Goal: Task Accomplishment & Management: Manage account settings

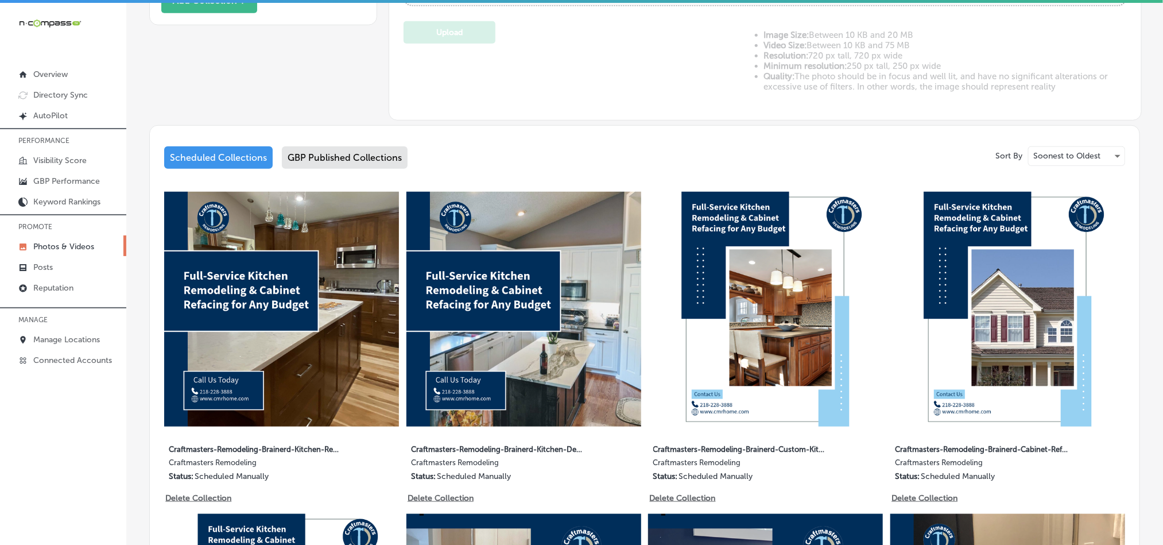
scroll to position [488, 0]
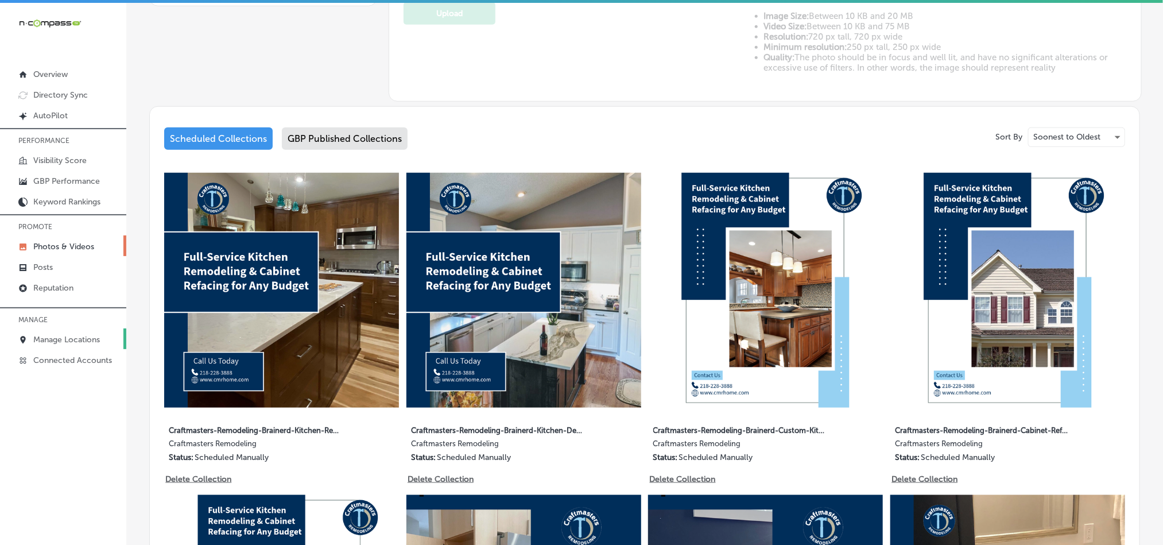
click at [60, 342] on p "Manage Locations" at bounding box center [66, 340] width 67 height 10
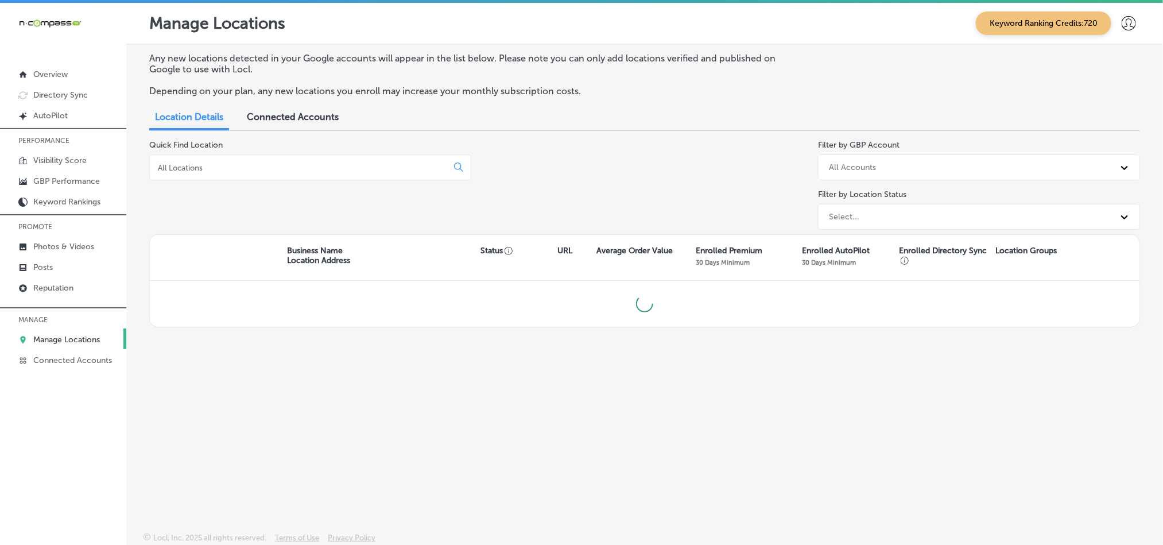
click at [252, 165] on input at bounding box center [301, 168] width 288 height 10
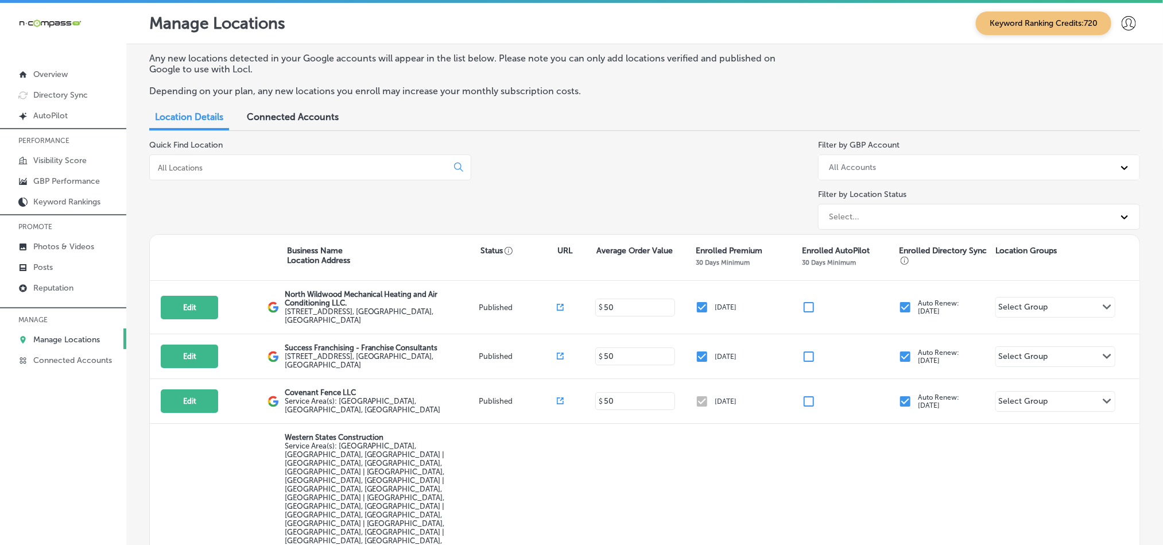
click at [252, 165] on input at bounding box center [301, 168] width 288 height 10
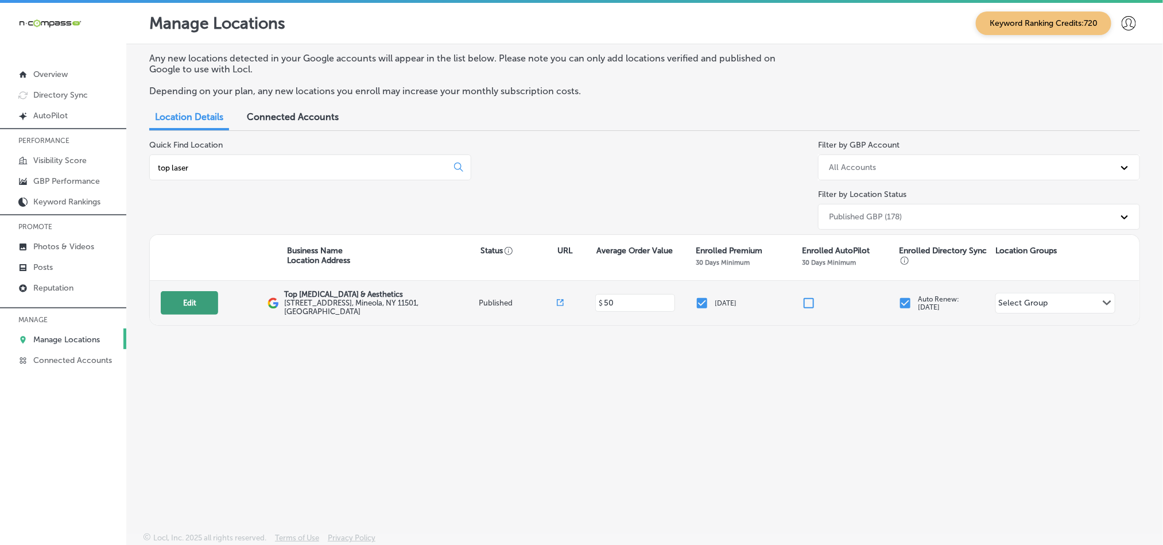
type input "top laser"
click at [181, 306] on button "Edit" at bounding box center [189, 303] width 57 height 24
select select "US"
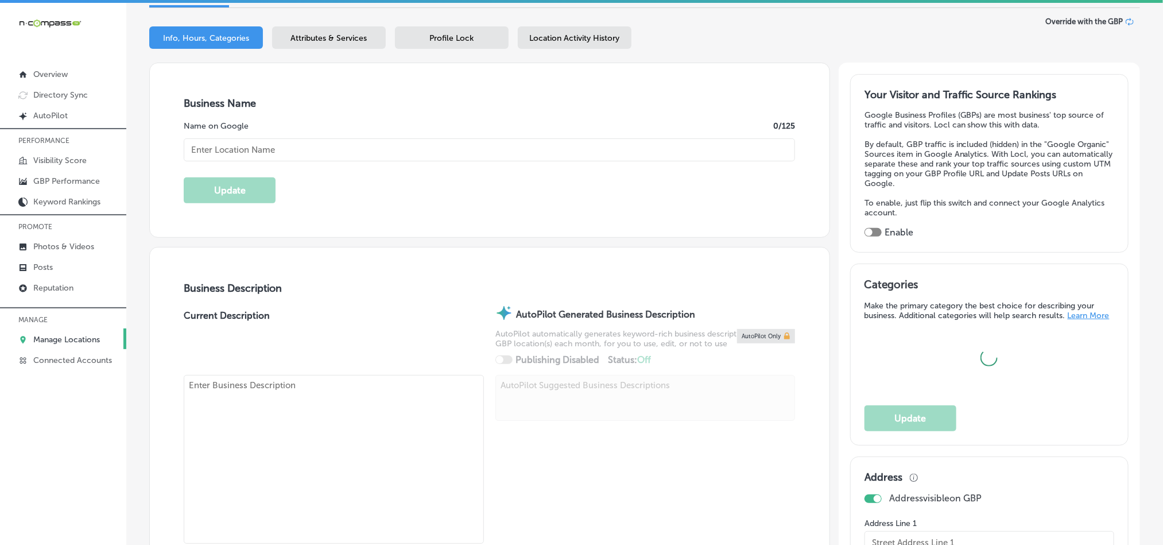
type input "Top [MEDICAL_DATA] & Aesthetics"
type input "[STREET_ADDRESS]"
type input "Mineola"
type input "11501"
type input "US"
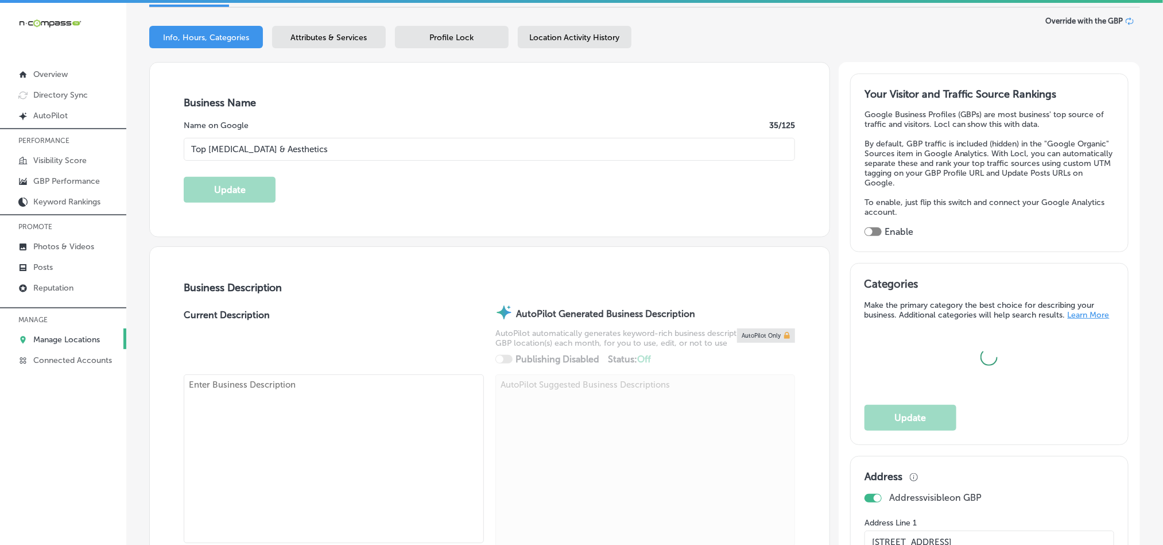
type input "[URL][DOMAIN_NAME]"
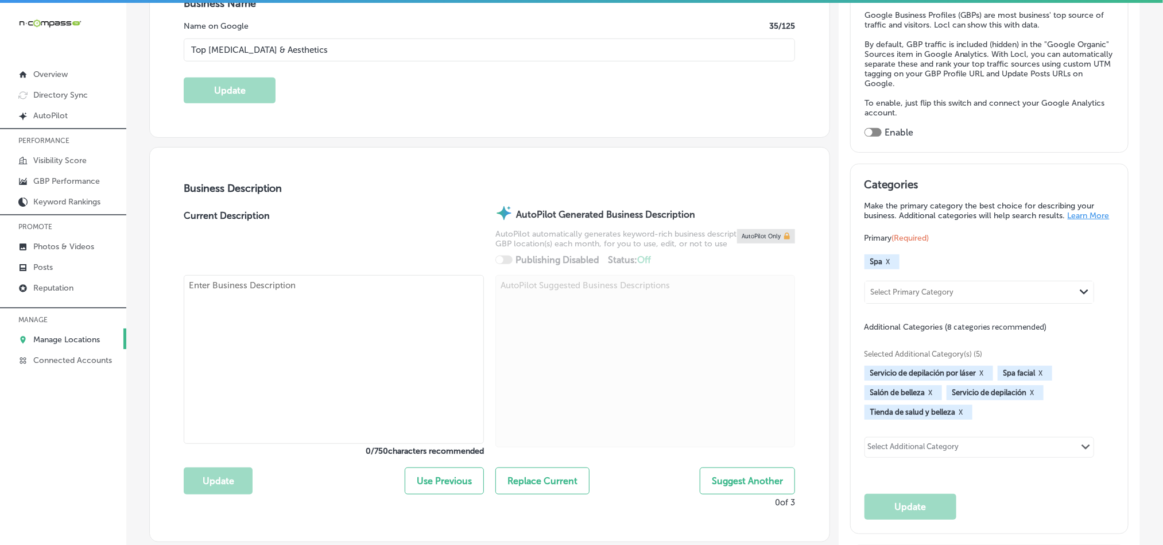
checkbox input "true"
type textarea "Top [MEDICAL_DATA] & Aesthetics is a state-of-the-art [MEDICAL_DATA] spa servin…"
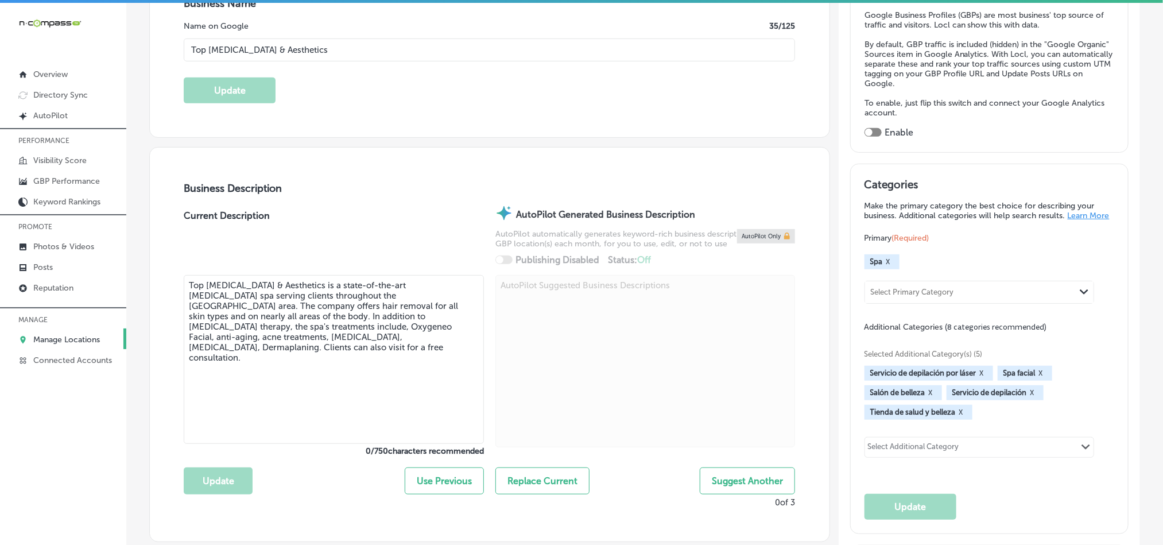
type input "[PHONE_NUMBER]"
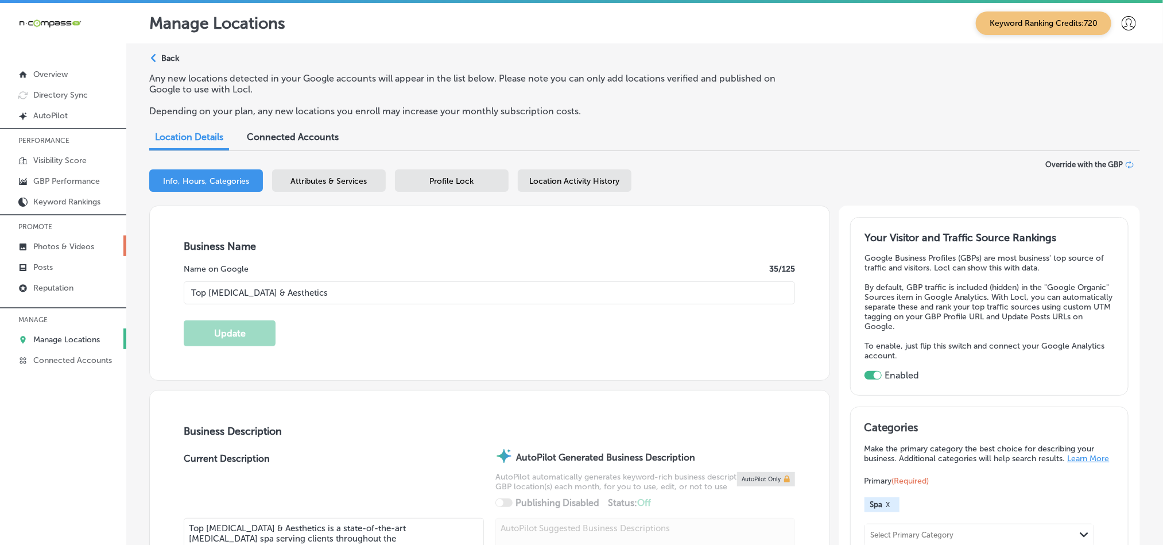
click at [47, 245] on p "Photos & Videos" at bounding box center [63, 247] width 61 height 10
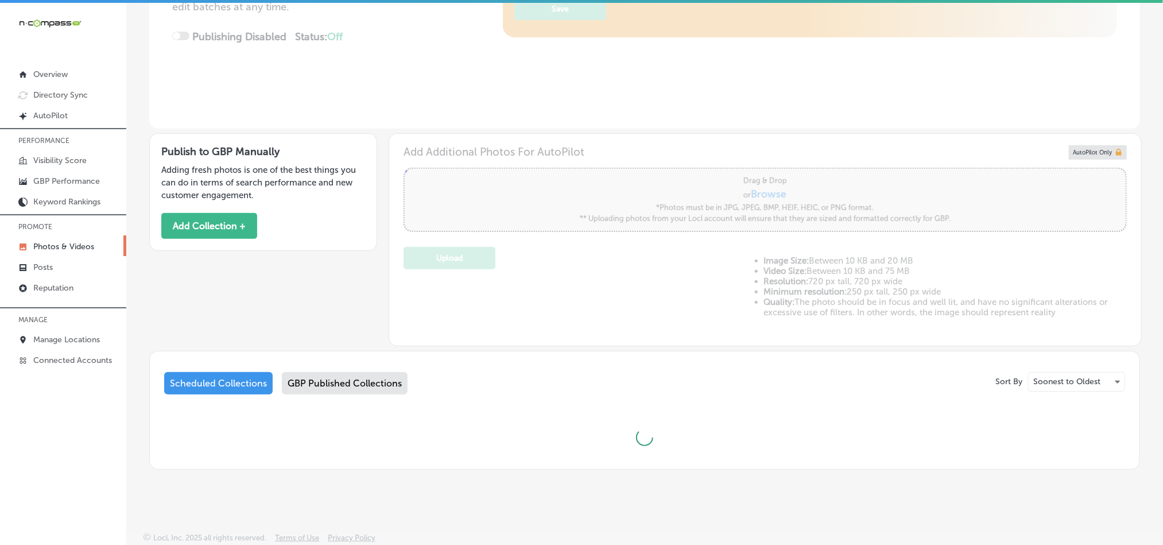
type input "5"
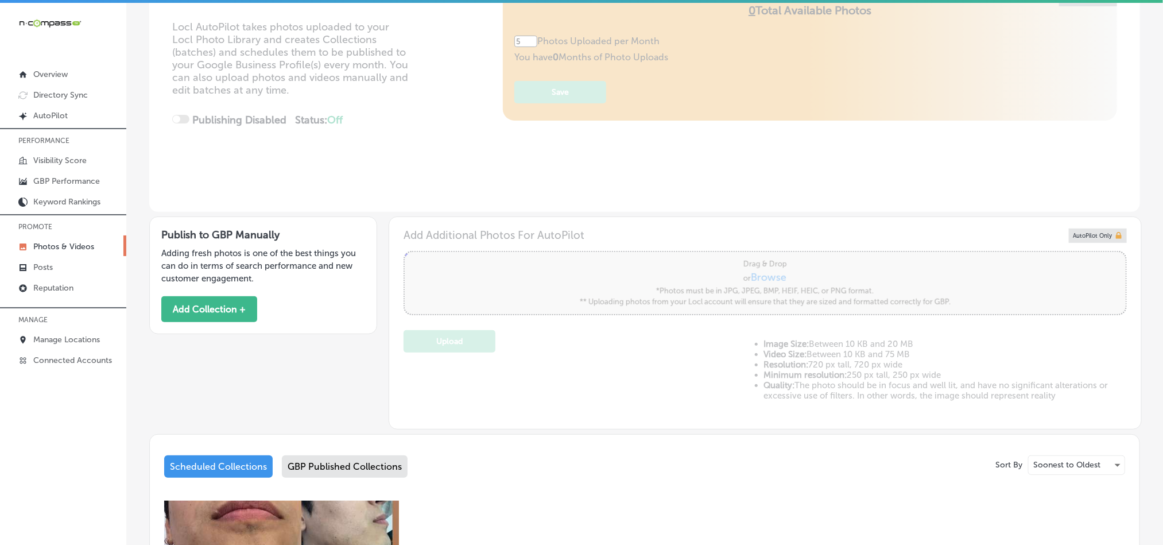
scroll to position [157, 0]
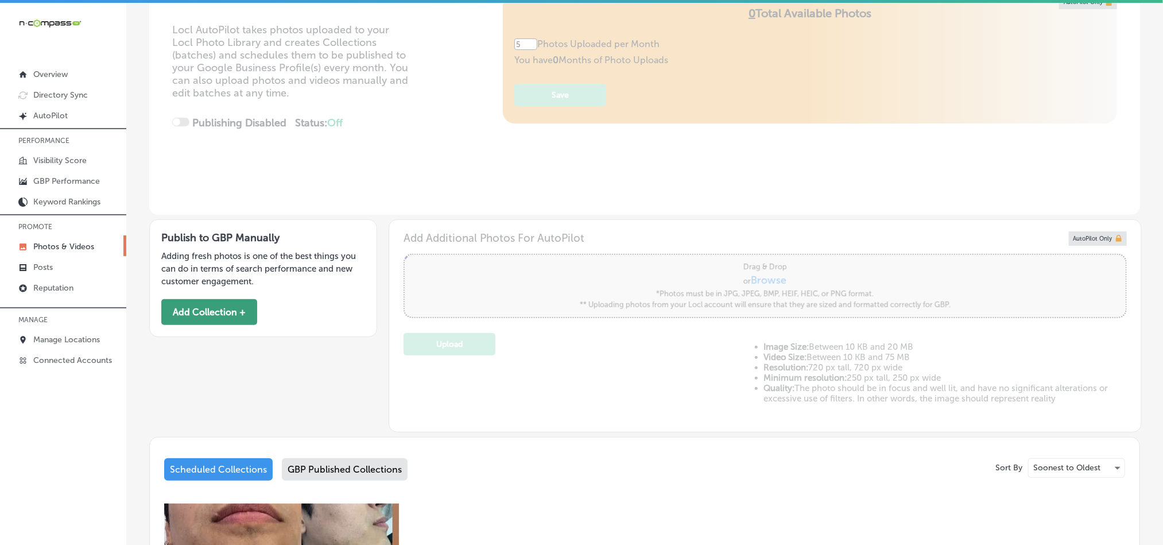
click at [209, 307] on button "Add Collection +" at bounding box center [209, 312] width 96 height 26
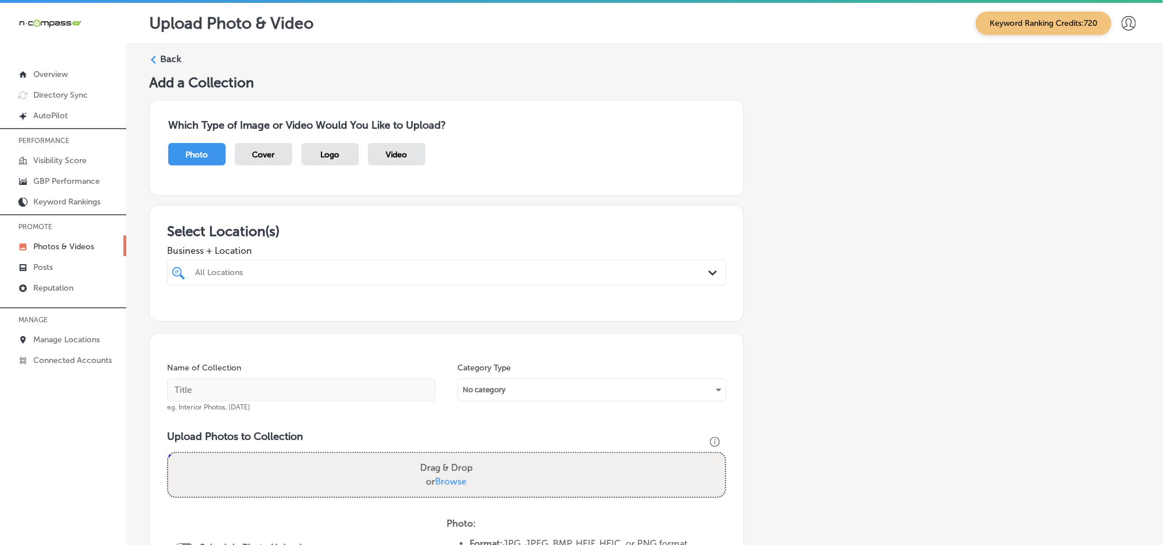
click at [333, 273] on div "All Locations" at bounding box center [452, 273] width 515 height 10
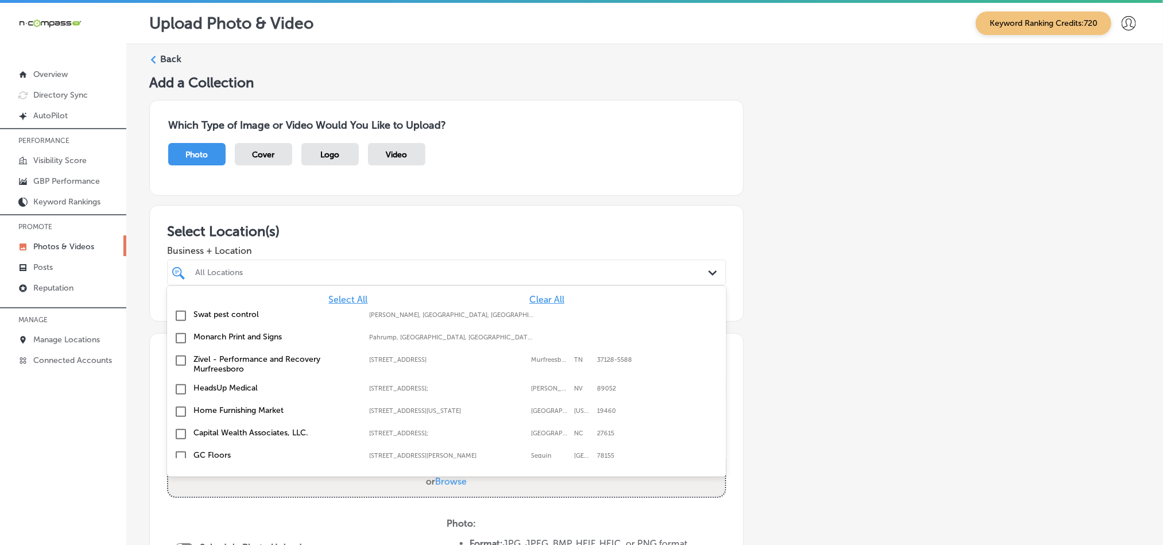
click at [534, 302] on span "Clear All" at bounding box center [546, 299] width 35 height 11
click at [522, 266] on div at bounding box center [421, 273] width 455 height 16
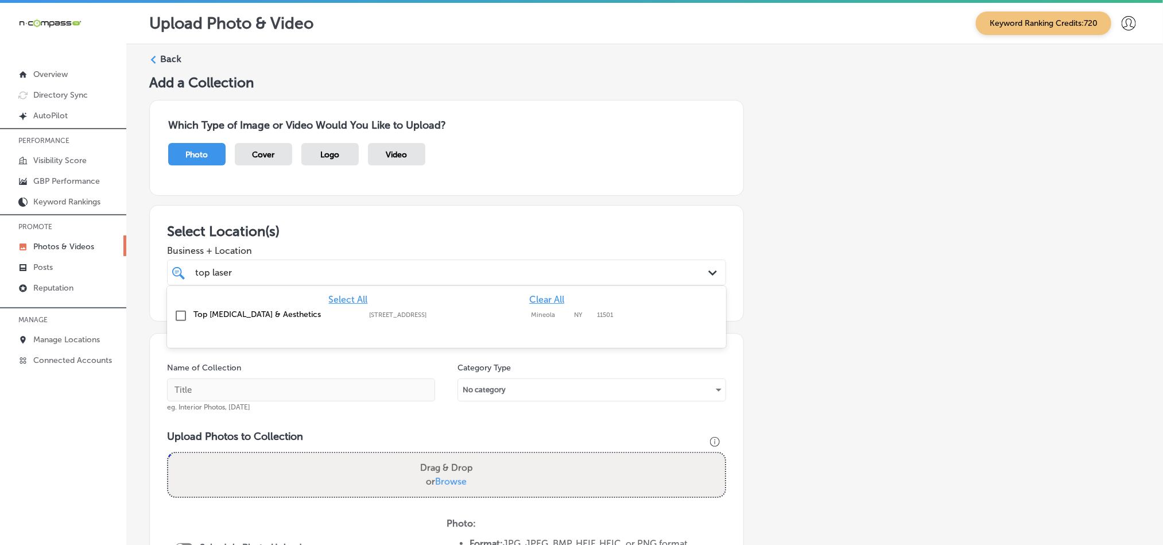
click at [176, 314] on input "checkbox" at bounding box center [181, 316] width 14 height 14
type input "top laser"
click at [515, 175] on div "Photo Cover Logo Video" at bounding box center [446, 160] width 557 height 34
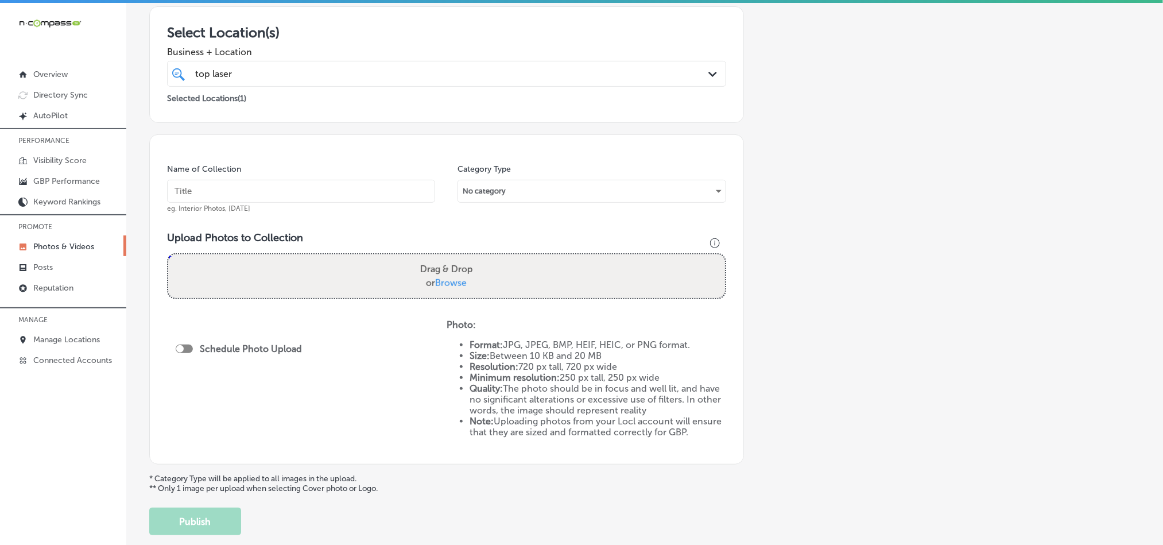
scroll to position [200, 0]
click at [211, 196] on input "text" at bounding box center [301, 189] width 268 height 23
paste input "Top-[MEDICAL_DATA]-&-Aesthetics-[MEDICAL_DATA]"
type input "Top-[MEDICAL_DATA]-&-Aesthetics-[MEDICAL_DATA]"
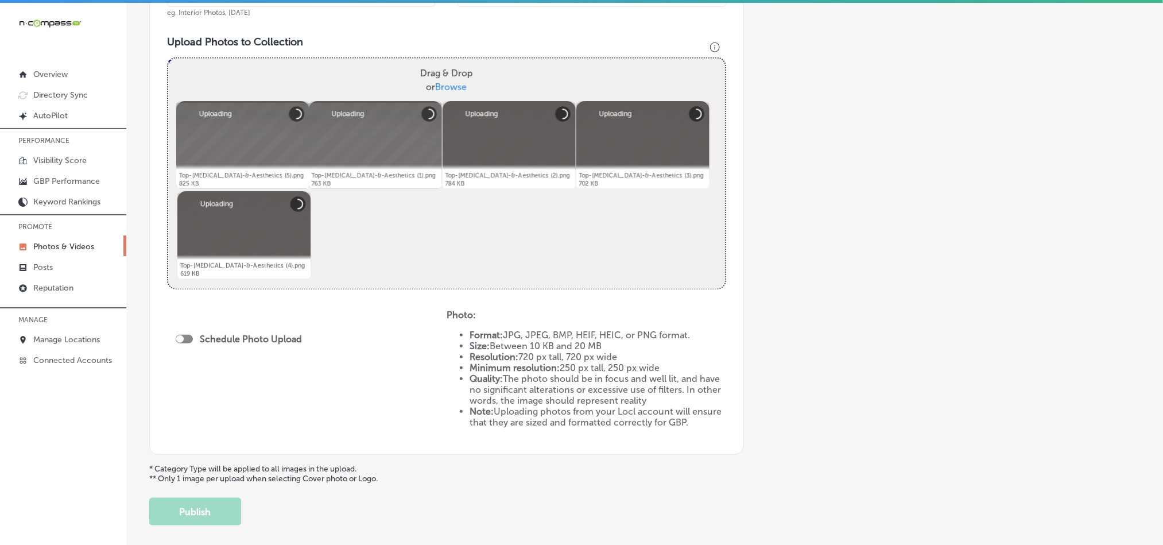
scroll to position [402, 0]
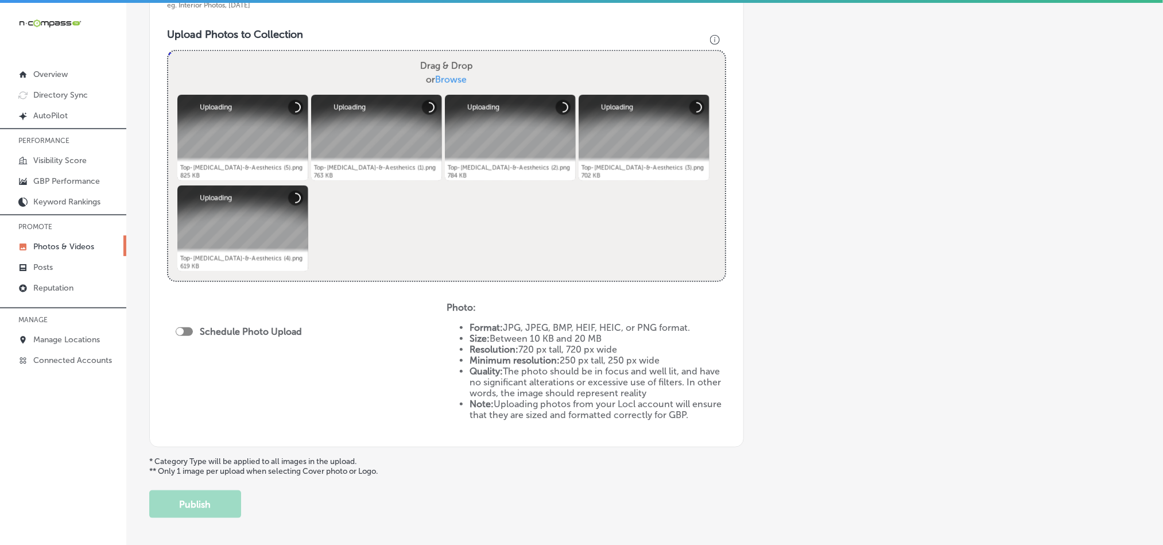
click at [188, 329] on div at bounding box center [184, 331] width 17 height 9
checkbox input "true"
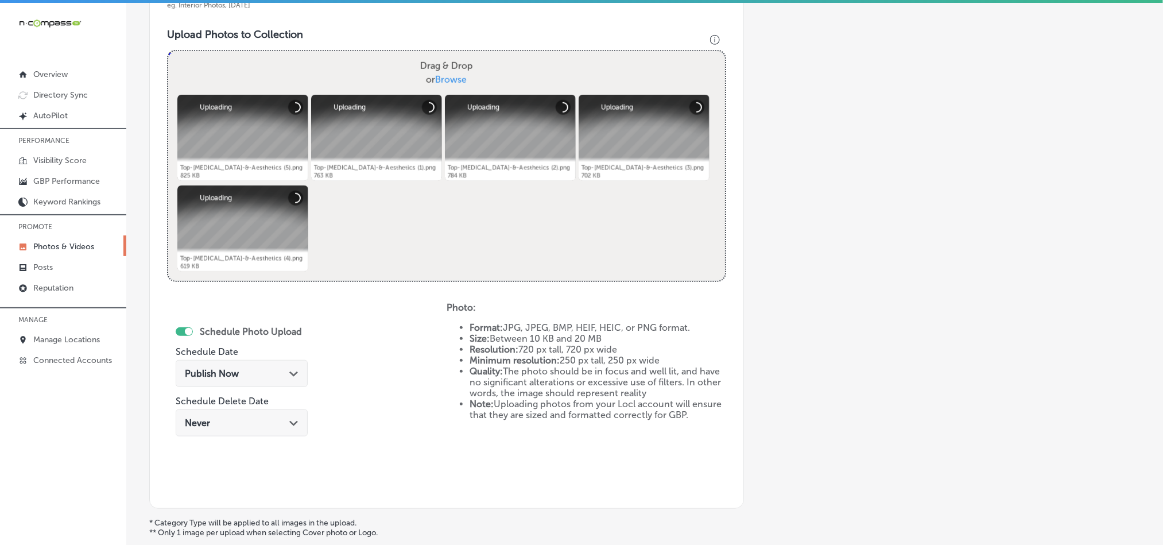
click at [255, 369] on div "Publish Now Path Created with Sketch." at bounding box center [242, 373] width 114 height 11
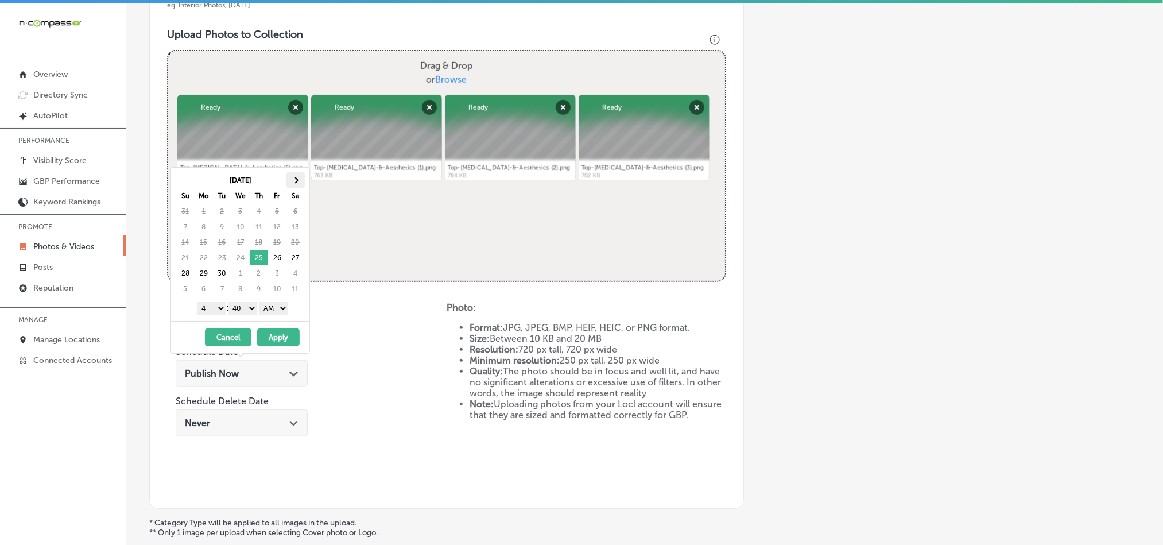
click at [299, 176] on th at bounding box center [296, 180] width 18 height 16
drag, startPoint x: 215, startPoint y: 311, endPoint x: 212, endPoint y: 316, distance: 6.2
click at [215, 311] on select "1 2 3 4 5 6 7 8 9 10 11 12" at bounding box center [212, 308] width 29 height 13
click at [245, 315] on select "00 10 20 30 40 50" at bounding box center [243, 308] width 29 height 13
drag, startPoint x: 272, startPoint y: 309, endPoint x: 270, endPoint y: 316, distance: 7.1
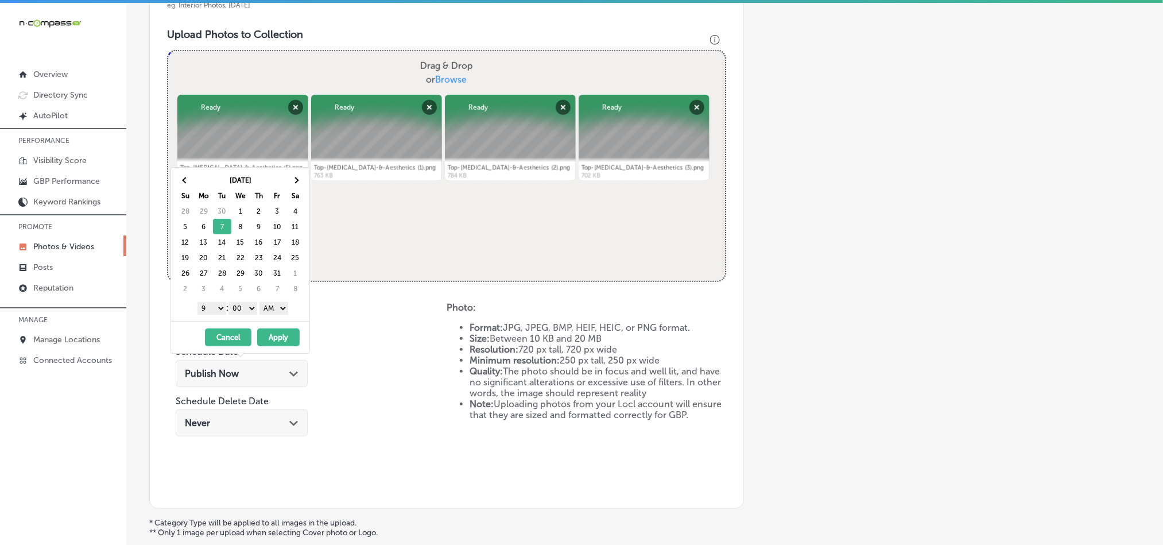
click at [272, 309] on select "AM PM" at bounding box center [274, 308] width 29 height 13
click at [278, 341] on button "Apply" at bounding box center [278, 337] width 42 height 18
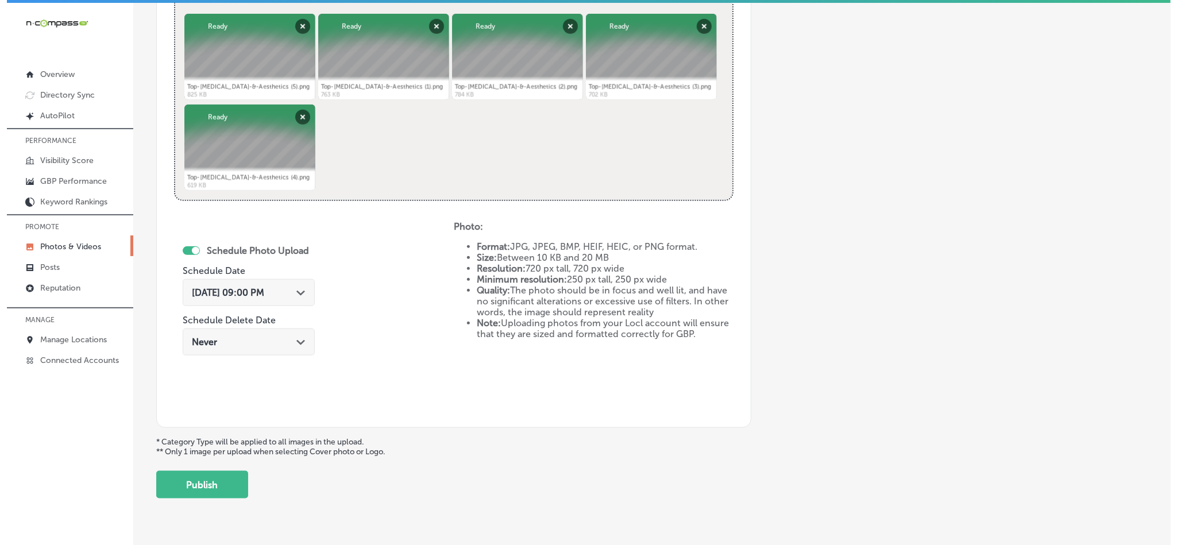
scroll to position [514, 0]
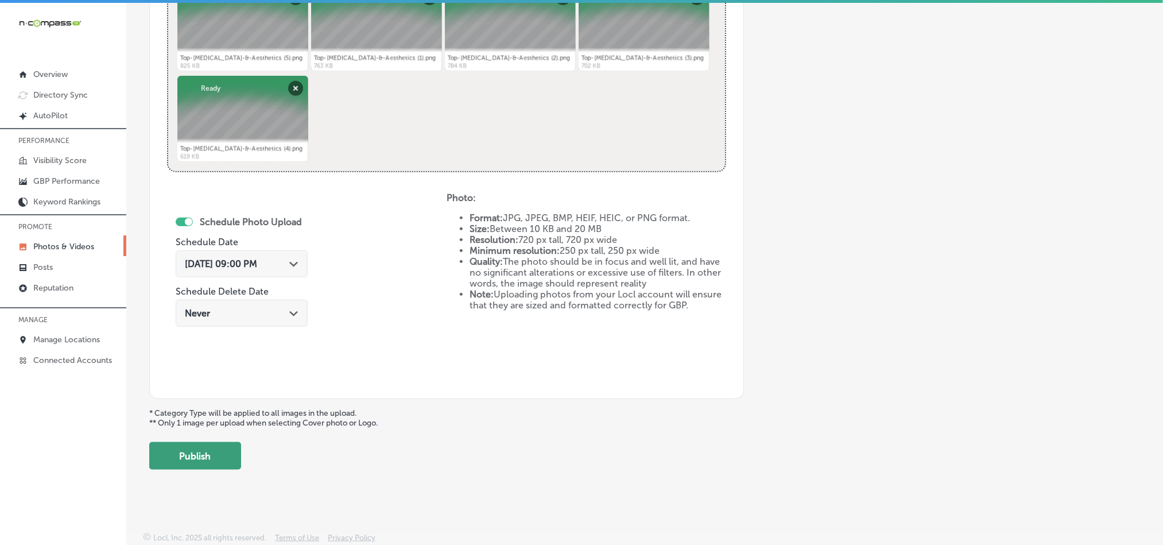
click at [192, 462] on button "Publish" at bounding box center [195, 456] width 92 height 28
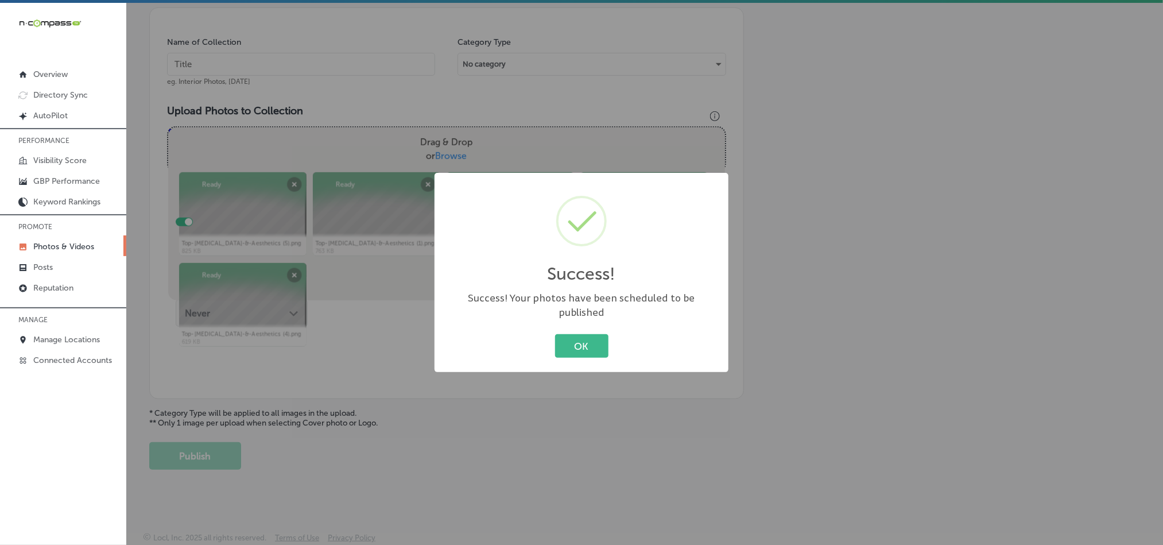
scroll to position [328, 0]
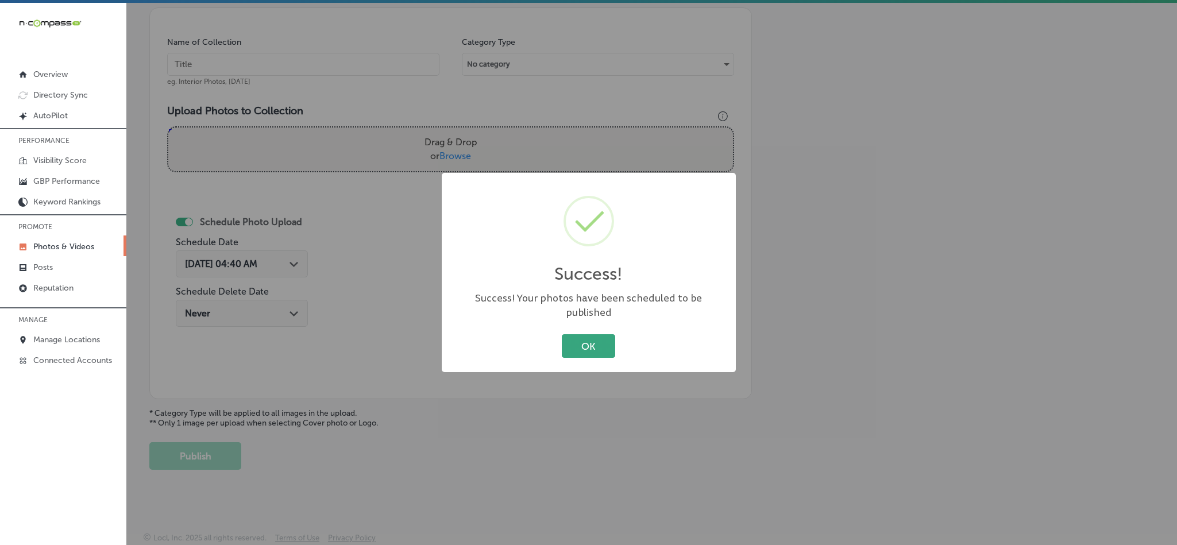
click at [572, 341] on button "OK" at bounding box center [588, 346] width 53 height 24
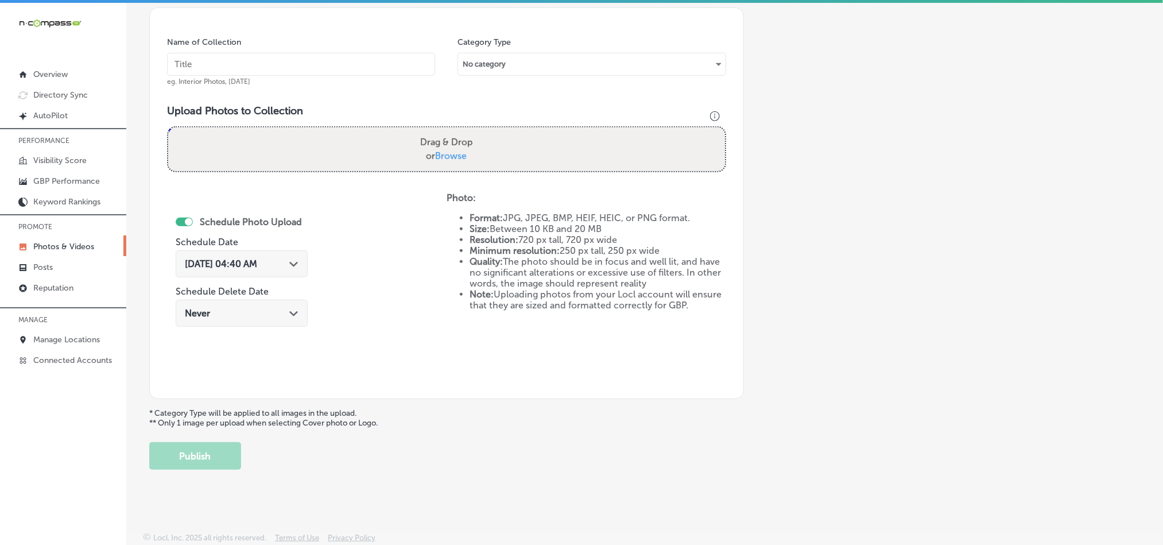
click at [370, 59] on input "text" at bounding box center [301, 64] width 268 height 23
paste input "Top-[MEDICAL_DATA]-&-Aesthetics-Mineola-hair-removal"
type input "Top-[MEDICAL_DATA]-&-Aesthetics-Mineola-hair-removal"
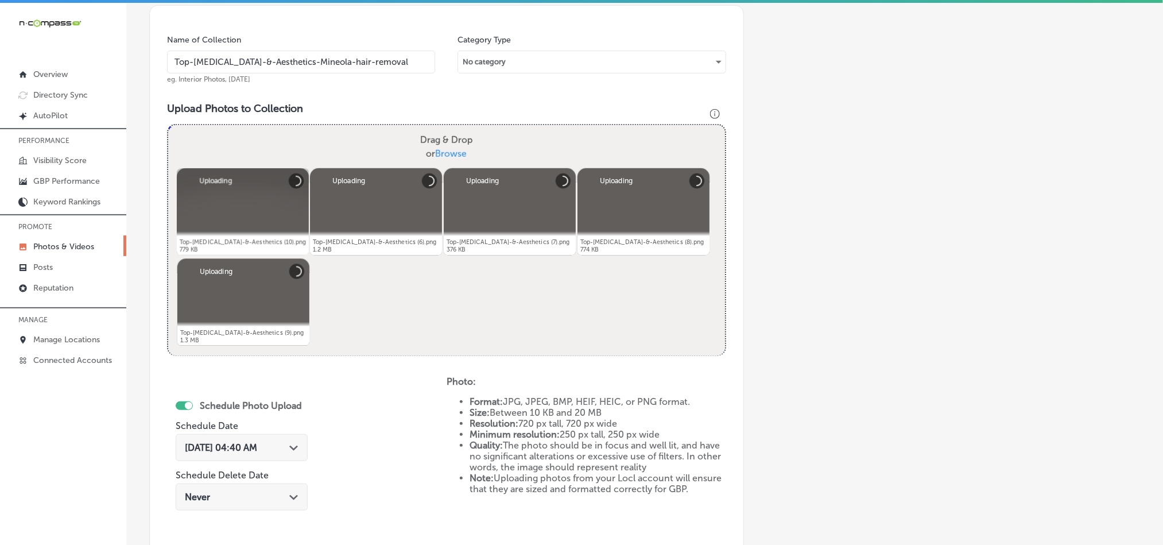
scroll to position [414, 0]
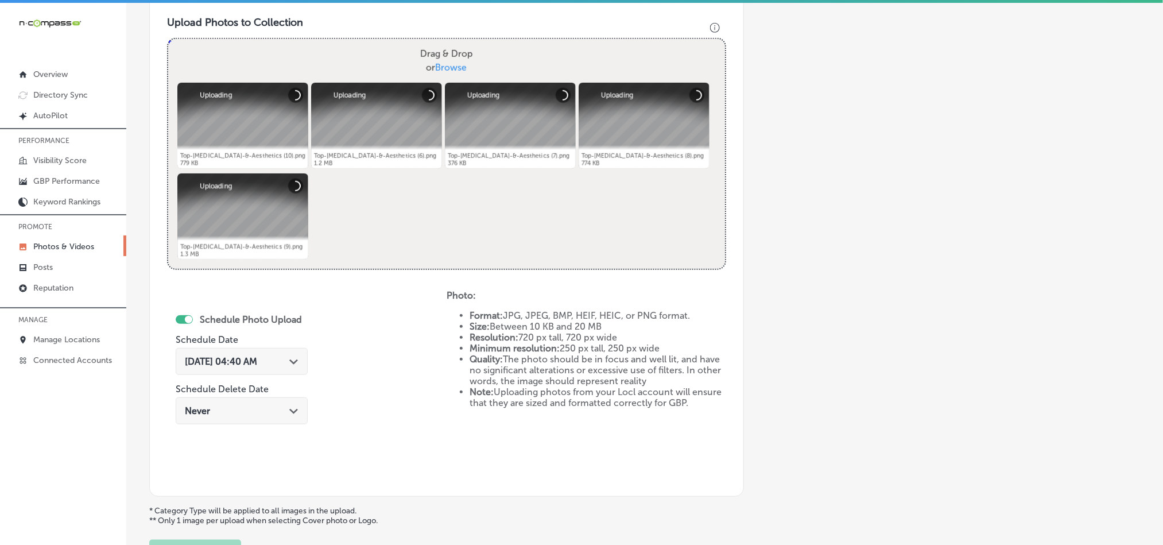
click at [292, 357] on div "[DATE] 04:40 AM Path Created with Sketch." at bounding box center [242, 361] width 114 height 11
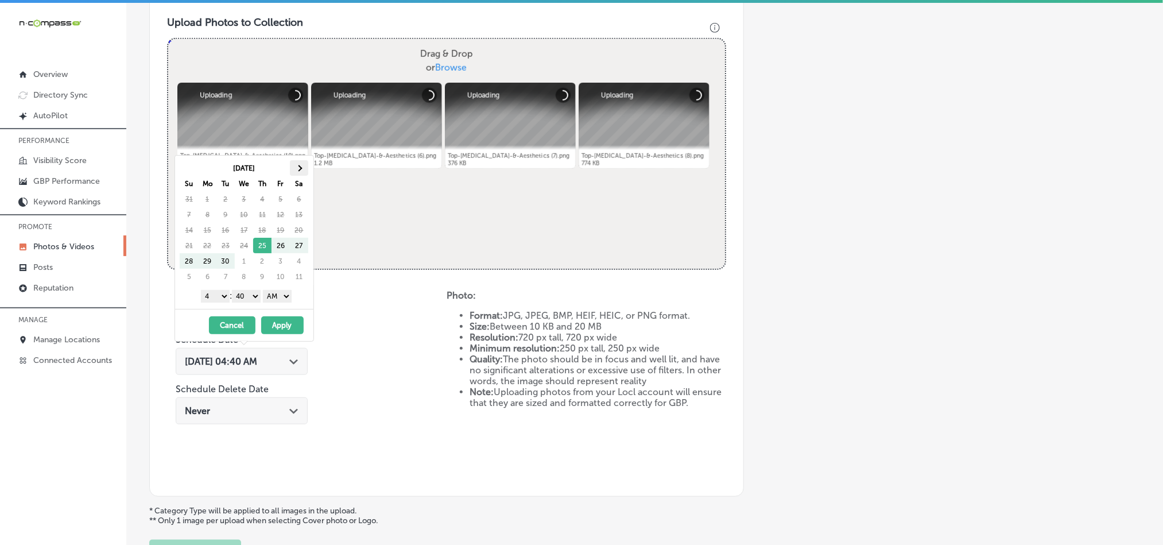
click at [303, 166] on th at bounding box center [299, 168] width 18 height 16
click at [210, 296] on select "1 2 3 4 5 6 7 8 9 10 11 12" at bounding box center [215, 296] width 29 height 13
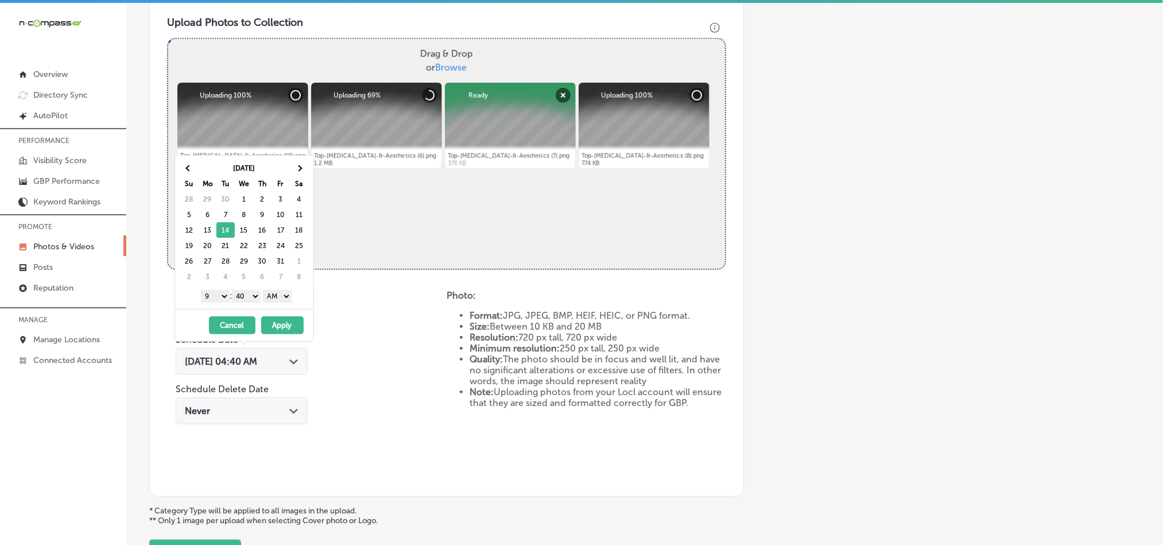
click at [248, 300] on select "00 10 20 30 40 50" at bounding box center [246, 296] width 29 height 13
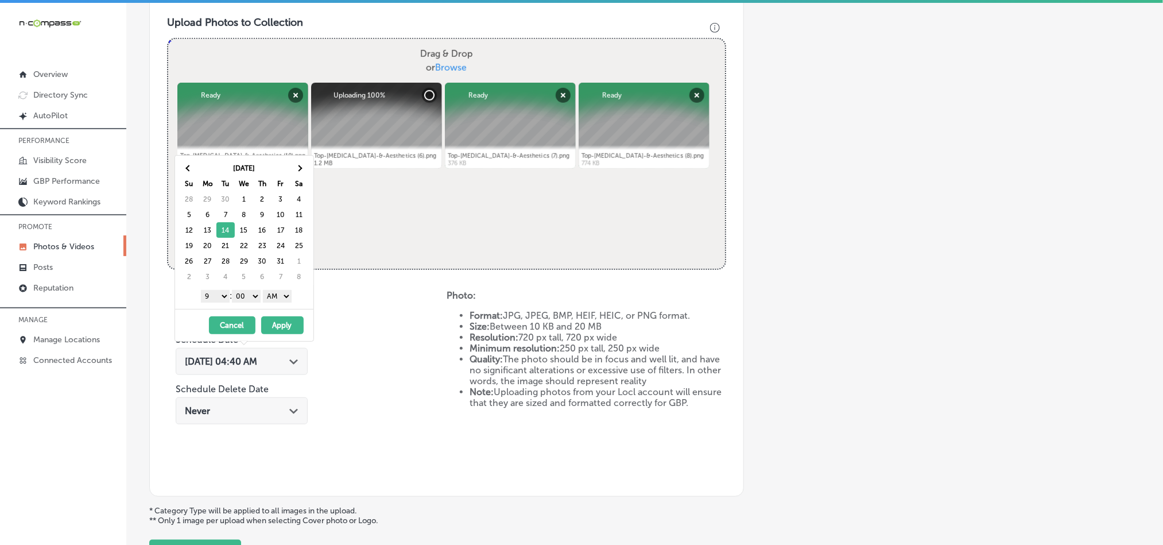
click at [278, 299] on select "AM PM" at bounding box center [277, 296] width 29 height 13
click at [283, 324] on button "Apply" at bounding box center [282, 325] width 42 height 18
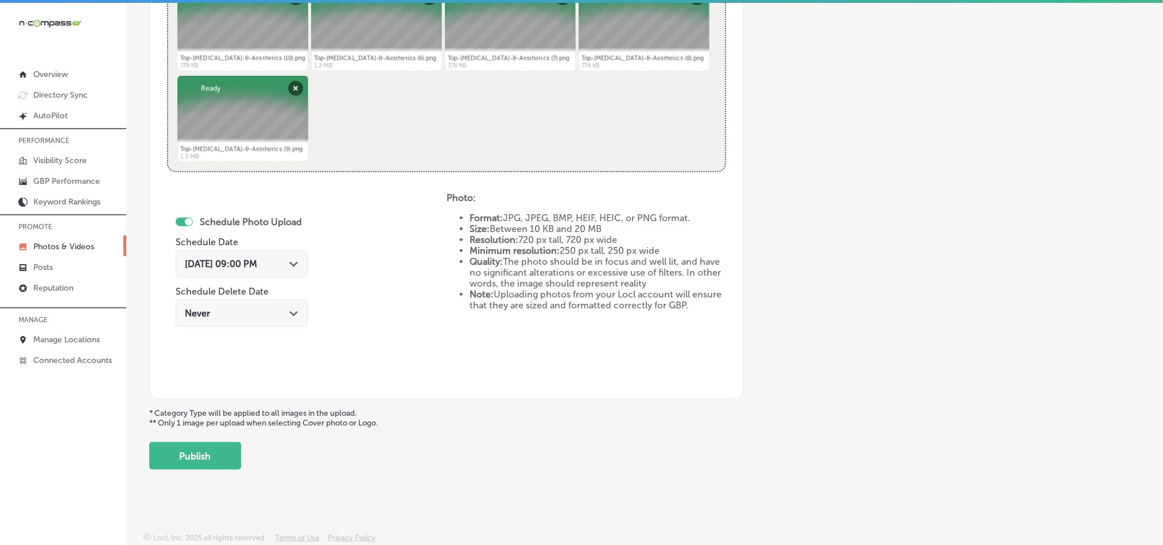
scroll to position [514, 0]
click at [176, 457] on button "Publish" at bounding box center [195, 456] width 92 height 28
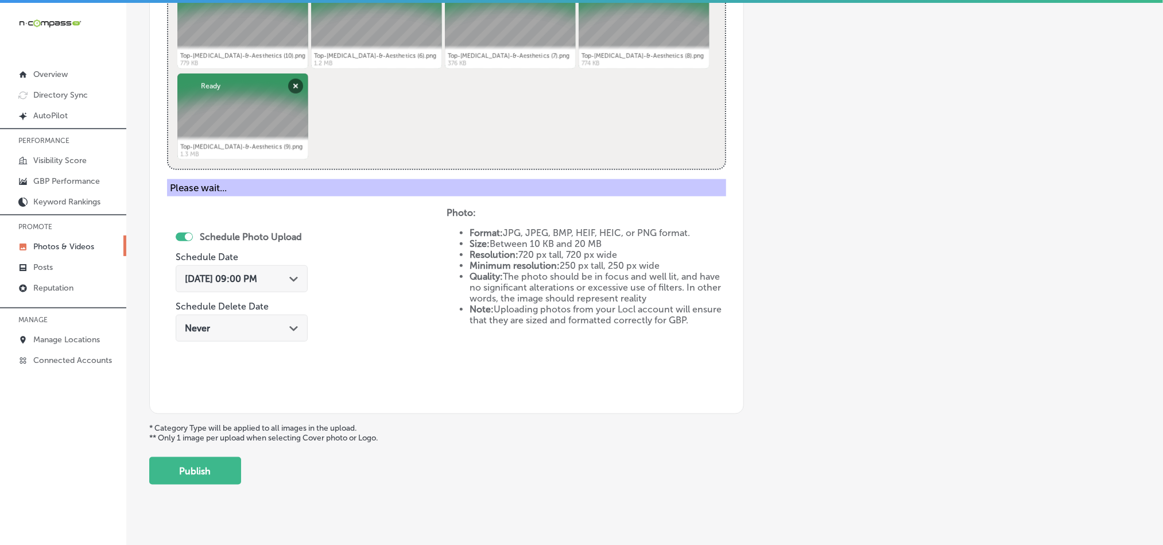
scroll to position [328, 0]
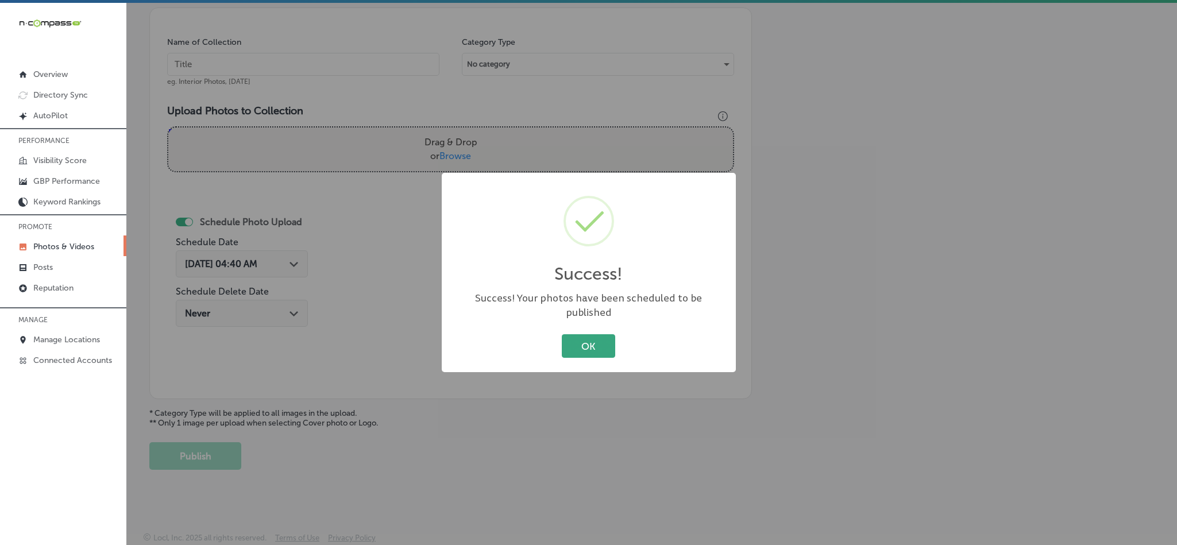
click at [588, 338] on button "OK" at bounding box center [588, 346] width 53 height 24
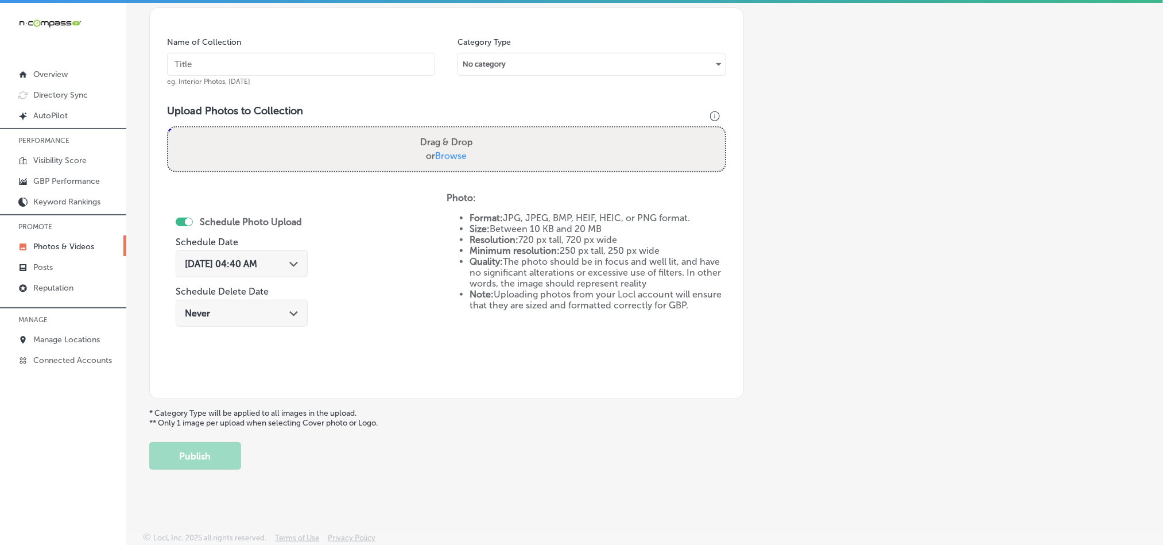
click at [351, 59] on input "text" at bounding box center [301, 64] width 268 height 23
paste input "Top-[MEDICAL_DATA]-&-Aesthetics-Aesthetic-treatments-Mineola"
type input "Top-[MEDICAL_DATA]-&-Aesthetics-Aesthetic-treatments-Mineola"
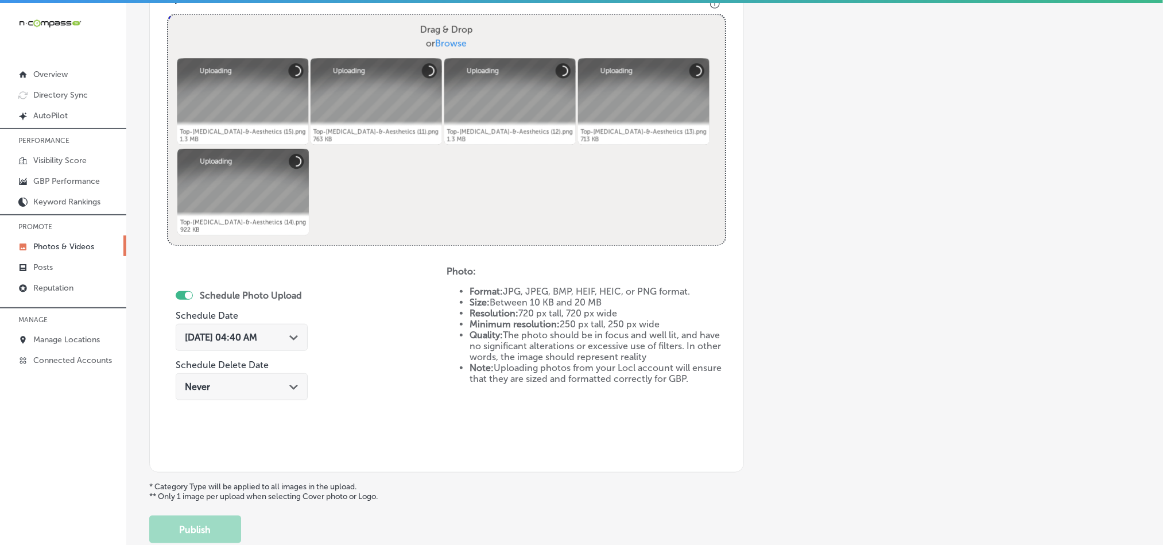
scroll to position [472, 0]
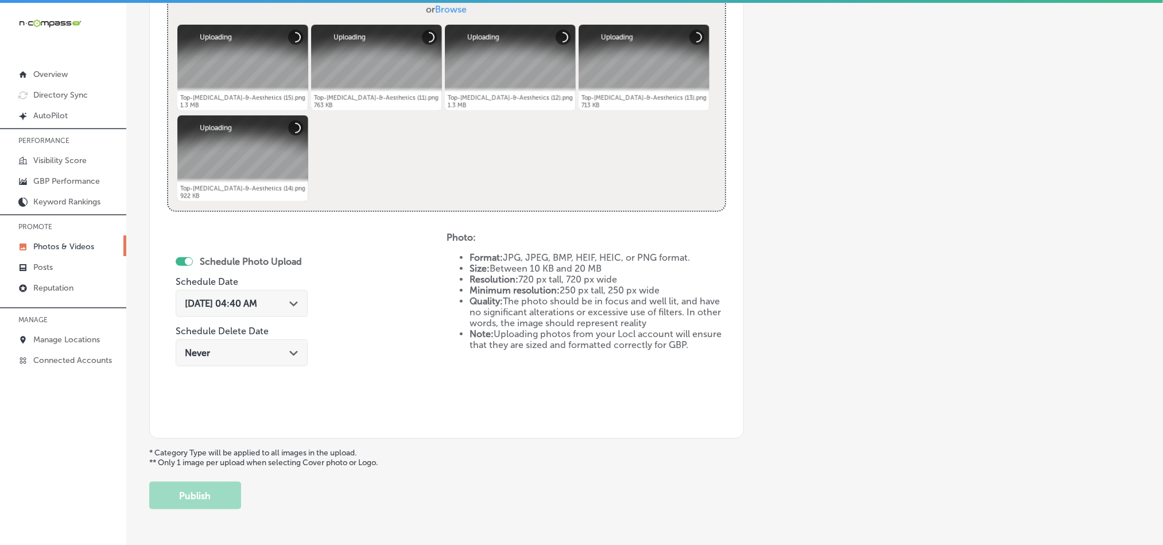
click at [298, 307] on polygon at bounding box center [293, 303] width 9 height 5
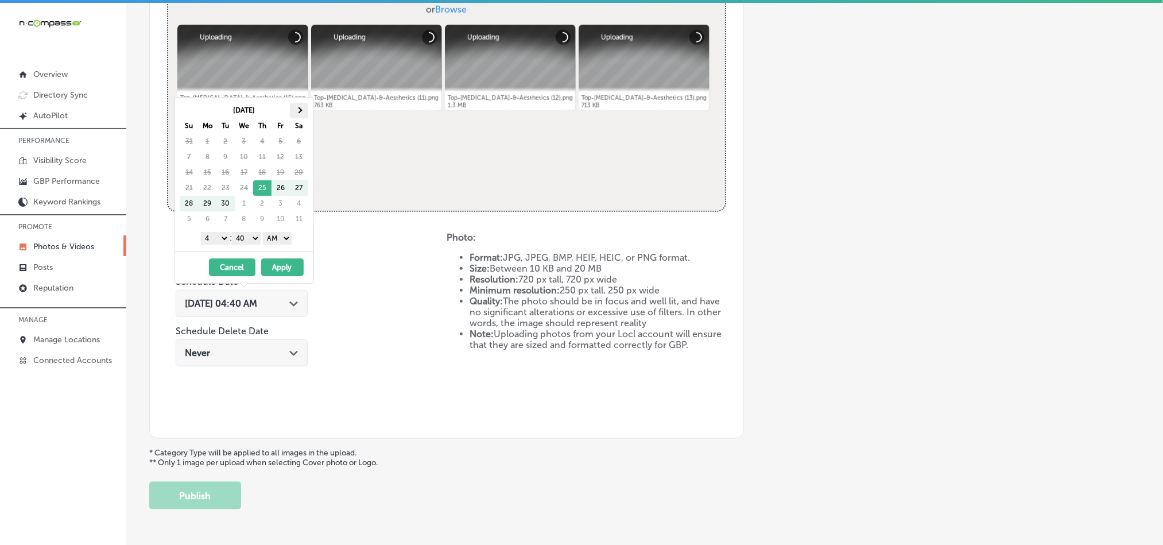
click at [306, 112] on th at bounding box center [299, 111] width 18 height 16
click at [188, 107] on th at bounding box center [189, 111] width 18 height 16
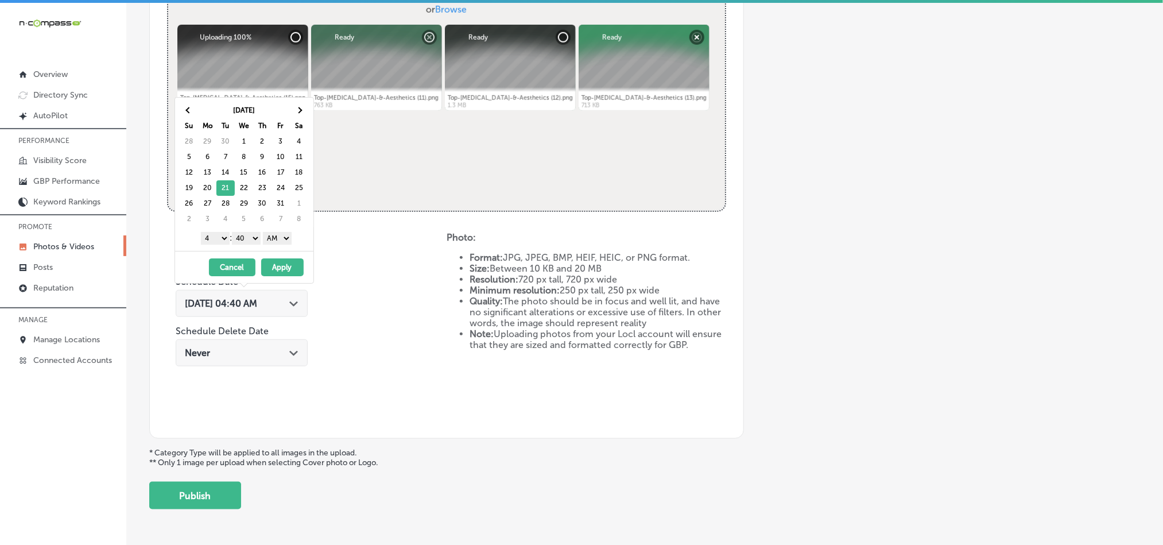
click at [217, 236] on select "1 2 3 4 5 6 7 8 9 10 11 12" at bounding box center [215, 238] width 29 height 13
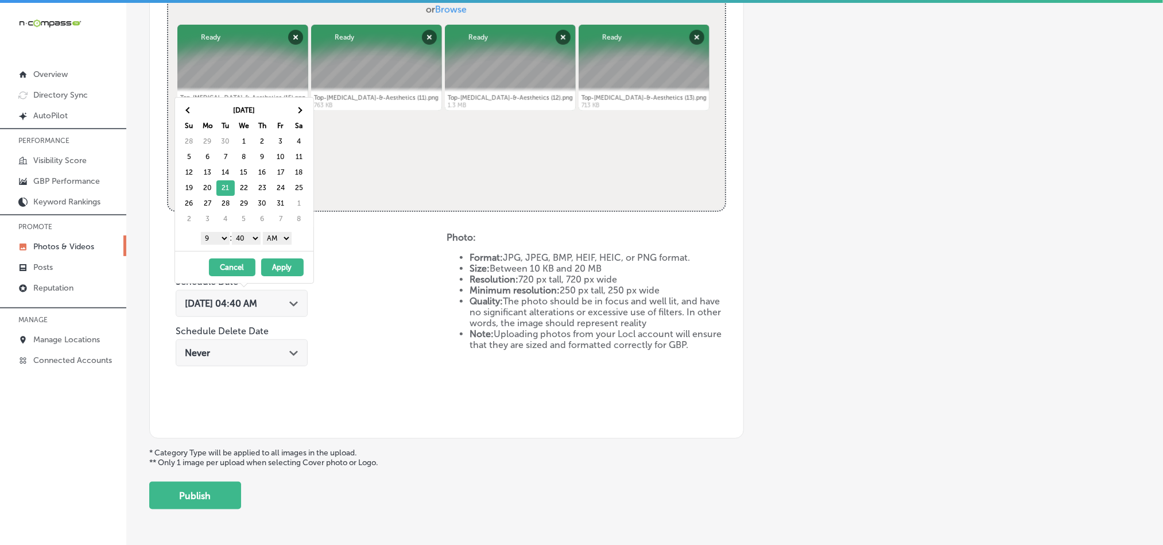
click at [243, 238] on select "00 10 20 30 40 50" at bounding box center [246, 238] width 29 height 13
click at [274, 241] on select "AM PM" at bounding box center [277, 238] width 29 height 13
click at [277, 264] on button "Apply" at bounding box center [282, 267] width 42 height 18
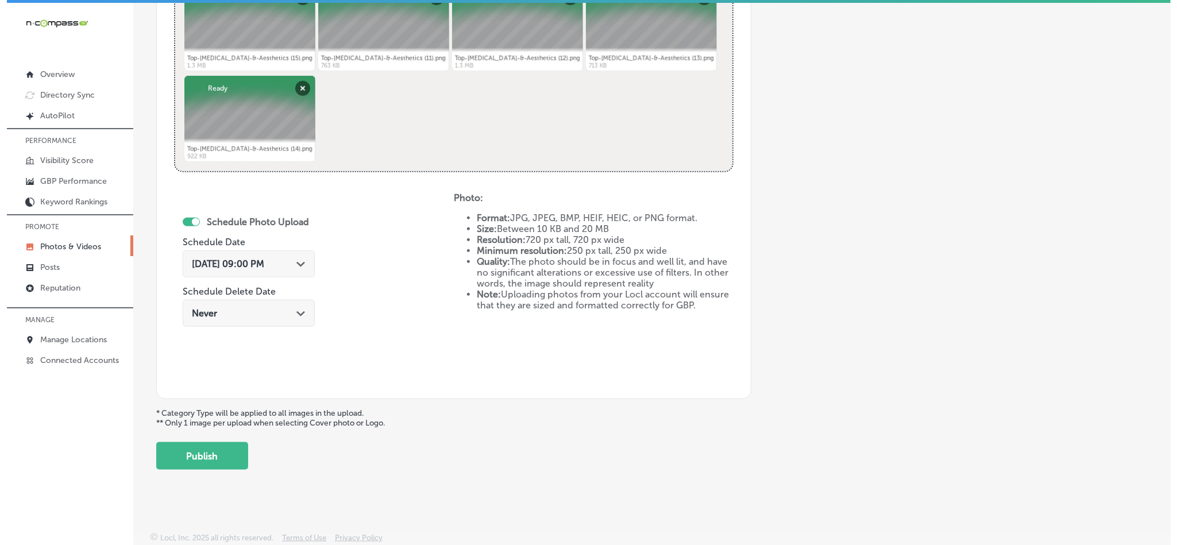
scroll to position [514, 0]
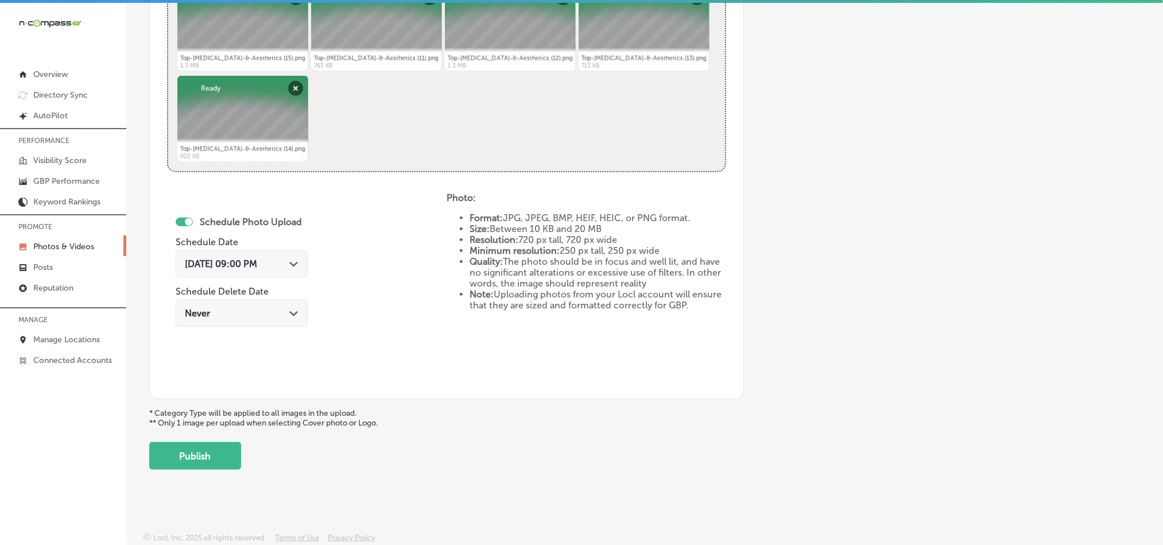
click at [205, 450] on button "Publish" at bounding box center [195, 456] width 92 height 28
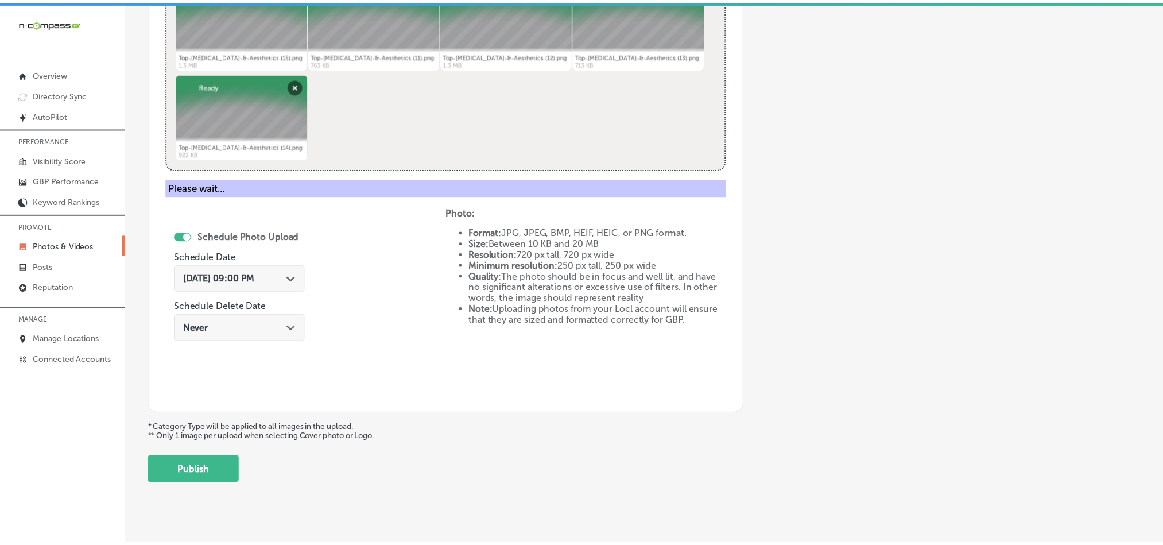
scroll to position [328, 0]
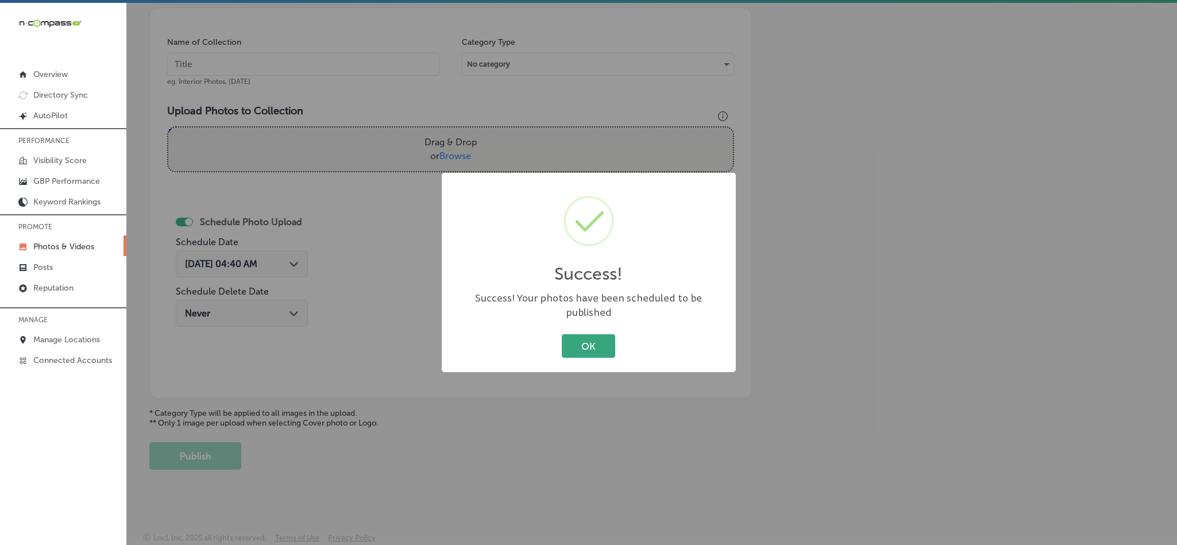
click at [577, 337] on button "OK" at bounding box center [588, 346] width 53 height 24
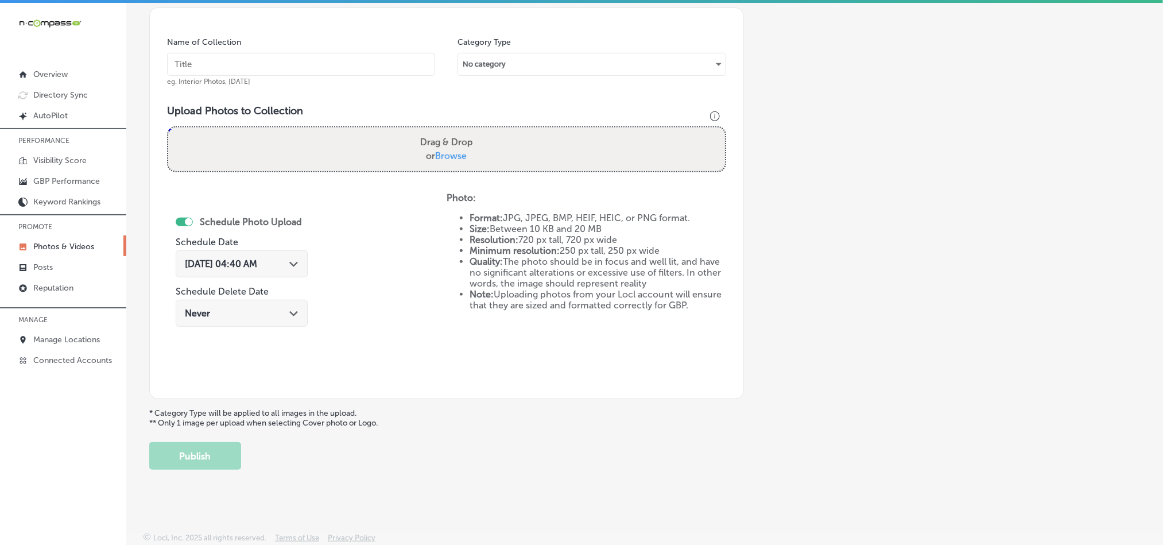
click at [293, 57] on input "text" at bounding box center [301, 64] width 268 height 23
paste input "Top-[MEDICAL_DATA]-&-Aesthetics-Body-contouring-services"
type input "Top-[MEDICAL_DATA]-&-Aesthetics-Body-contouring-services"
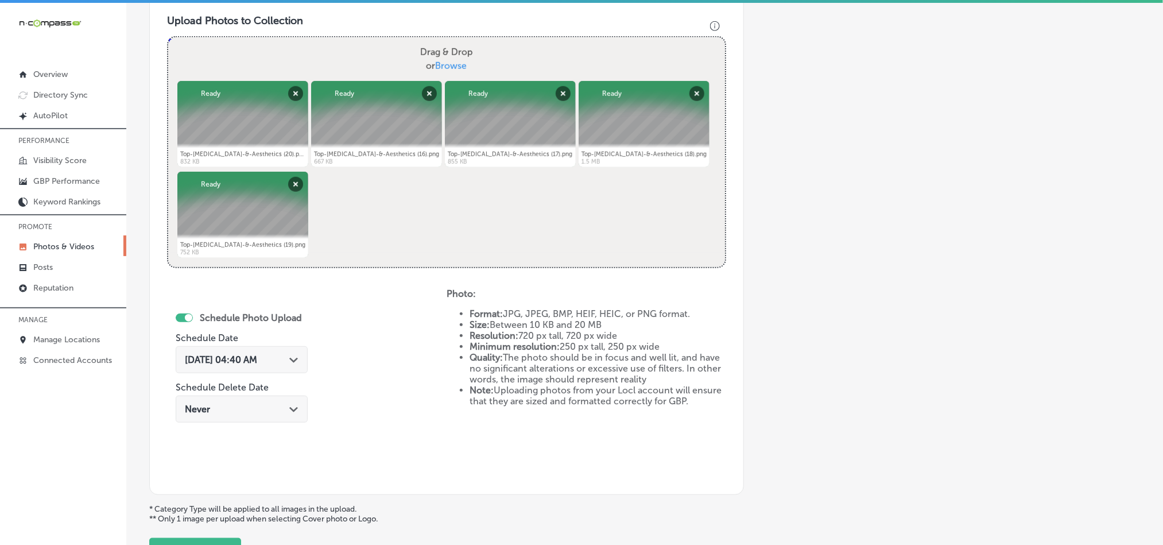
scroll to position [443, 0]
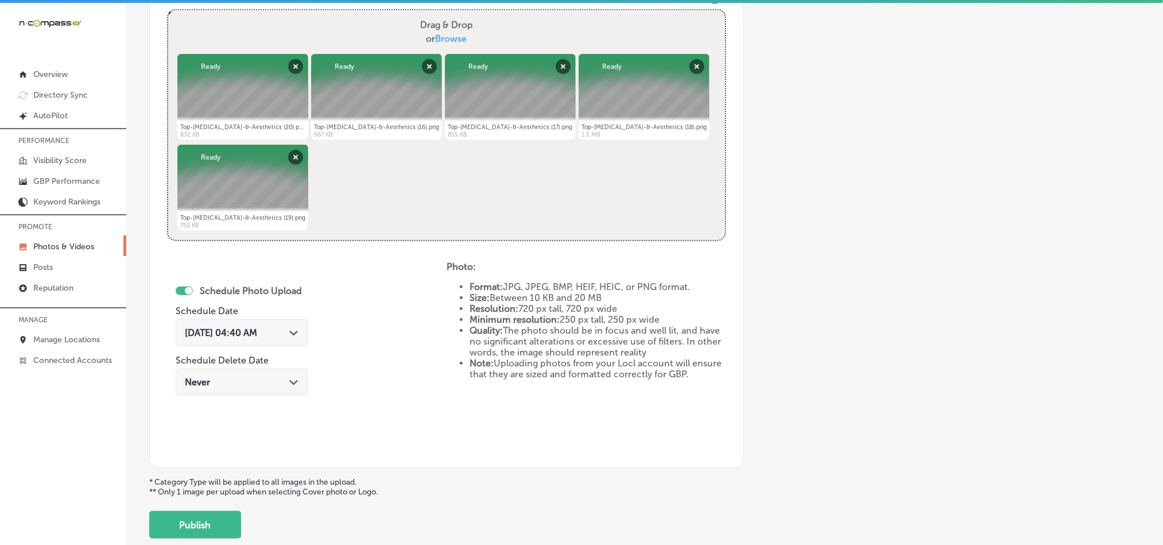
click at [293, 326] on div "[DATE] 04:40 AM Path Created with Sketch." at bounding box center [242, 332] width 132 height 27
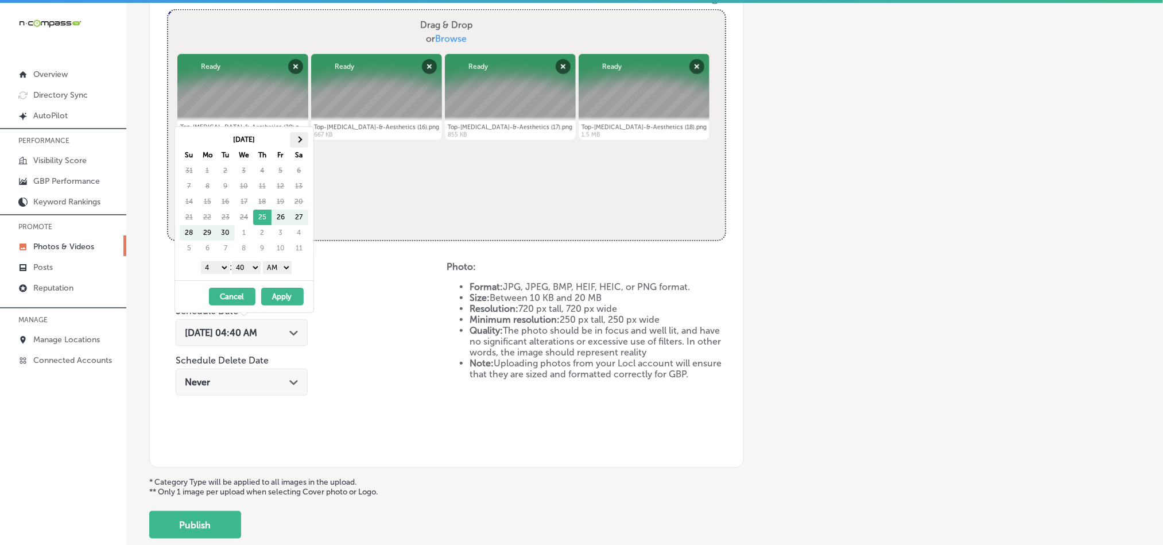
click at [302, 145] on th at bounding box center [299, 140] width 18 height 16
click at [218, 269] on select "1 2 3 4 5 6 7 8 9 10 11 12" at bounding box center [215, 267] width 29 height 13
drag, startPoint x: 250, startPoint y: 269, endPoint x: 249, endPoint y: 276, distance: 7.1
click at [250, 269] on select "00 10 20 30 40 50" at bounding box center [246, 267] width 29 height 13
drag, startPoint x: 261, startPoint y: 276, endPoint x: 284, endPoint y: 272, distance: 23.9
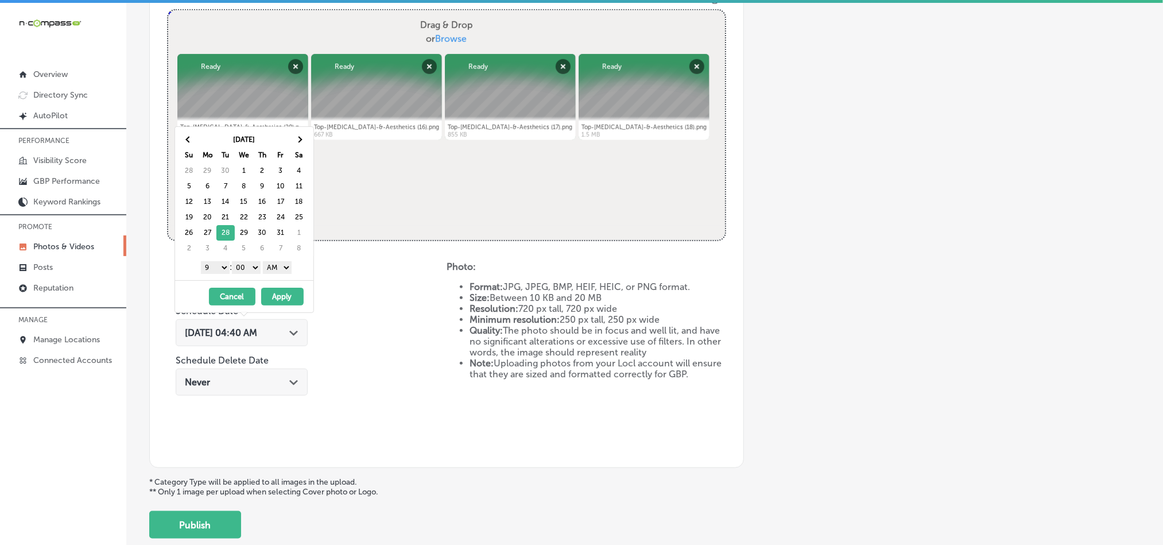
click at [287, 268] on select "AM PM" at bounding box center [277, 267] width 29 height 13
click at [291, 295] on button "Apply" at bounding box center [282, 297] width 42 height 18
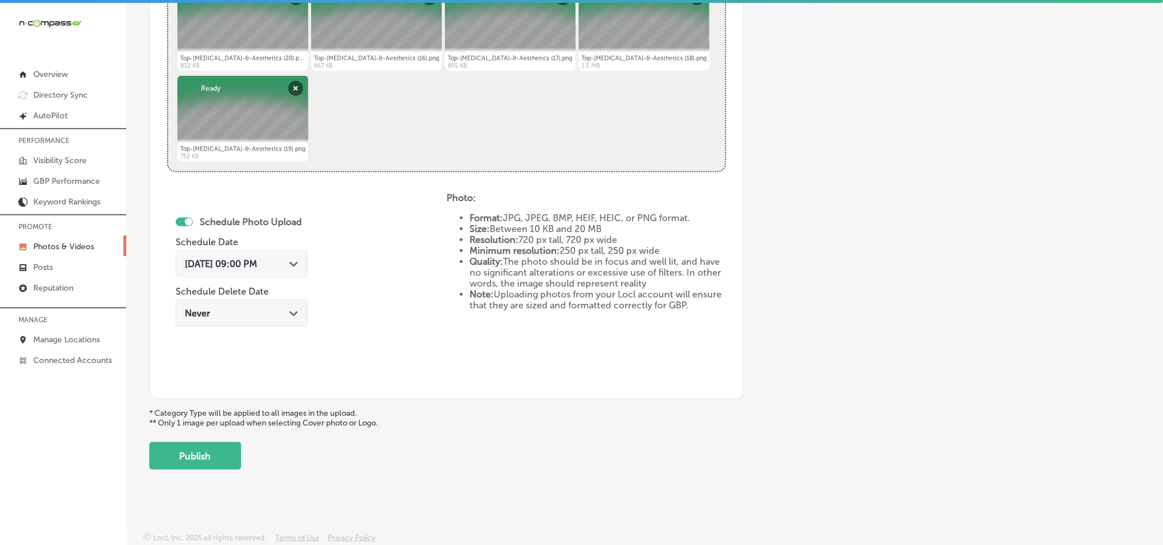
scroll to position [514, 0]
click at [202, 450] on button "Publish" at bounding box center [195, 456] width 92 height 28
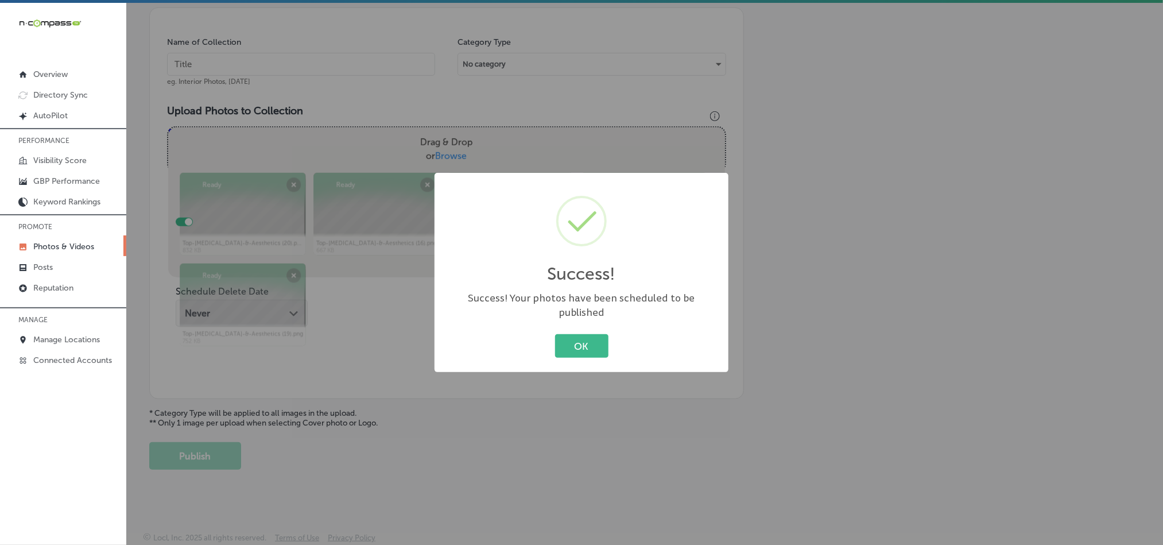
scroll to position [328, 0]
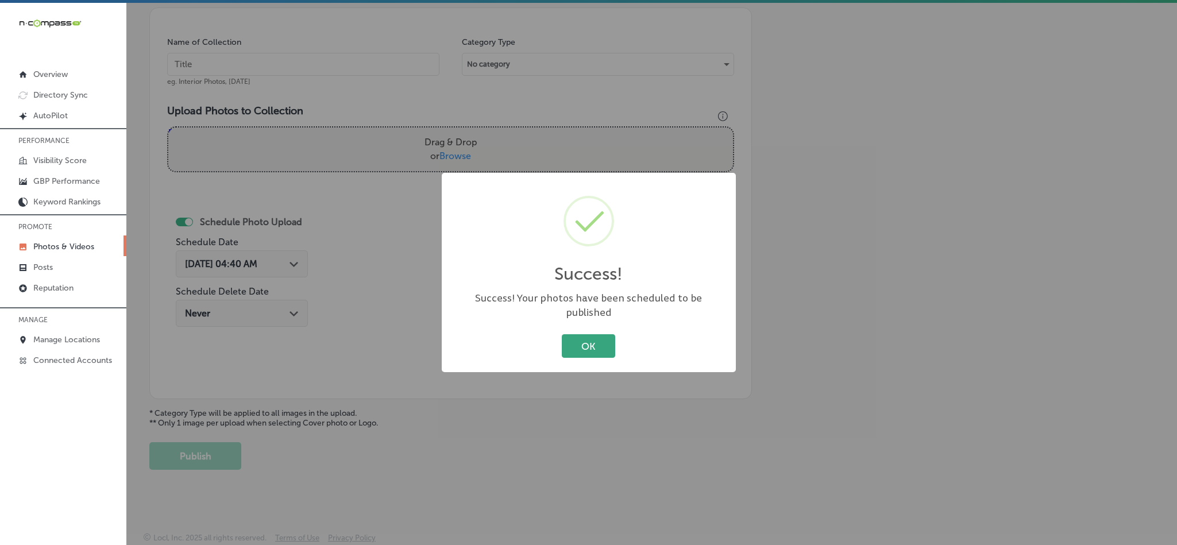
click at [600, 337] on button "OK" at bounding box center [588, 346] width 53 height 24
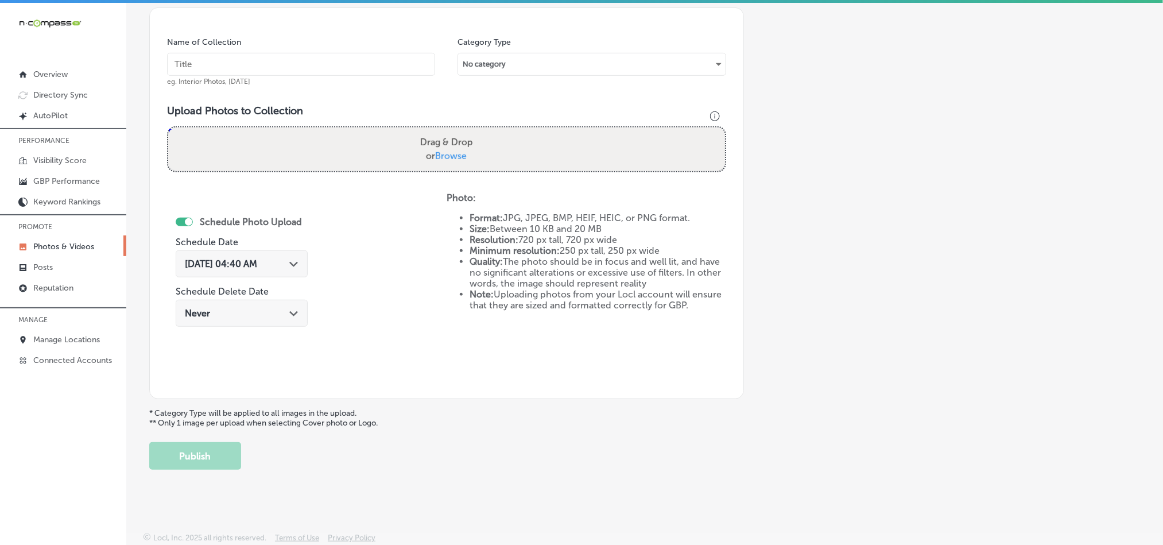
click at [300, 63] on input "text" at bounding box center [301, 64] width 268 height 23
paste input "Top-[MEDICAL_DATA]-&-Aesthetics-Hydrafacial-Long-Island"
type input "Top-[MEDICAL_DATA]-&-Aesthetics-Hydrafacial-Long-Island"
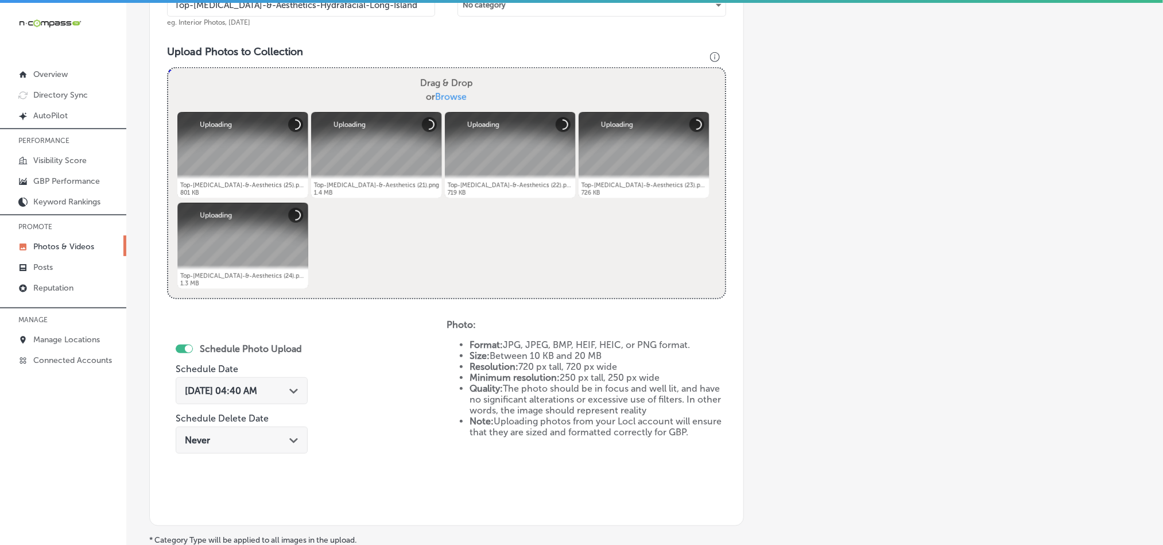
scroll to position [386, 0]
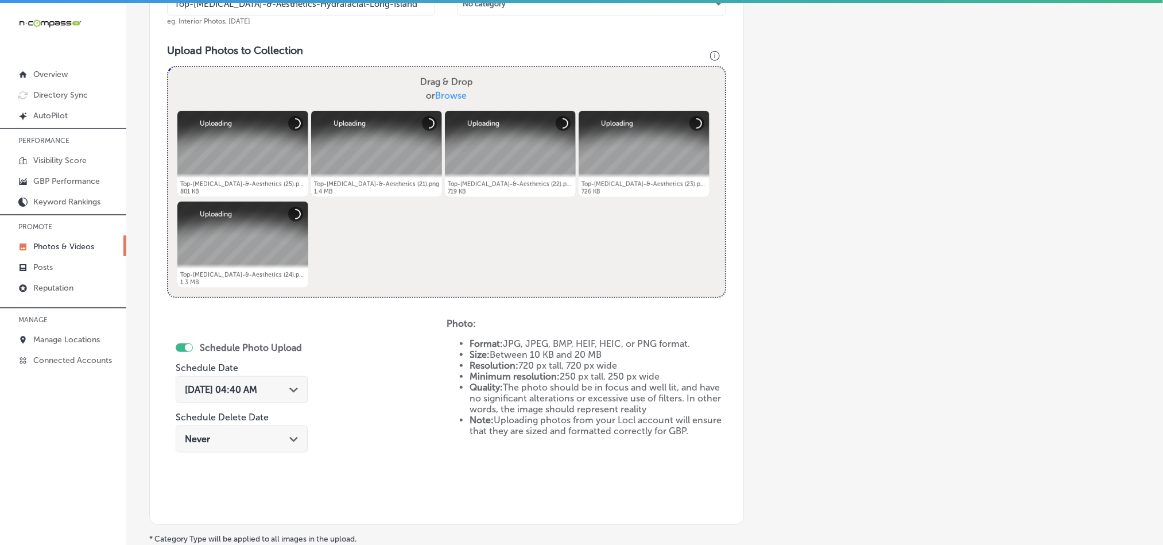
click at [257, 389] on span "[DATE] 04:40 AM" at bounding box center [221, 389] width 72 height 11
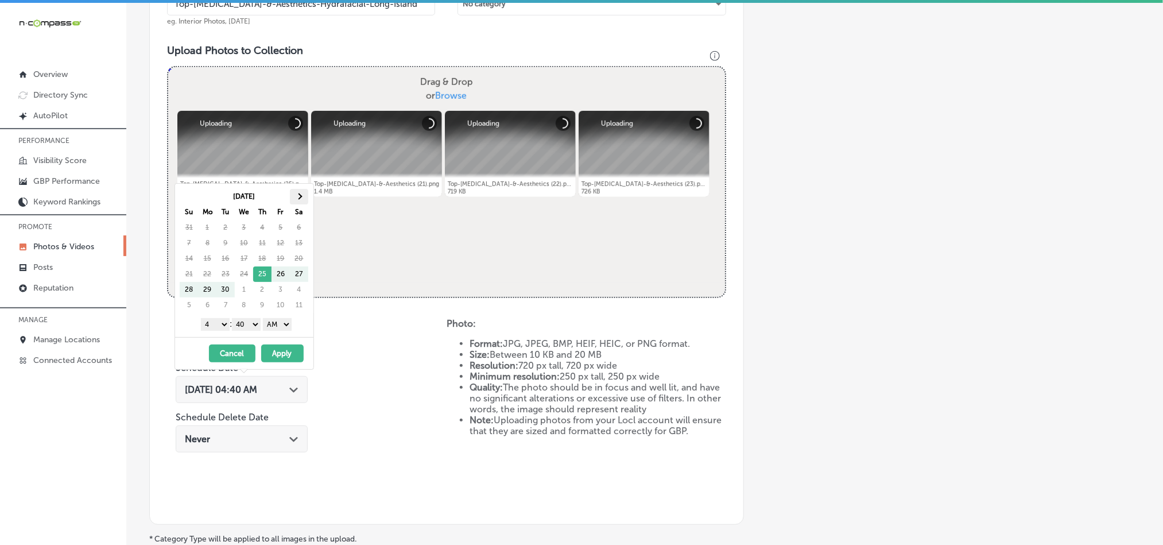
click at [299, 196] on span at bounding box center [299, 196] width 6 height 6
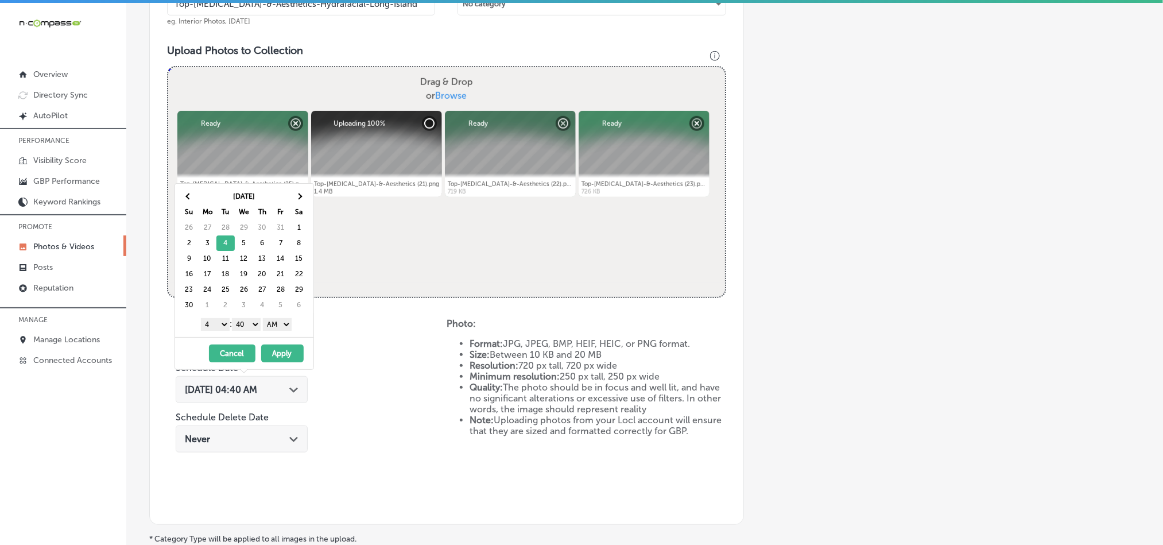
click at [216, 329] on select "1 2 3 4 5 6 7 8 9 10 11 12" at bounding box center [215, 324] width 29 height 13
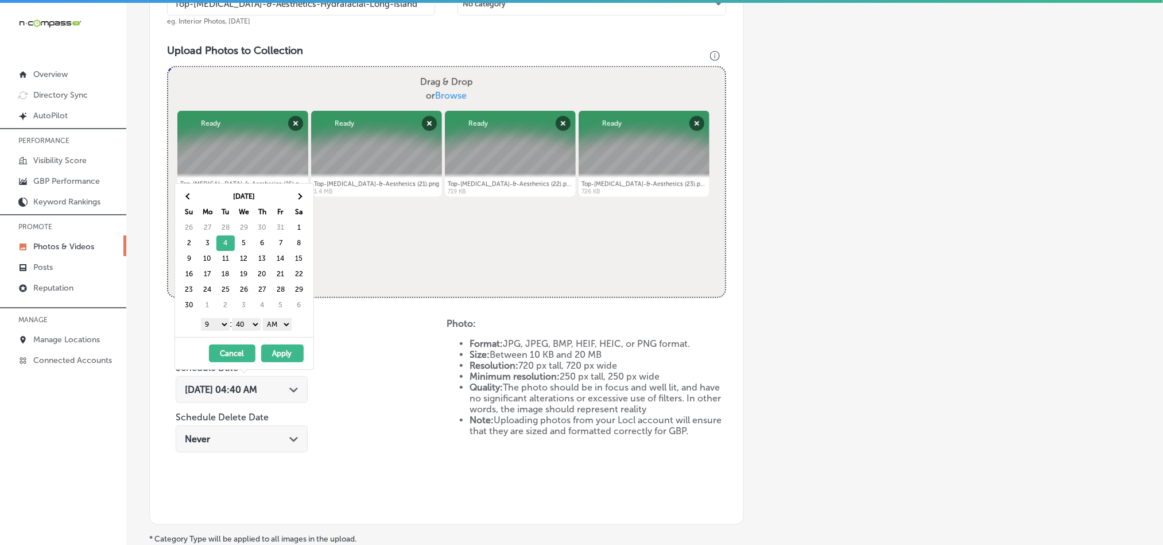
click at [255, 328] on select "00 10 20 30 40 50" at bounding box center [246, 324] width 29 height 13
click at [285, 324] on select "AM PM" at bounding box center [277, 324] width 29 height 13
click at [288, 357] on button "Apply" at bounding box center [282, 354] width 42 height 18
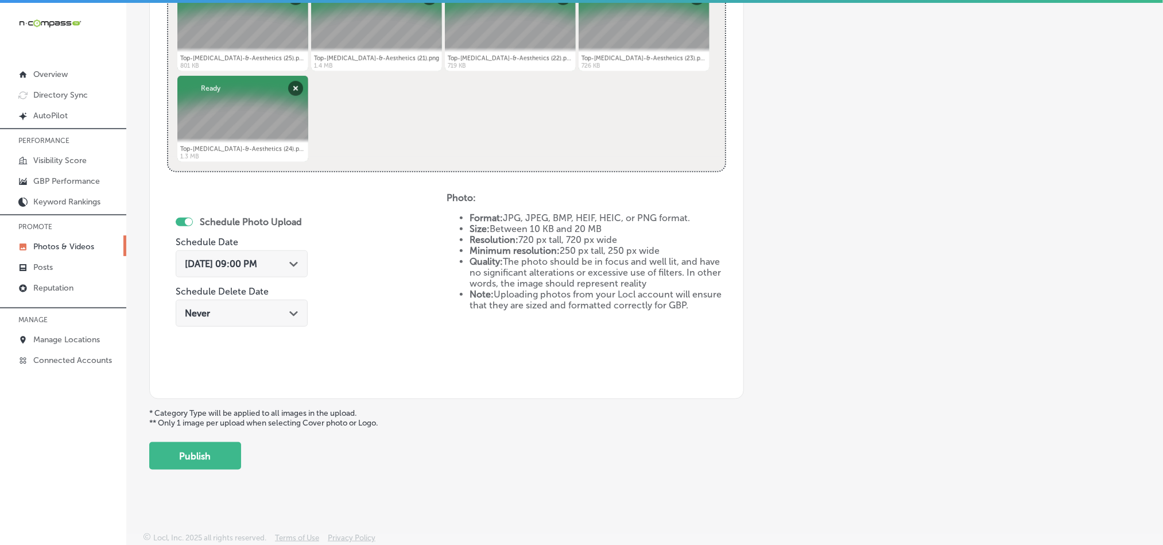
scroll to position [514, 0]
click at [196, 450] on button "Publish" at bounding box center [195, 456] width 92 height 28
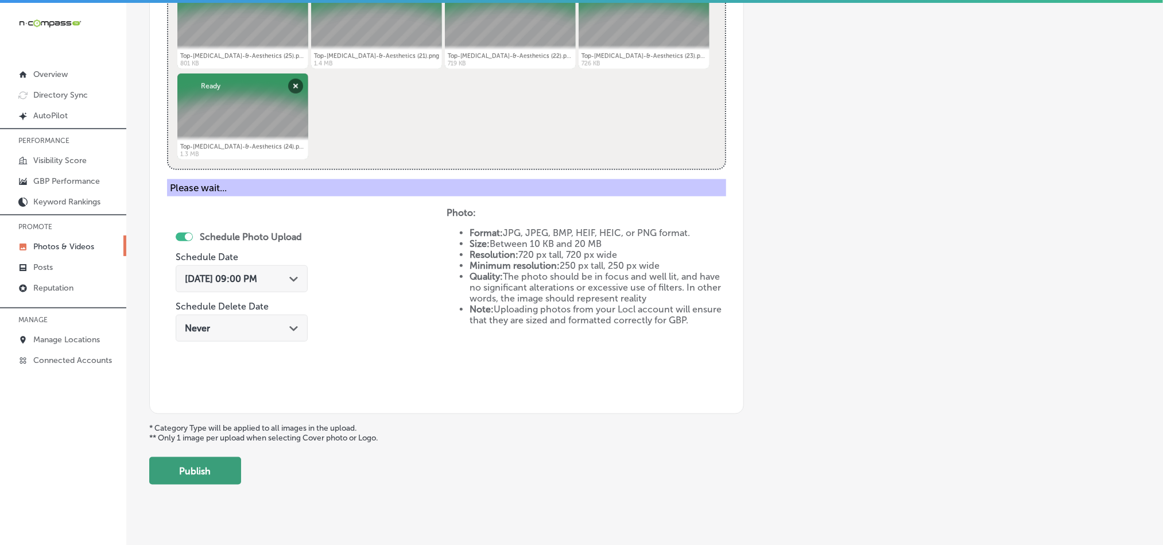
scroll to position [328, 0]
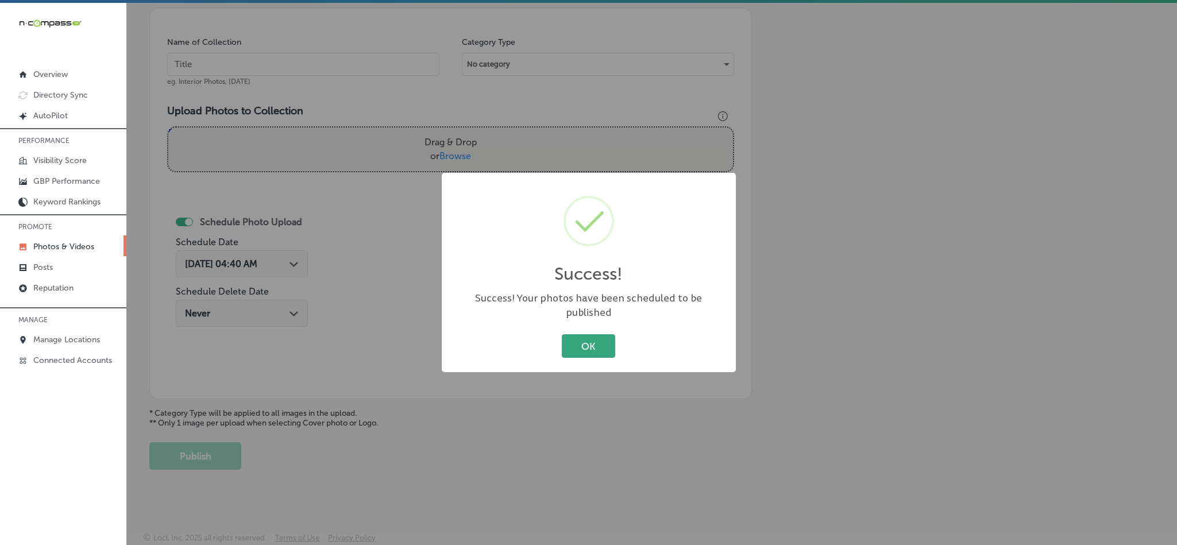
click at [587, 343] on button "OK" at bounding box center [588, 346] width 53 height 24
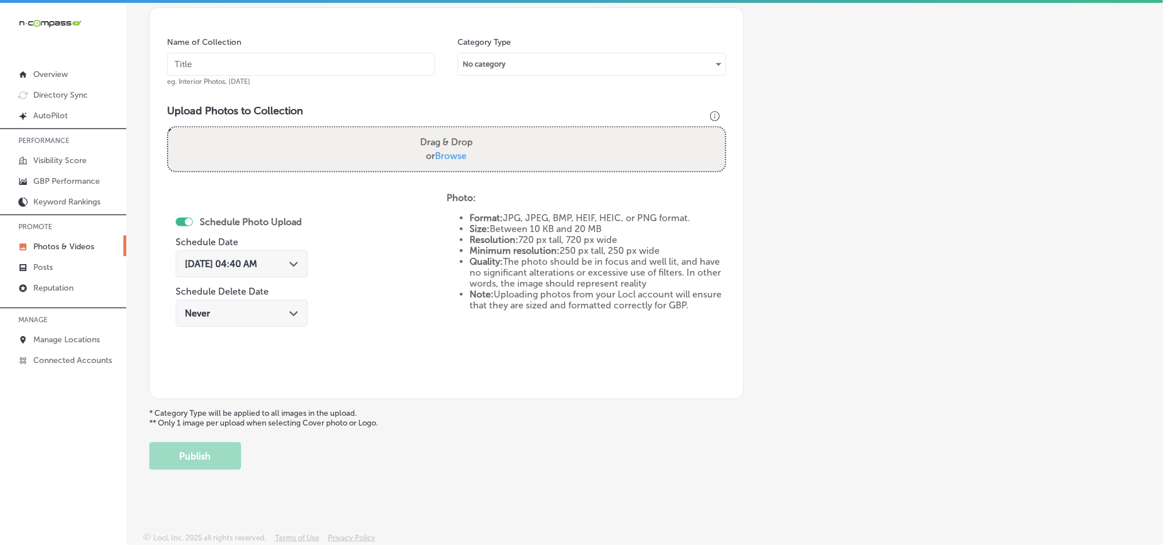
click at [283, 64] on input "text" at bounding box center [301, 64] width 268 height 23
paste input "Top-[MEDICAL_DATA]-&-Aesthetics-[MEDICAL_DATA]-Mineola"
type input "Top-[MEDICAL_DATA]-&-Aesthetics-[MEDICAL_DATA]-Mineola"
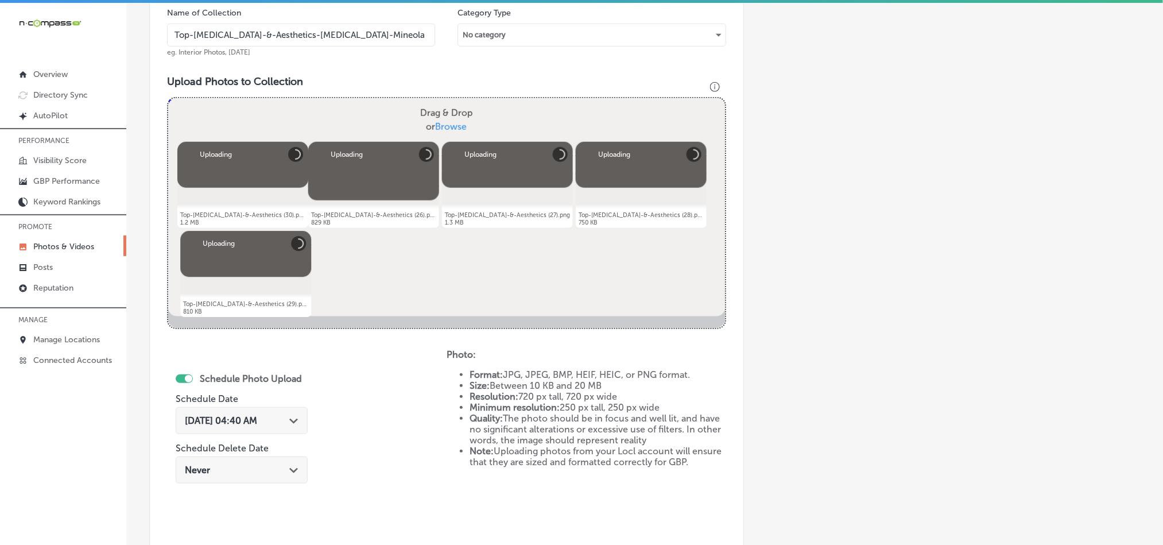
scroll to position [414, 0]
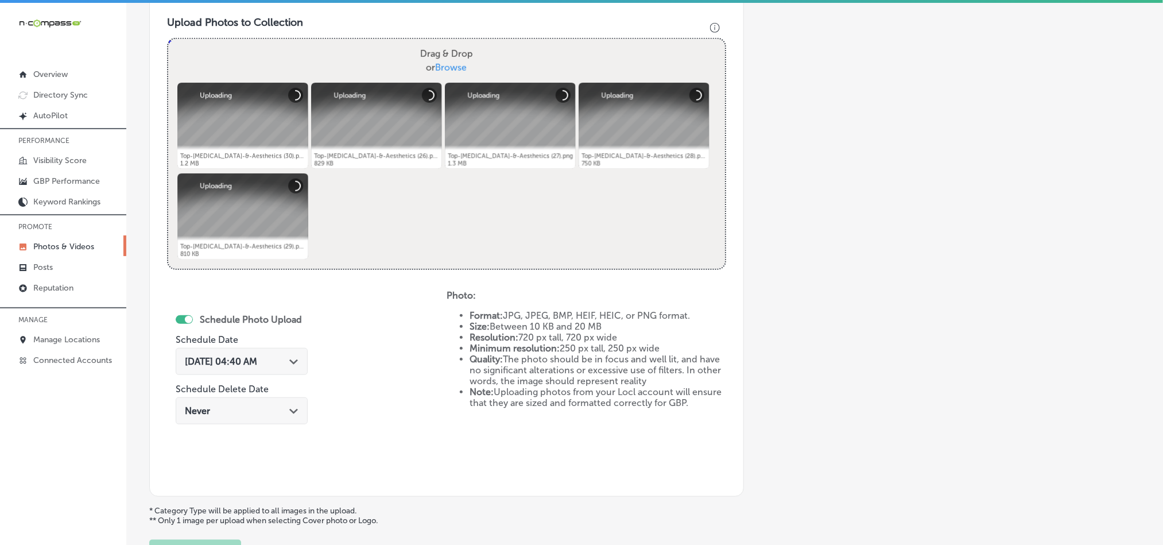
click at [288, 364] on div "[DATE] 04:40 AM Path Created with Sketch." at bounding box center [242, 361] width 114 height 11
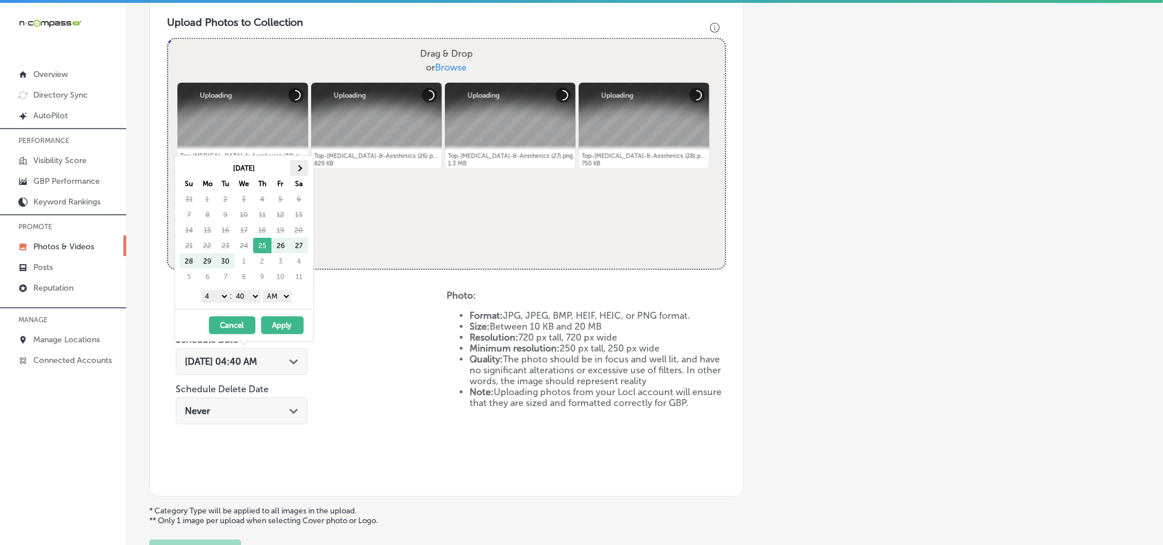
click at [305, 168] on th at bounding box center [299, 168] width 18 height 16
click at [301, 164] on th at bounding box center [299, 168] width 18 height 16
drag, startPoint x: 226, startPoint y: 304, endPoint x: 221, endPoint y: 318, distance: 14.9
click at [227, 304] on div "1 2 3 4 5 6 7 8 9 10 11 12 : 00 10 20 30 40 50 AM PM" at bounding box center [247, 295] width 134 height 17
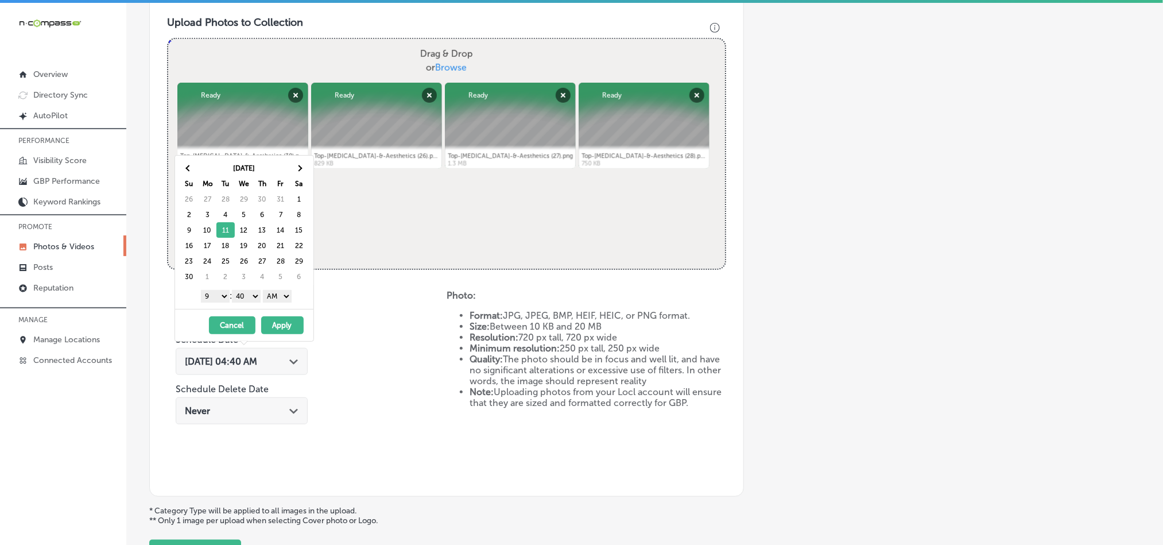
click at [252, 300] on select "00 10 20 30 40 50" at bounding box center [246, 296] width 29 height 13
click at [278, 298] on select "AM PM" at bounding box center [277, 296] width 29 height 13
click at [280, 331] on button "Apply" at bounding box center [282, 325] width 42 height 18
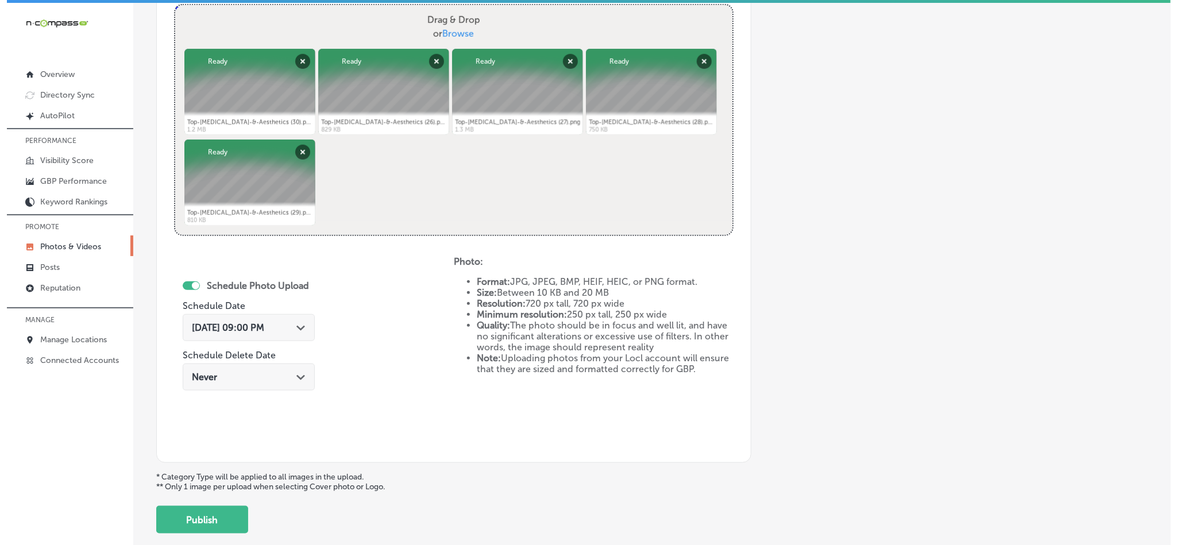
scroll to position [514, 0]
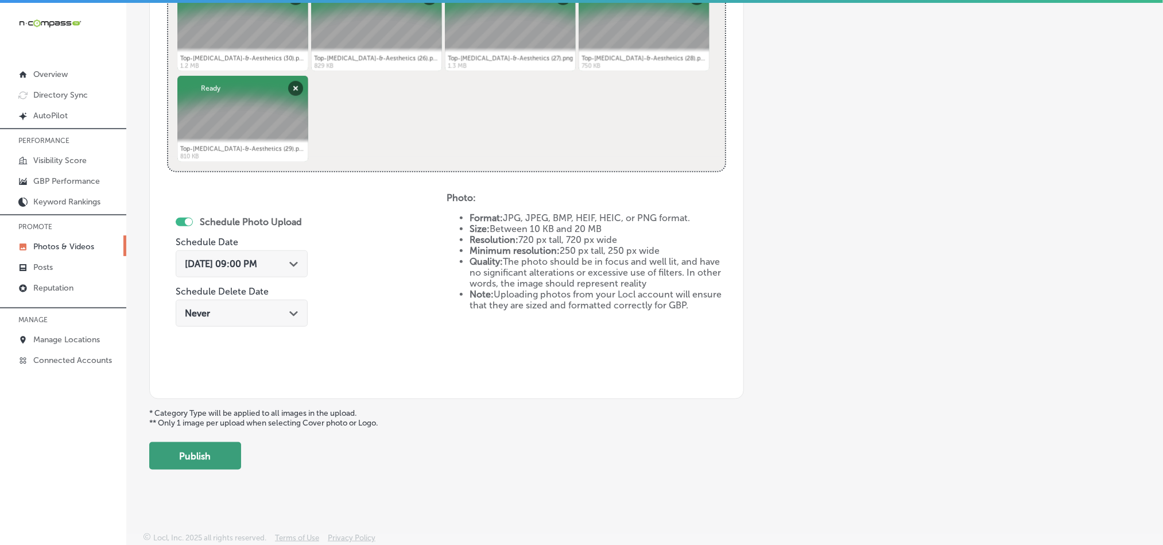
click at [190, 467] on button "Publish" at bounding box center [195, 456] width 92 height 28
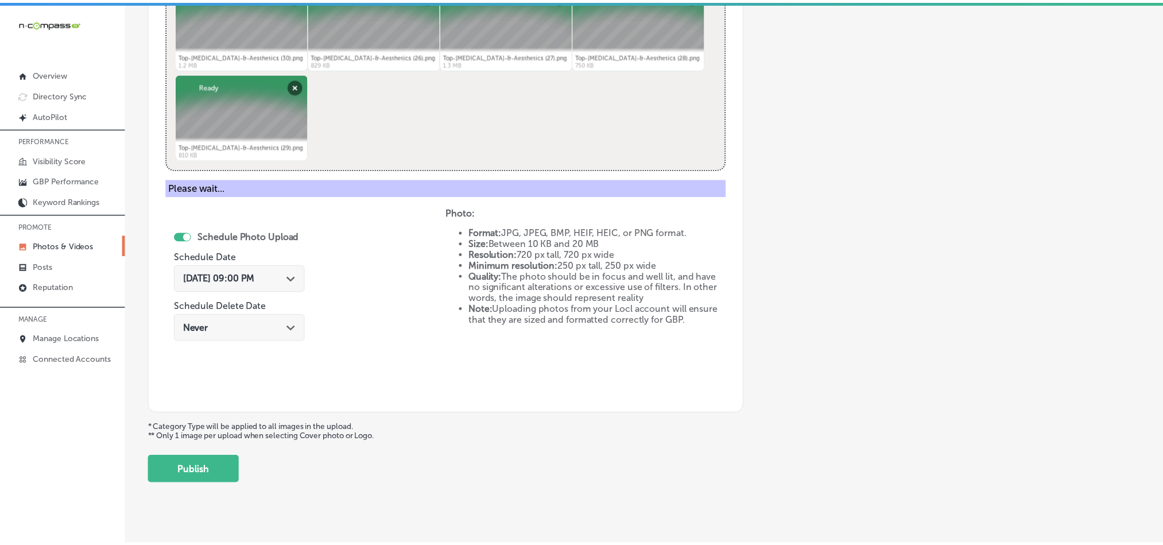
scroll to position [328, 0]
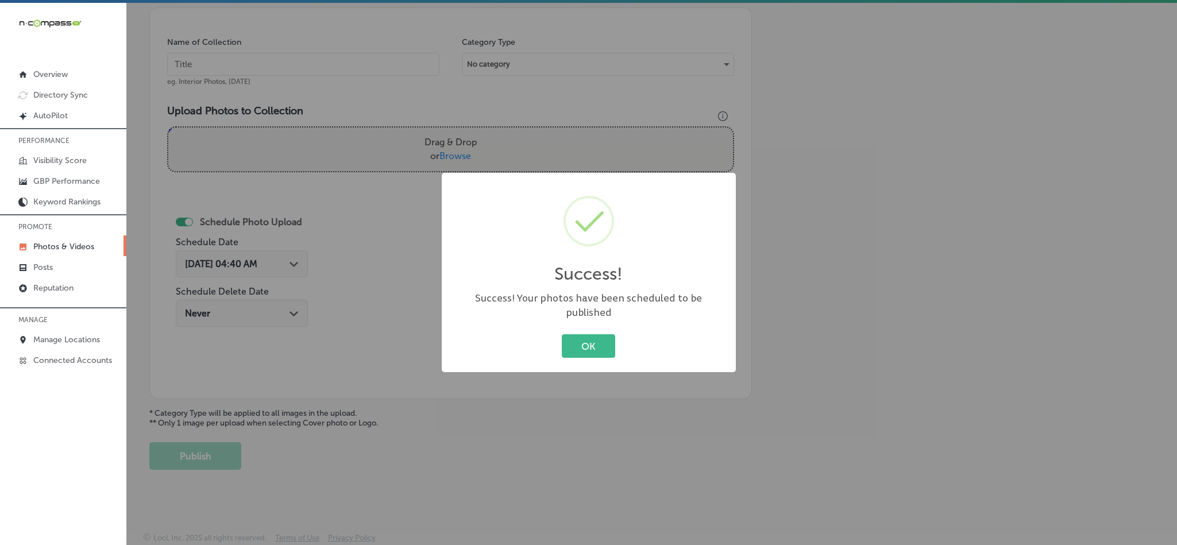
click at [586, 352] on div "OK Cancel" at bounding box center [588, 346] width 271 height 30
click at [586, 348] on button "OK" at bounding box center [588, 346] width 53 height 24
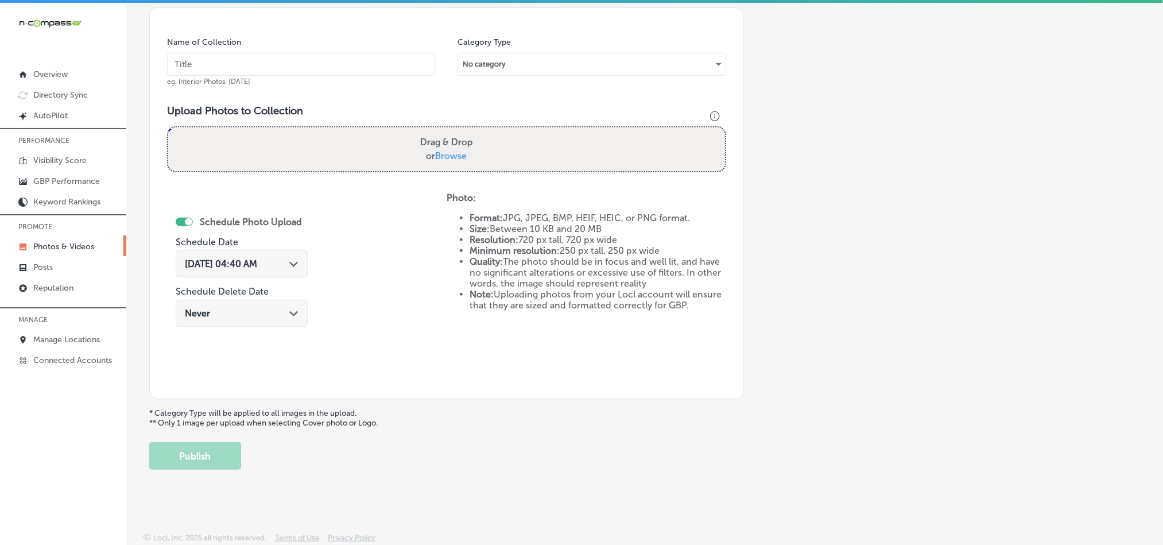
click at [278, 62] on input "text" at bounding box center [301, 64] width 268 height 23
paste input "Top-[MEDICAL_DATA]-&-Aesthetics-[MEDICAL_DATA]"
type input "Top-[MEDICAL_DATA]-&-Aesthetics-[MEDICAL_DATA]"
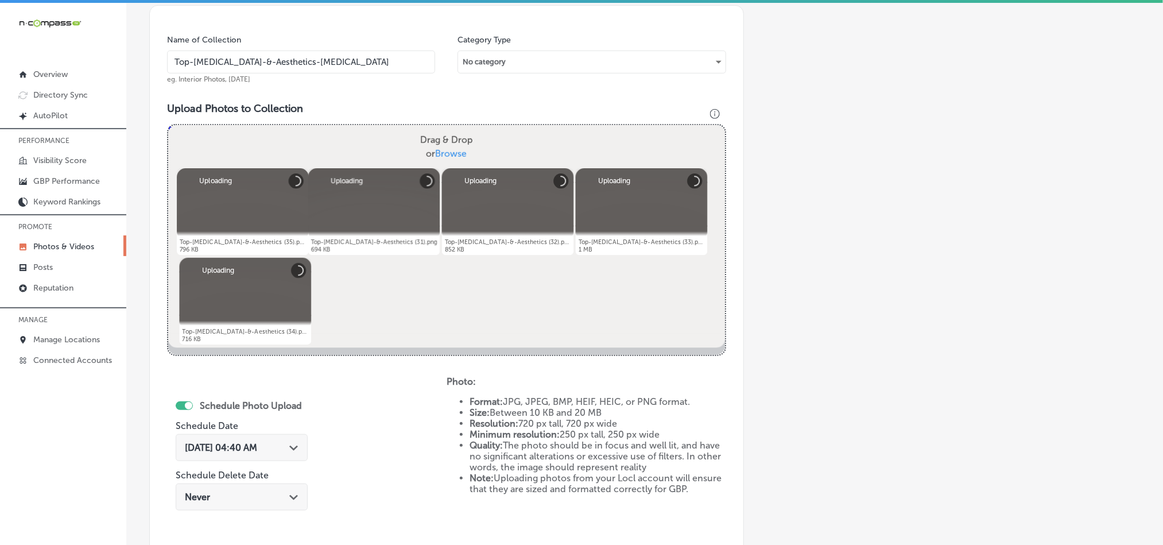
scroll to position [500, 0]
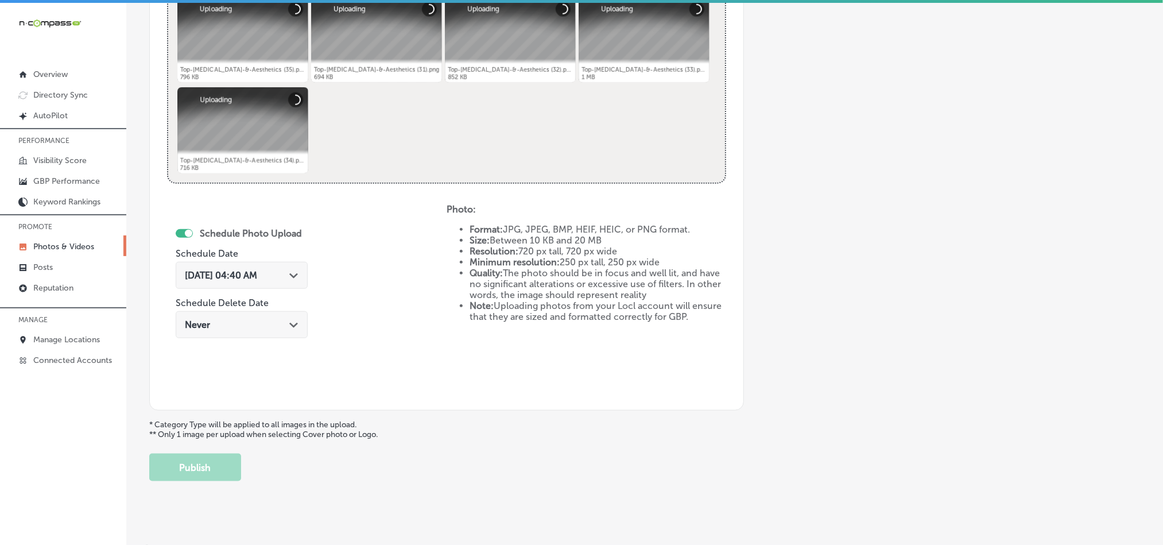
click at [293, 281] on div "[DATE] 04:40 AM Path Created with Sketch." at bounding box center [242, 275] width 114 height 11
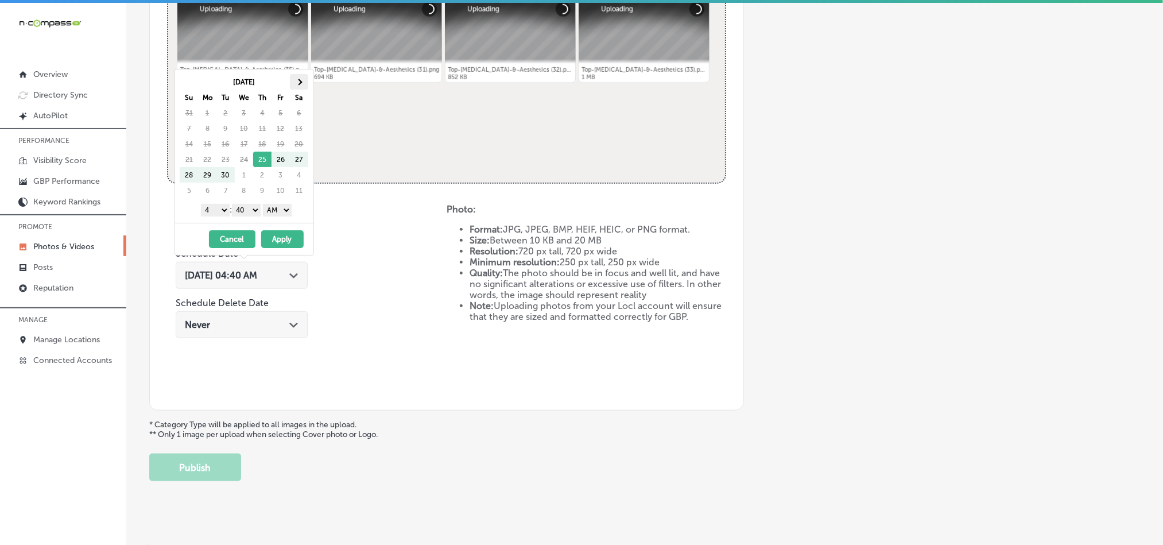
click at [301, 80] on th at bounding box center [299, 82] width 18 height 16
click at [219, 211] on select "1 2 3 4 5 6 7 8 9 10 11 12" at bounding box center [215, 210] width 29 height 13
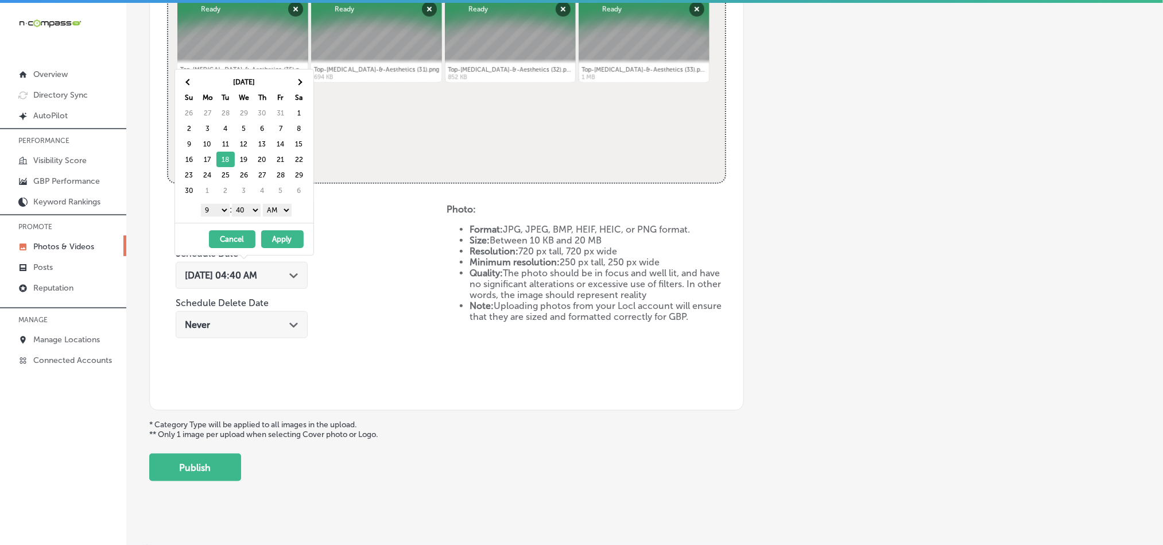
click at [252, 215] on select "00 10 20 30 40 50" at bounding box center [246, 210] width 29 height 13
click at [277, 214] on select "AM PM" at bounding box center [277, 210] width 29 height 13
click at [274, 235] on button "Apply" at bounding box center [282, 239] width 42 height 18
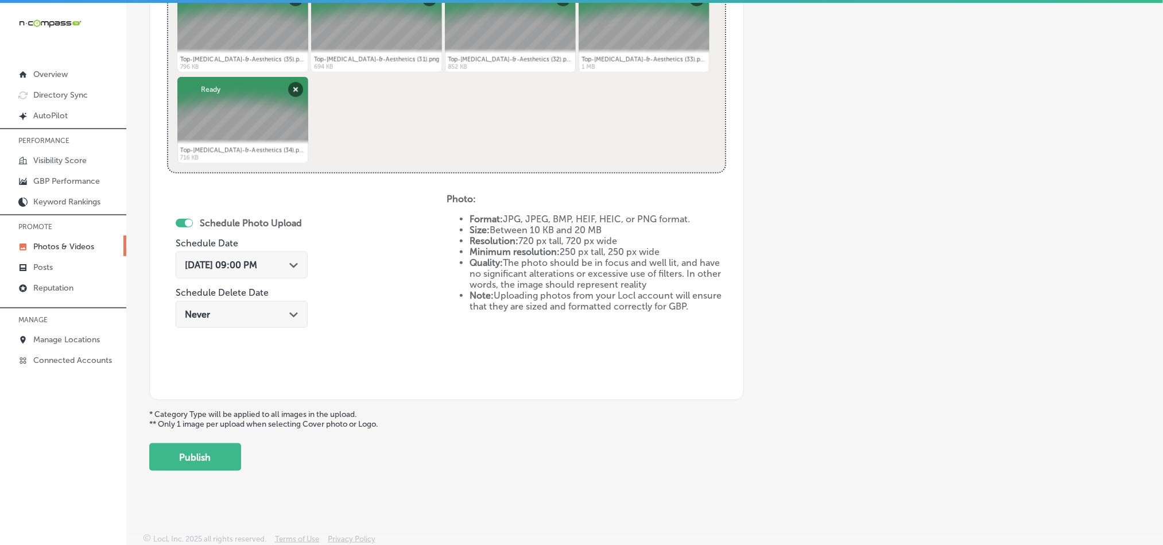
scroll to position [514, 0]
click at [190, 471] on div "Back Add a Collection Which Type of Image or Video Would You Like to Upload? Ph…" at bounding box center [644, 6] width 1037 height 946
click at [195, 457] on button "Publish" at bounding box center [195, 456] width 92 height 28
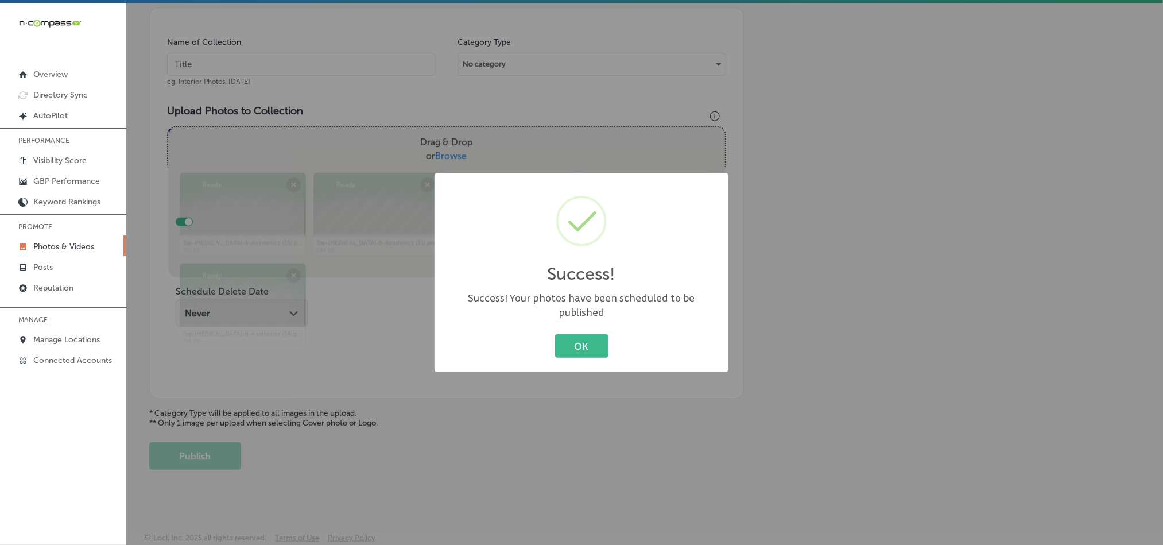
scroll to position [328, 0]
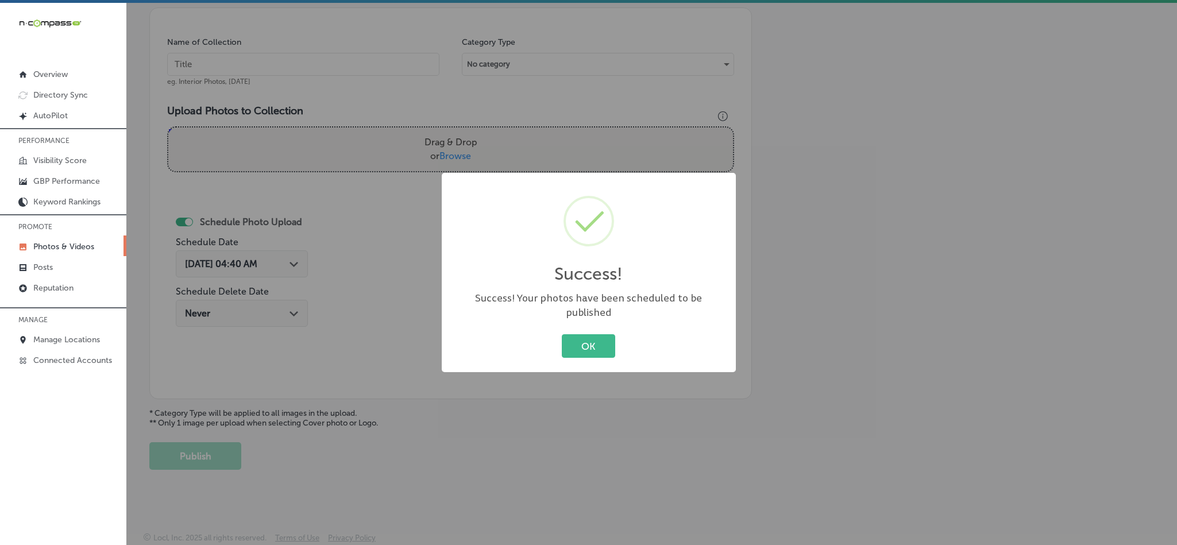
click at [616, 336] on div "OK Cancel" at bounding box center [588, 346] width 271 height 30
click at [593, 338] on button "OK" at bounding box center [588, 346] width 53 height 24
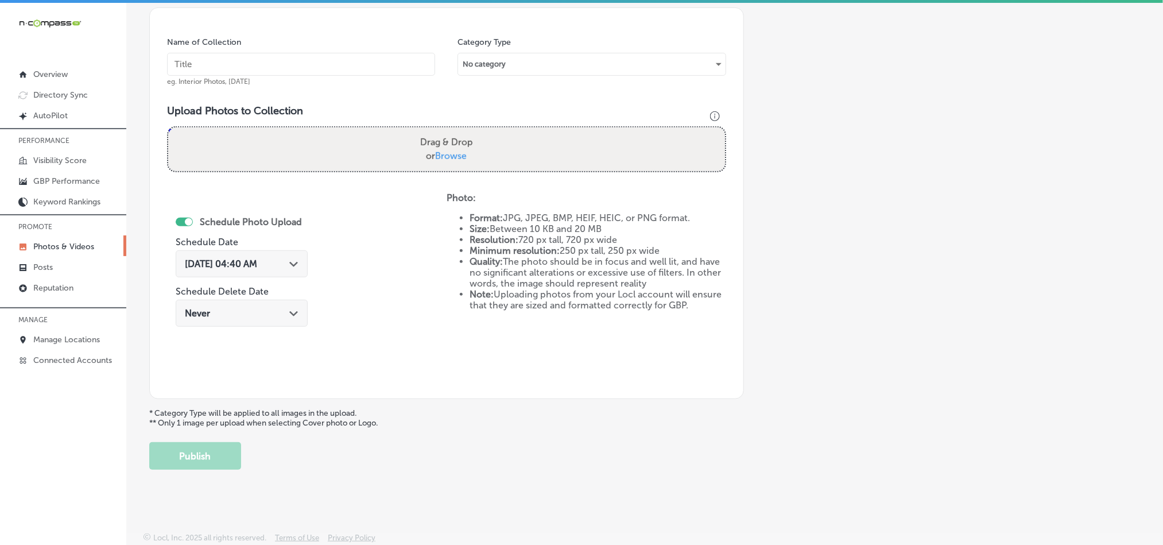
click at [298, 62] on input "text" at bounding box center [301, 64] width 268 height 23
paste input "Top-[MEDICAL_DATA]-&-Aesthetics-Mineola-hair-removal"
type input "Top-[MEDICAL_DATA]-&-Aesthetics-Mineola-hair-removal"
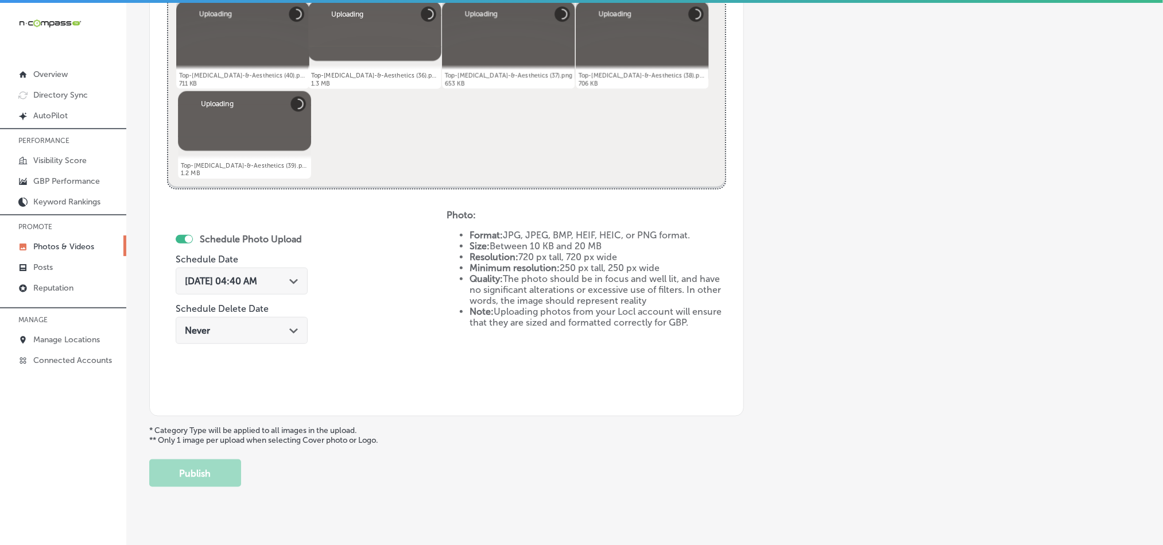
scroll to position [500, 0]
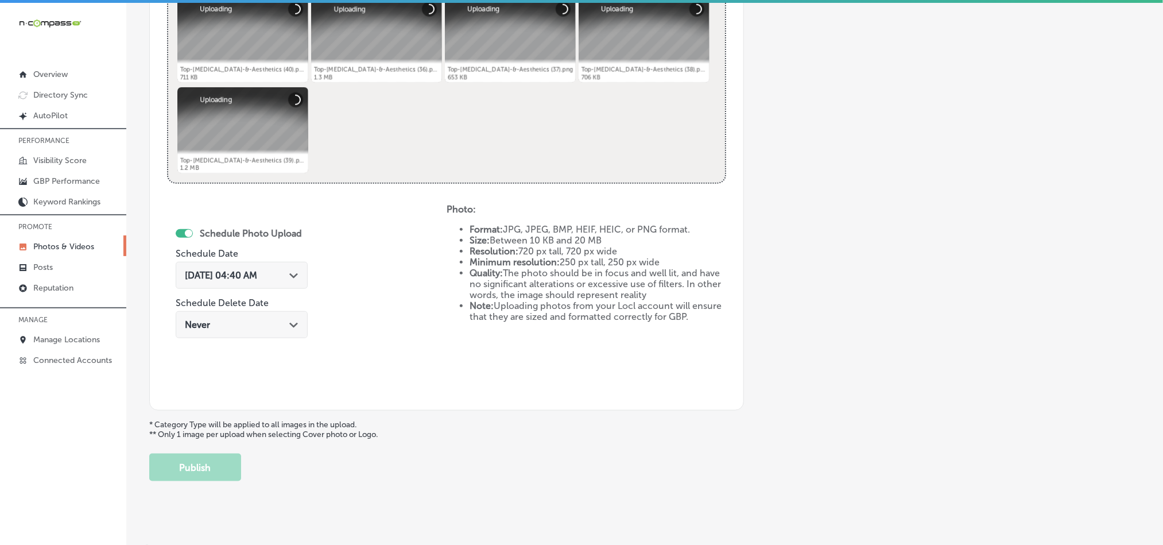
click at [296, 278] on icon "Path Created with Sketch." at bounding box center [293, 275] width 9 height 5
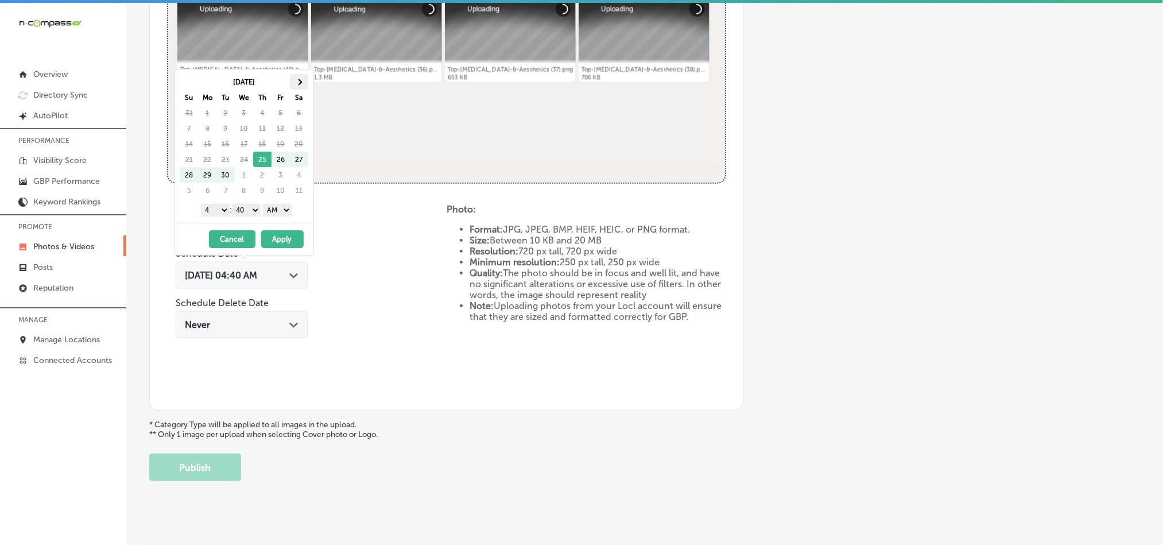
click at [296, 81] on th at bounding box center [299, 82] width 18 height 16
click at [211, 214] on select "1 2 3 4 5 6 7 8 9 10 11 12" at bounding box center [215, 210] width 29 height 13
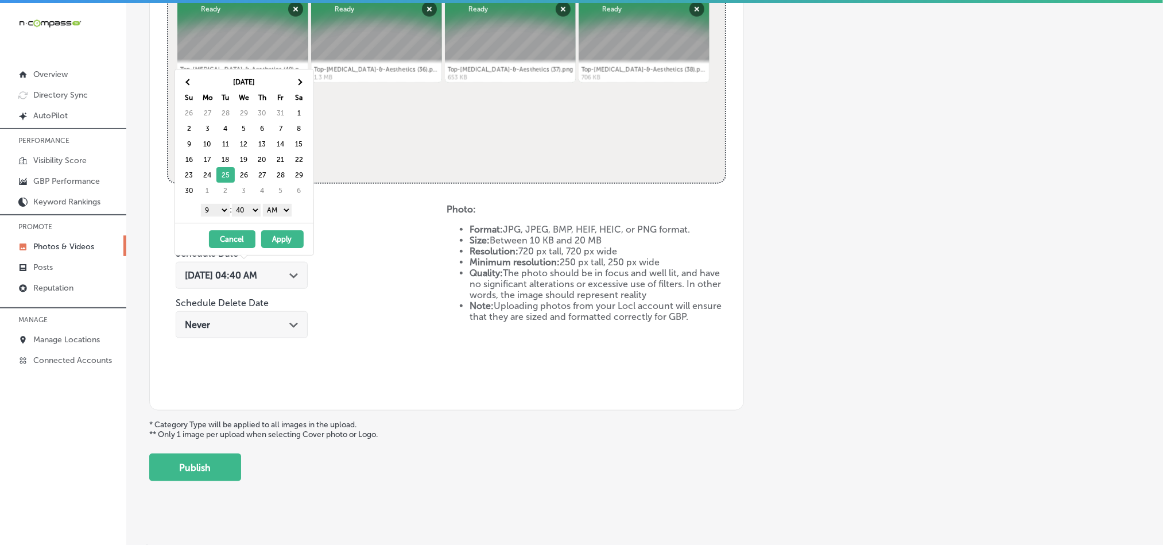
click at [258, 212] on select "00 10 20 30 40 50" at bounding box center [246, 210] width 29 height 13
click at [280, 214] on select "AM PM" at bounding box center [277, 210] width 29 height 13
click at [285, 239] on button "Apply" at bounding box center [282, 239] width 42 height 18
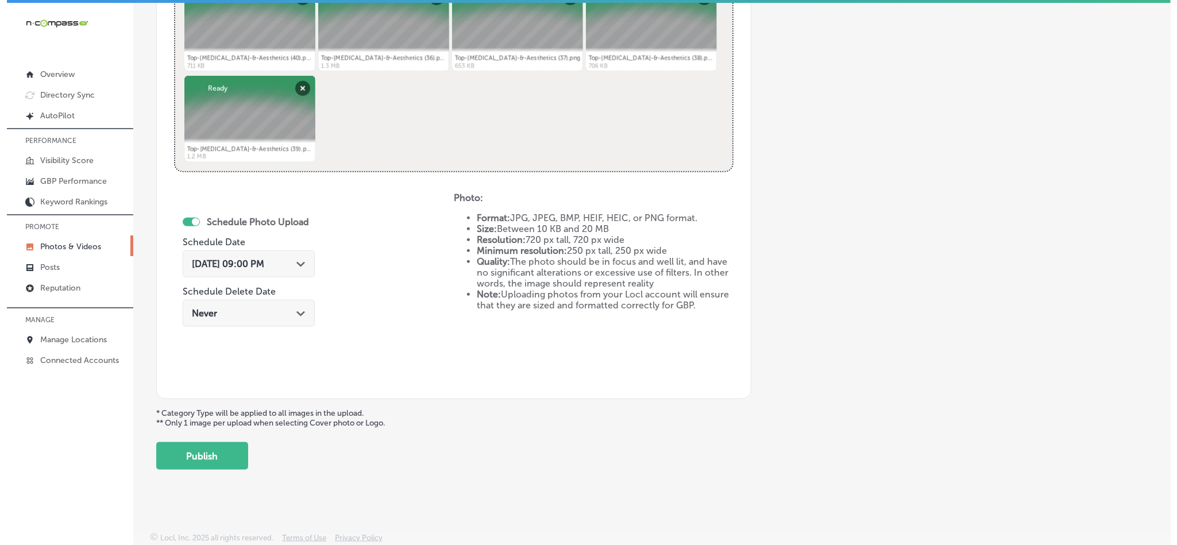
scroll to position [514, 0]
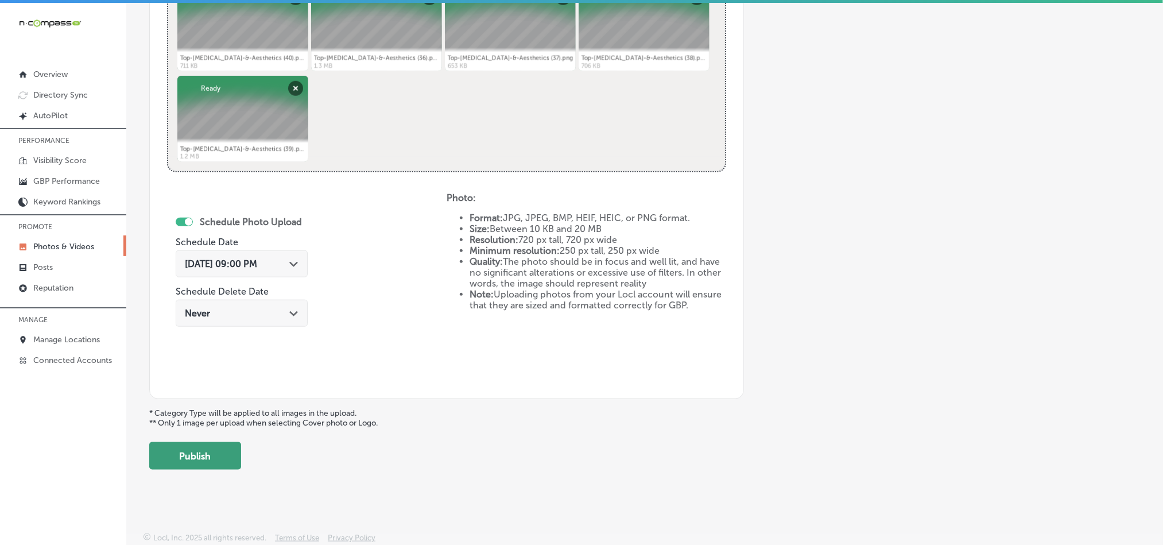
click at [195, 458] on button "Publish" at bounding box center [195, 456] width 92 height 28
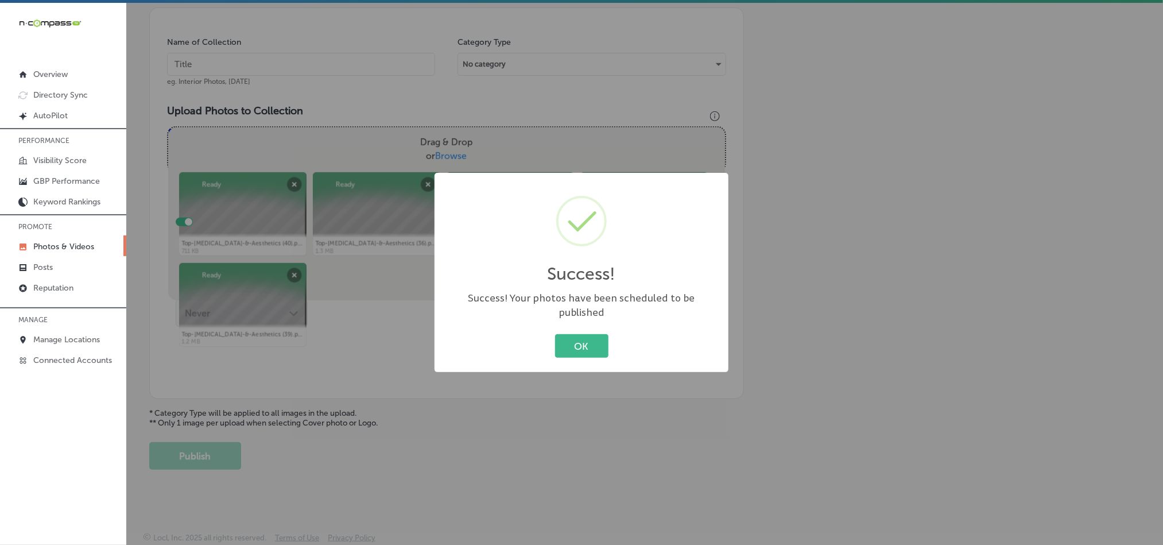
scroll to position [328, 0]
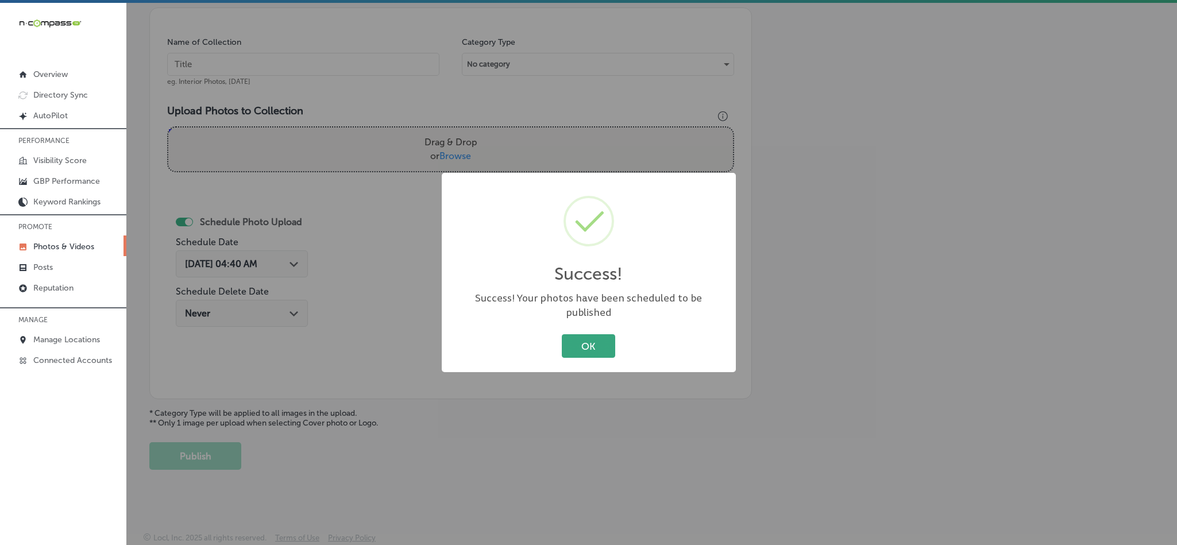
click at [576, 338] on button "OK" at bounding box center [588, 346] width 53 height 24
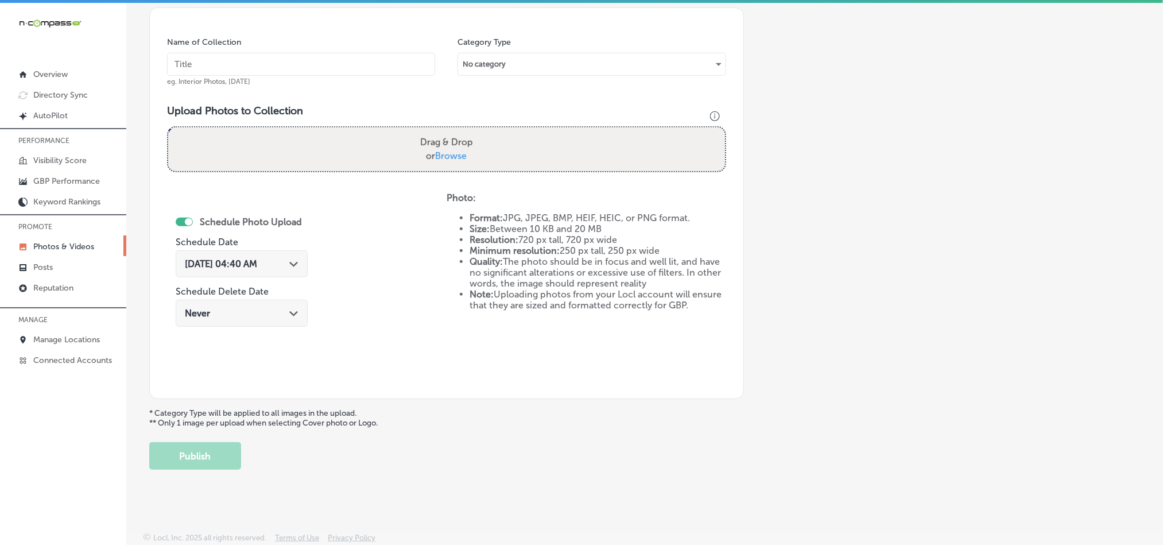
click at [306, 64] on input "text" at bounding box center [301, 64] width 268 height 23
paste input "Top-[MEDICAL_DATA]-&-Aesthetics-Aesthetic-treatments-Mineola"
type input "Top-[MEDICAL_DATA]-&-Aesthetics-Aesthetic-treatments-Mineola"
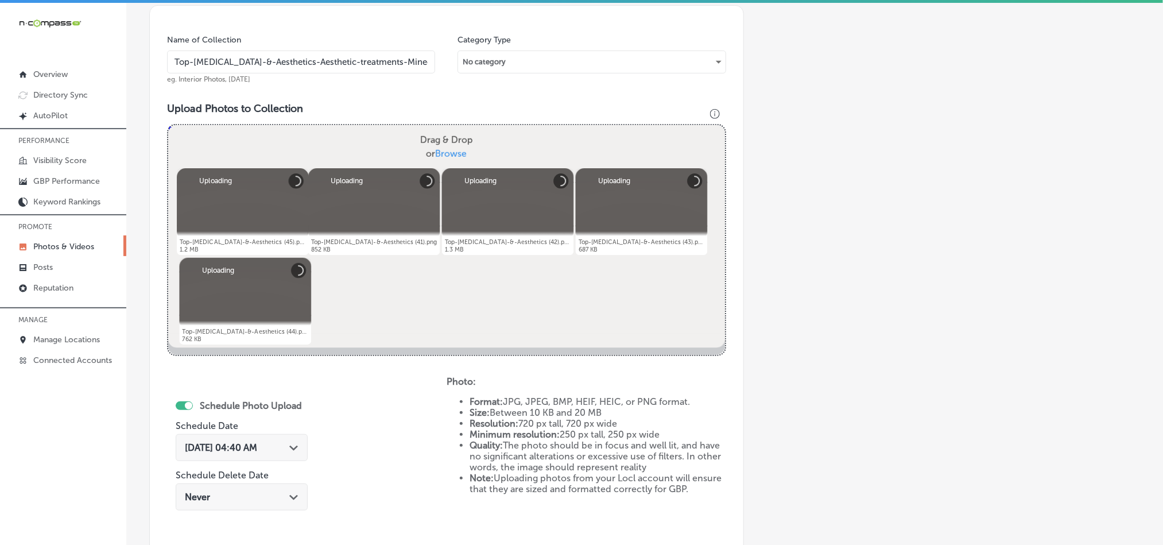
scroll to position [414, 0]
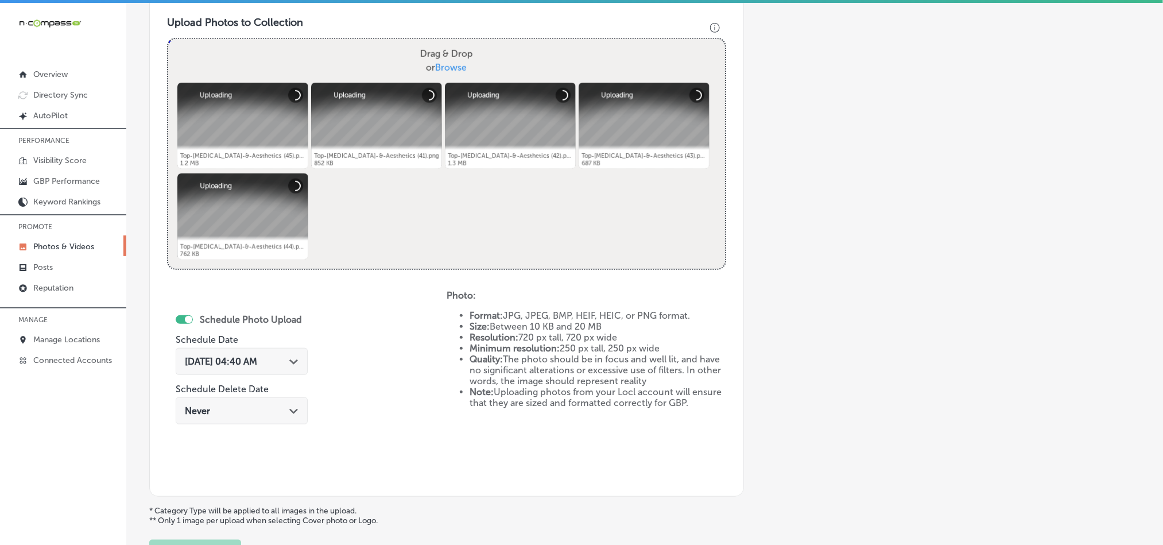
click at [288, 366] on div "[DATE] 04:40 AM Path Created with Sketch." at bounding box center [242, 361] width 114 height 11
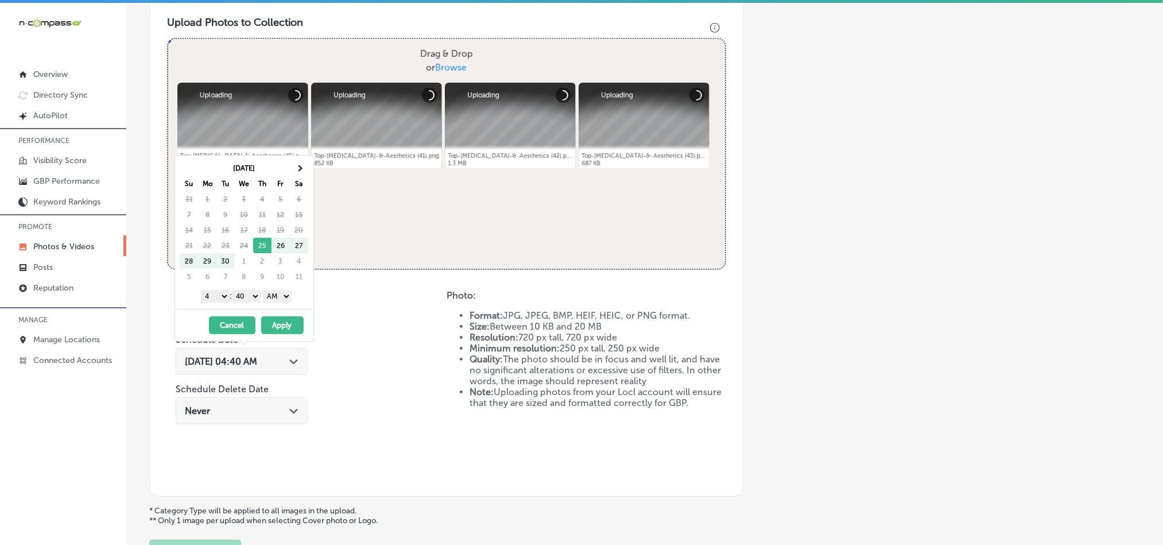
click at [307, 156] on div "[DATE] Su Mo Tu We Th Fr Sa 31 1 2 3 4 5 6 7 8 9 10 11 12 13 14 15 16 17 18 19 …" at bounding box center [244, 232] width 138 height 153
click at [300, 169] on span at bounding box center [299, 168] width 6 height 6
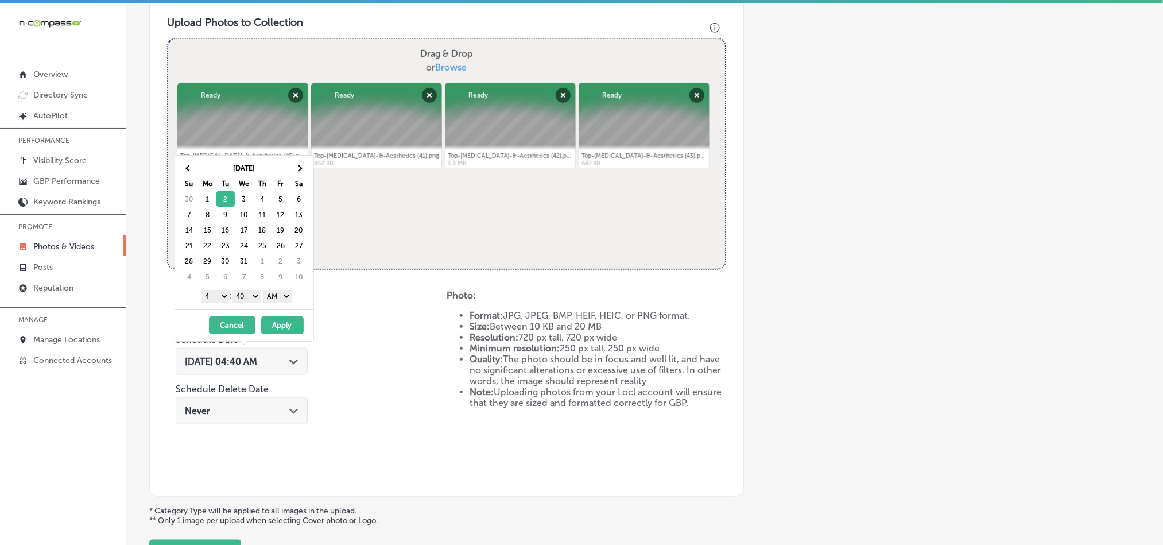
click at [221, 293] on select "1 2 3 4 5 6 7 8 9 10 11 12" at bounding box center [215, 296] width 29 height 13
click at [250, 295] on select "00 10 20 30 40 50" at bounding box center [246, 296] width 29 height 13
click at [281, 293] on select "AM PM" at bounding box center [277, 296] width 29 height 13
click at [283, 320] on button "Apply" at bounding box center [282, 325] width 42 height 18
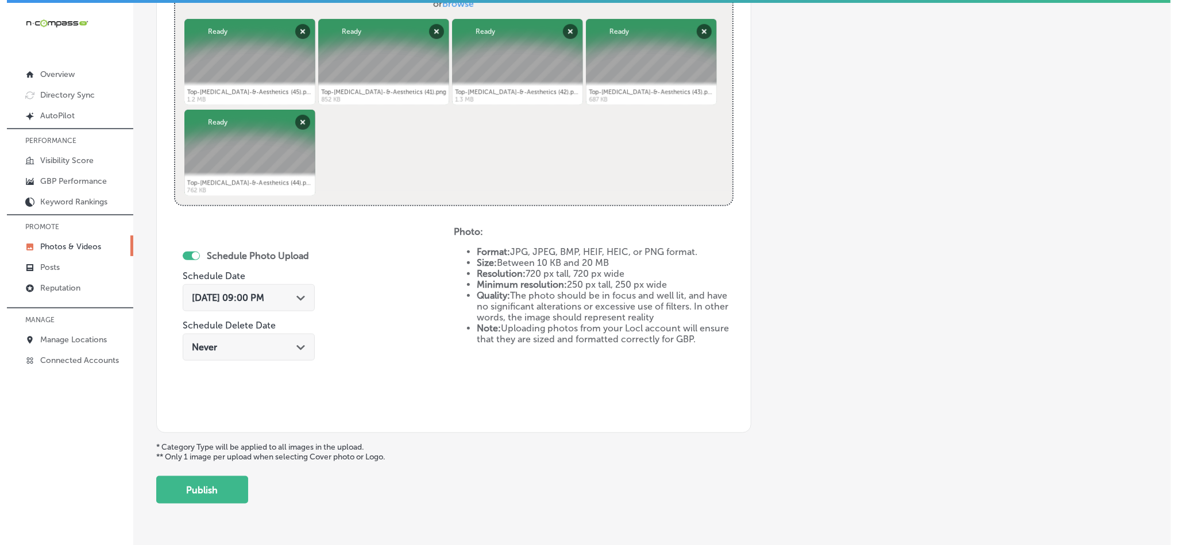
scroll to position [514, 0]
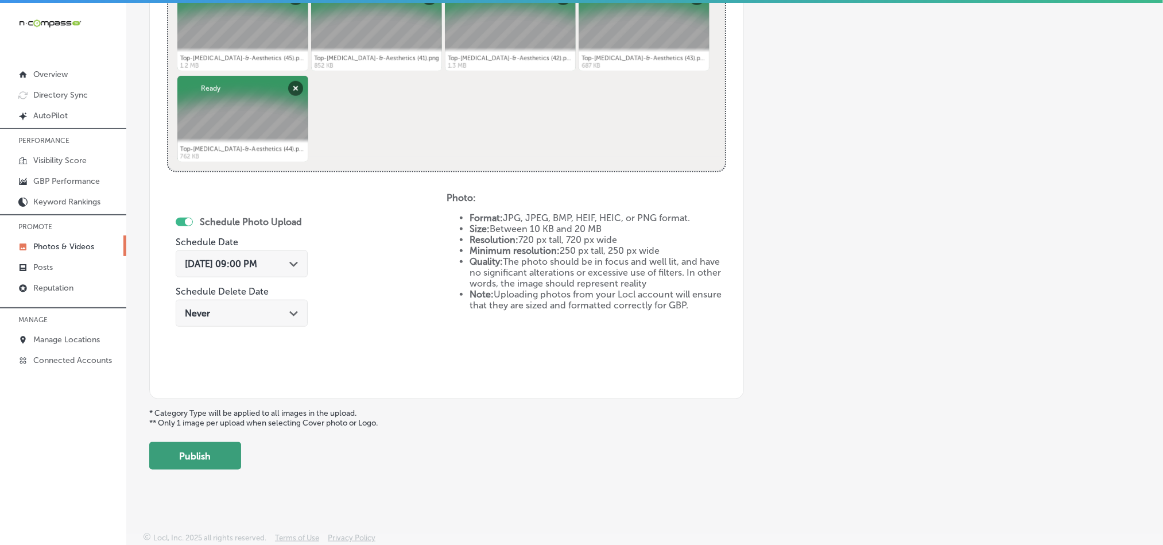
click at [211, 455] on button "Publish" at bounding box center [195, 456] width 92 height 28
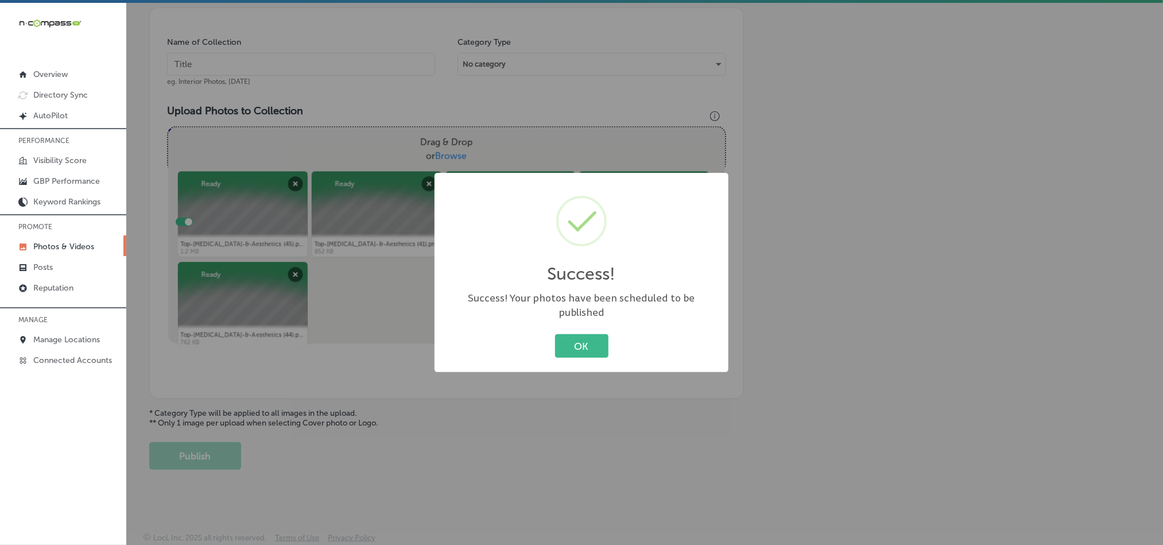
scroll to position [328, 0]
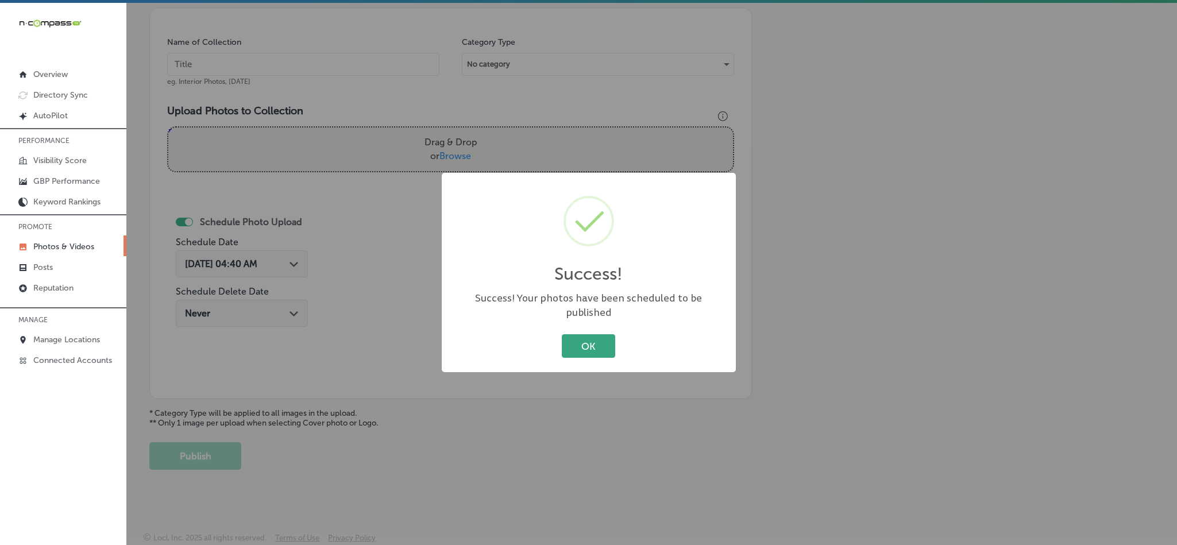
click at [581, 337] on button "OK" at bounding box center [588, 346] width 53 height 24
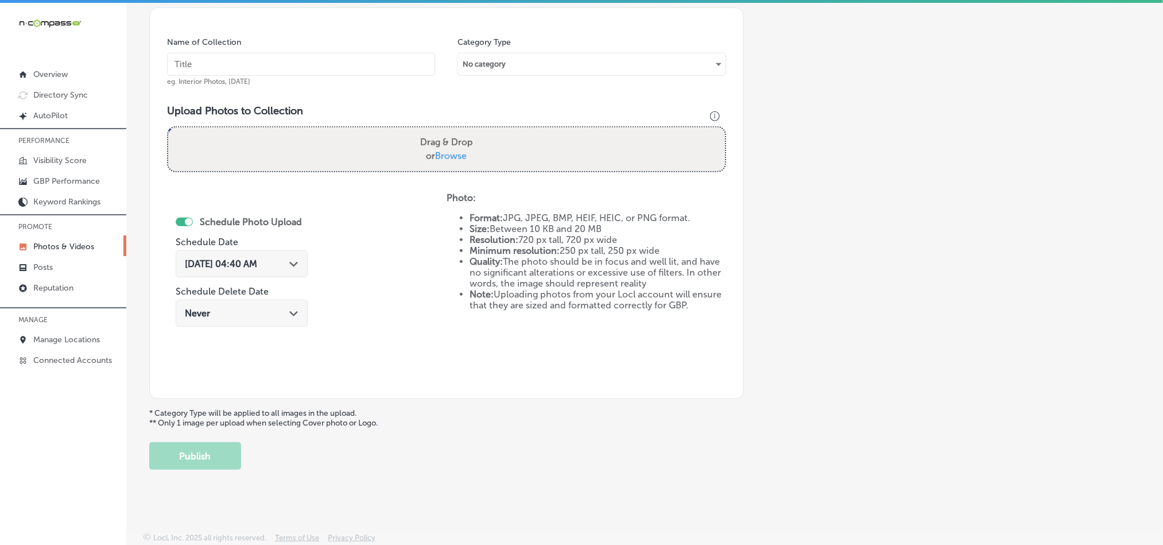
click at [245, 69] on input "text" at bounding box center [301, 64] width 268 height 23
paste input "Top-[MEDICAL_DATA]-&-Aesthetics-Body-contouring-services"
type input "Top-[MEDICAL_DATA]-&-Aesthetics-Body-contouring-services"
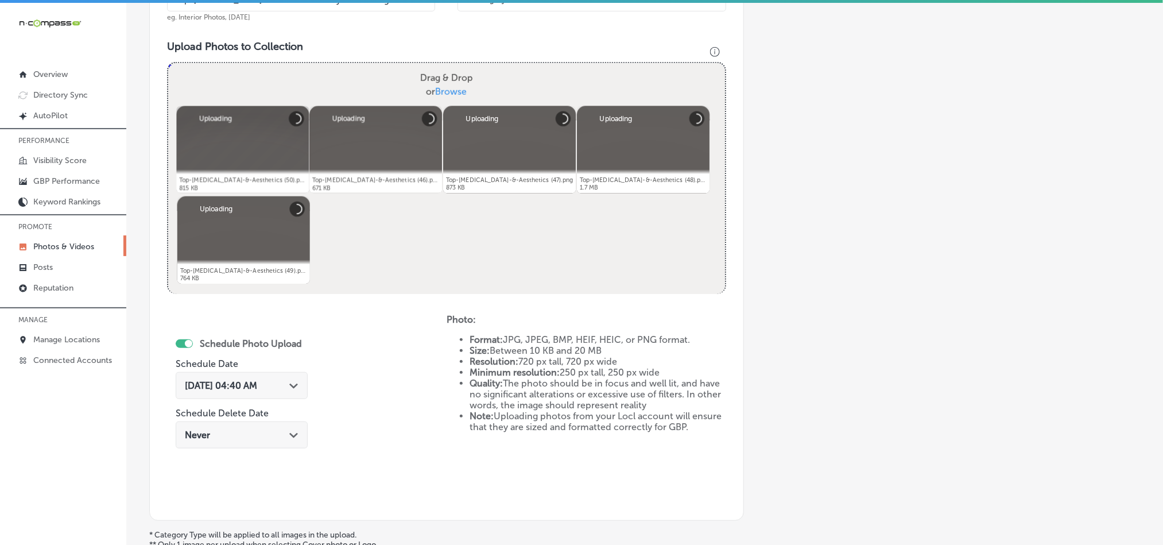
scroll to position [414, 0]
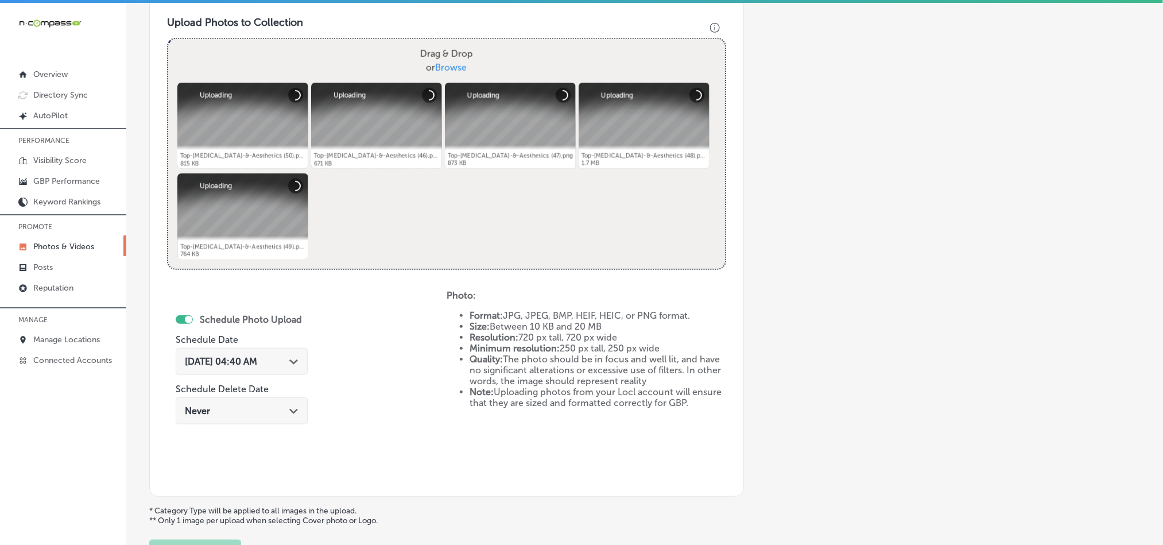
click at [289, 365] on div "[DATE] 04:40 AM Path Created with Sketch." at bounding box center [242, 361] width 114 height 11
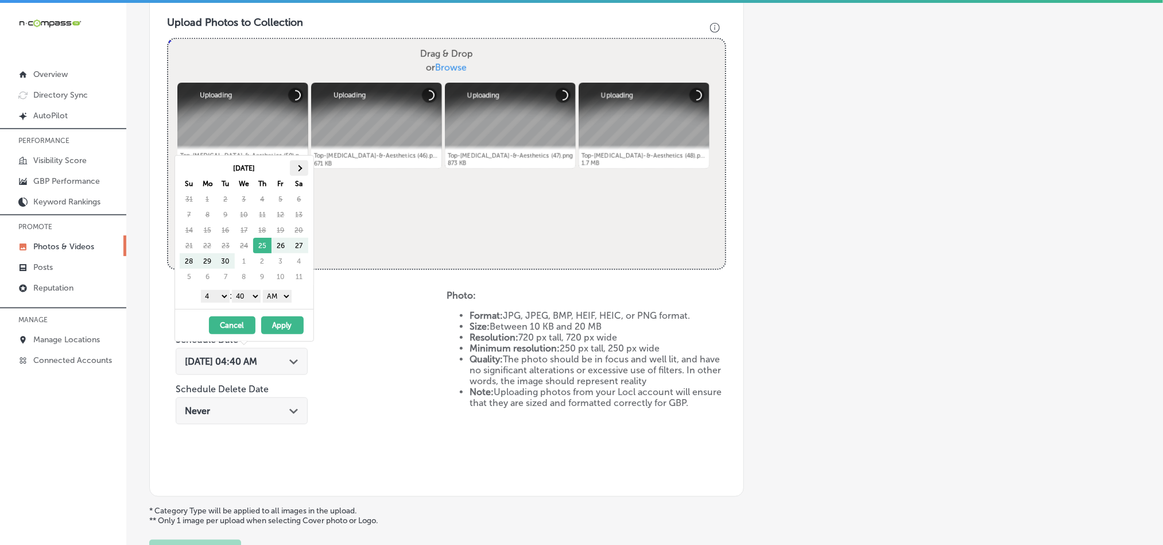
click at [304, 169] on th at bounding box center [299, 168] width 18 height 16
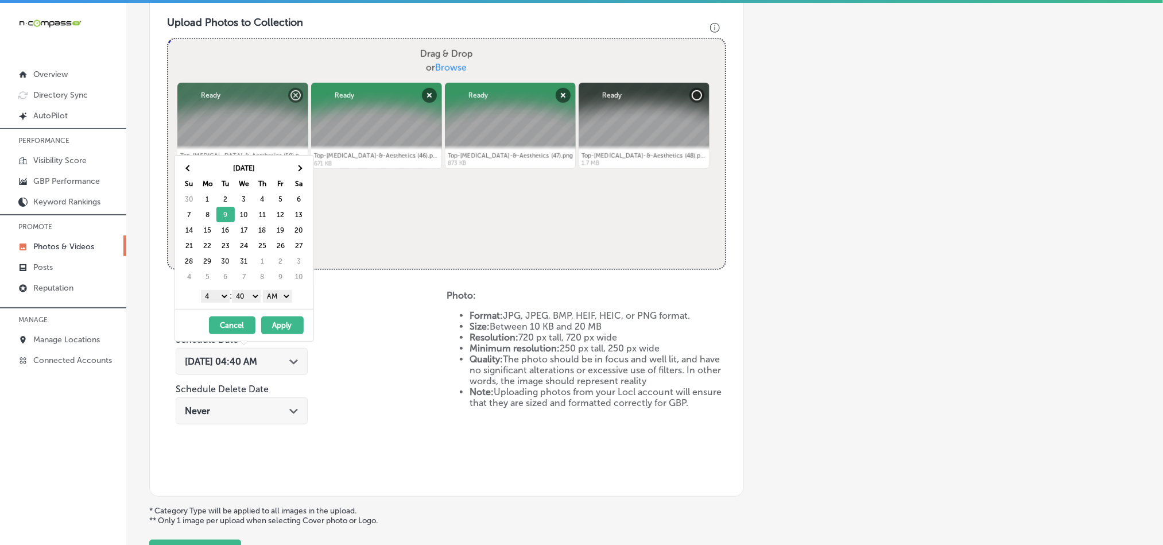
click at [214, 295] on select "1 2 3 4 5 6 7 8 9 10 11 12" at bounding box center [215, 296] width 29 height 13
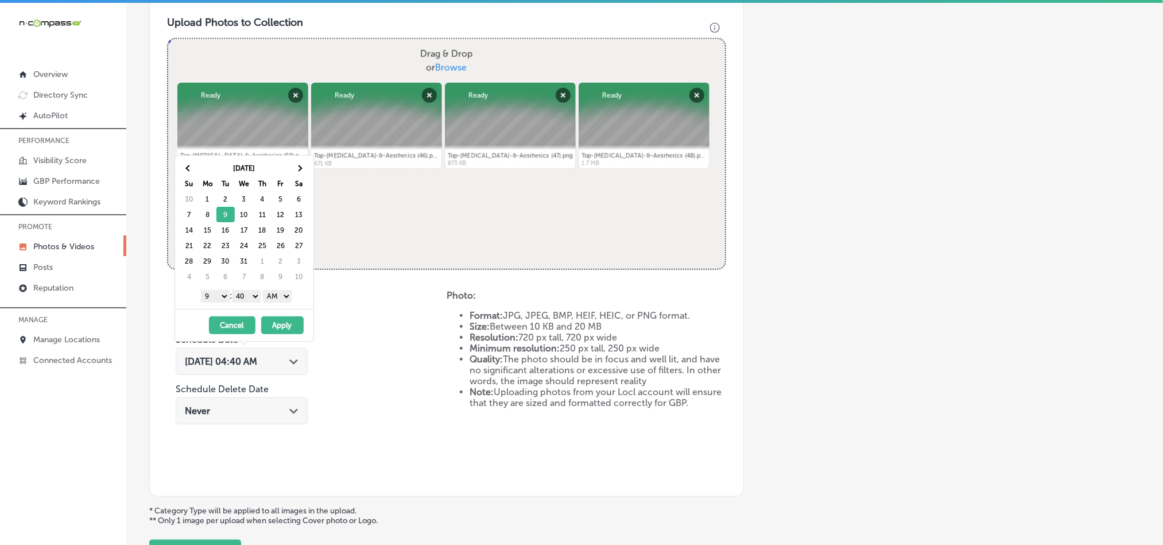
click at [246, 297] on select "00 10 20 30 40 50" at bounding box center [246, 296] width 29 height 13
click at [274, 296] on select "AM PM" at bounding box center [277, 296] width 29 height 13
drag, startPoint x: 283, startPoint y: 322, endPoint x: 287, endPoint y: 330, distance: 8.5
click at [283, 321] on button "Apply" at bounding box center [282, 325] width 42 height 18
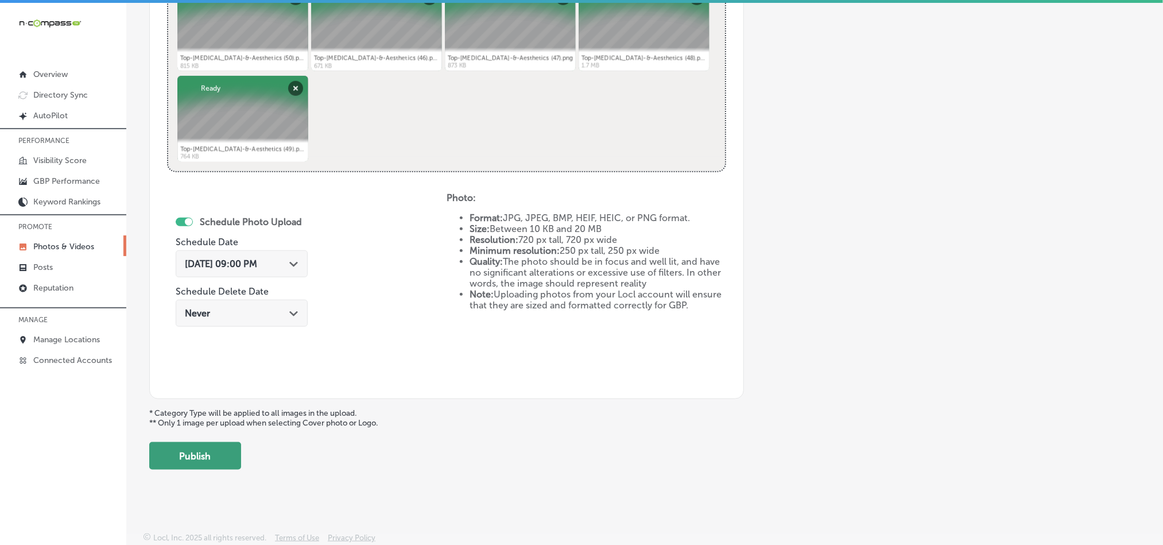
click at [183, 450] on button "Publish" at bounding box center [195, 456] width 92 height 28
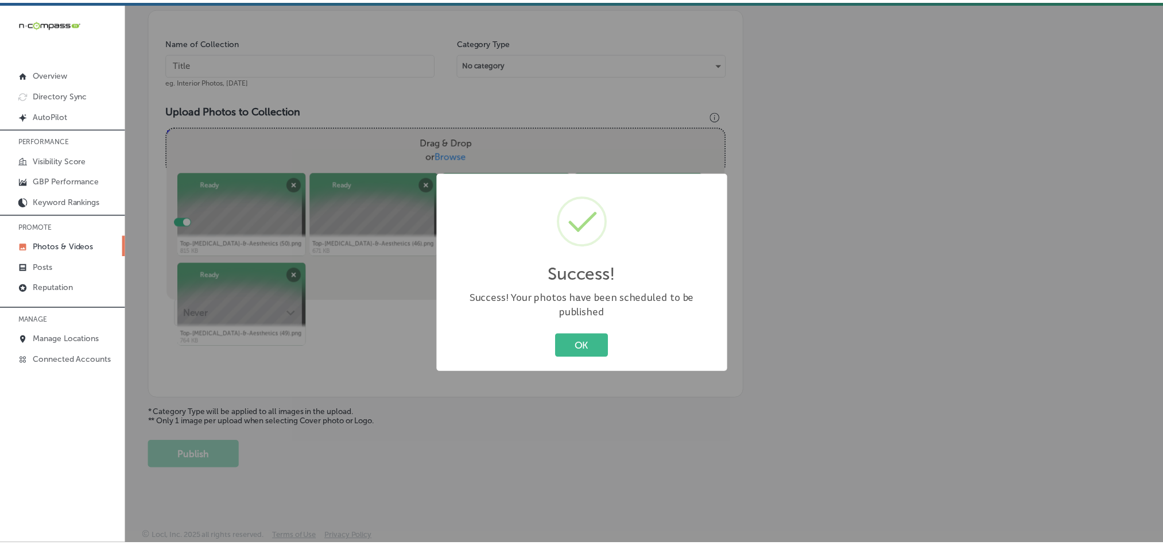
scroll to position [328, 0]
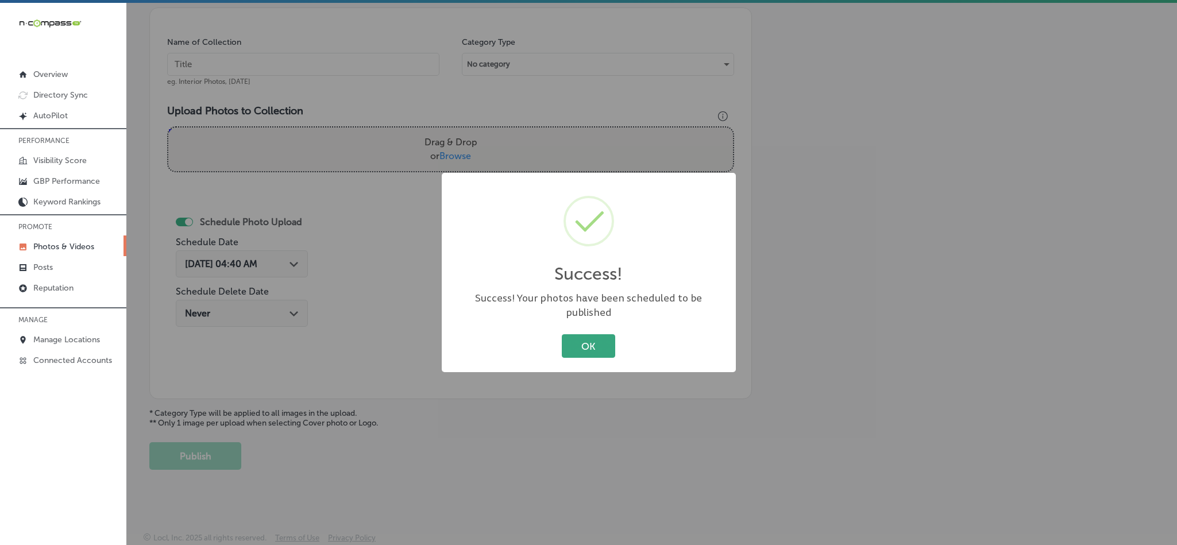
click at [594, 334] on button "OK" at bounding box center [588, 346] width 53 height 24
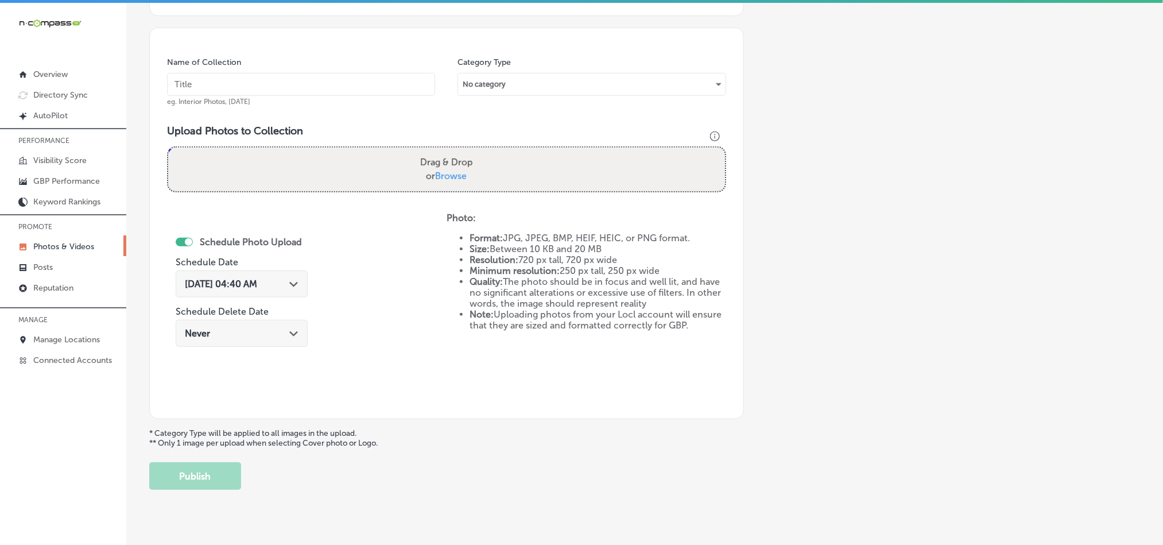
scroll to position [300, 0]
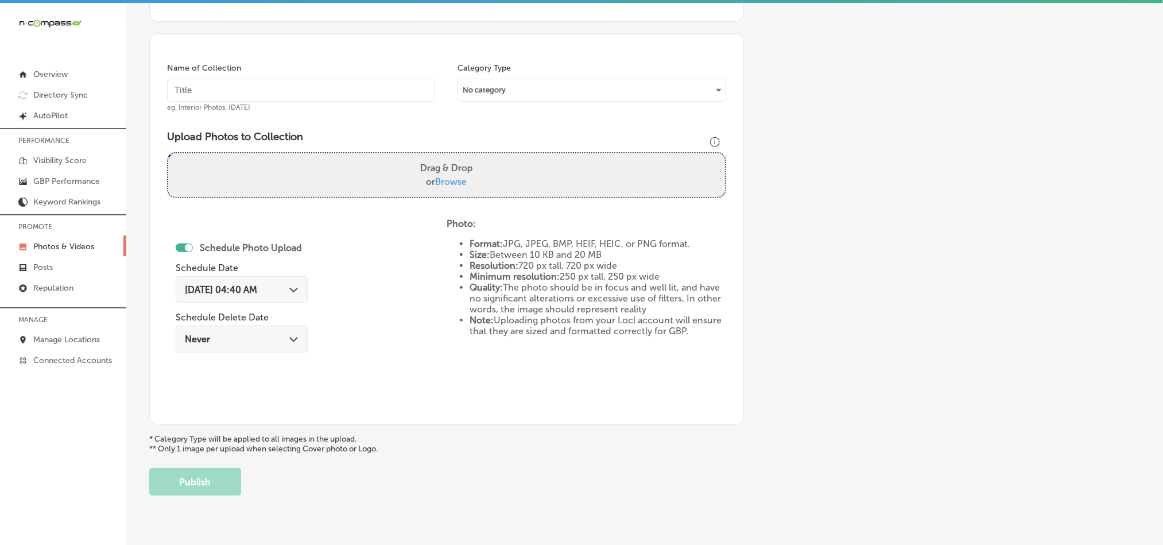
click at [276, 93] on input "text" at bounding box center [301, 90] width 268 height 23
paste input "Top-[MEDICAL_DATA]-&-Aesthetics-Hydrafacial-Long-Island"
type input "Top-[MEDICAL_DATA]-&-Aesthetics-Hydrafacial-Long-Island"
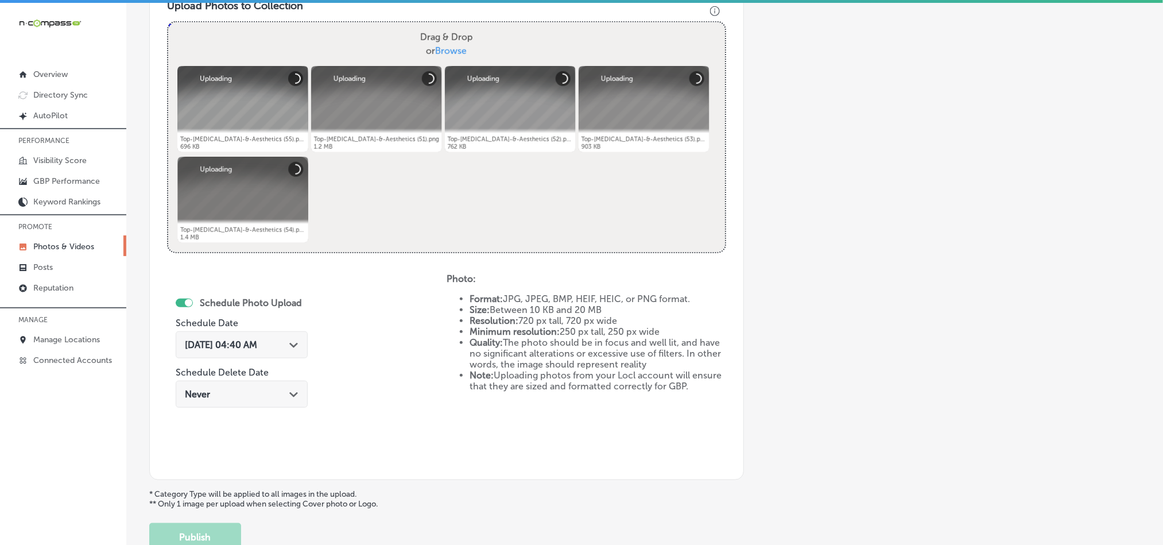
scroll to position [443, 0]
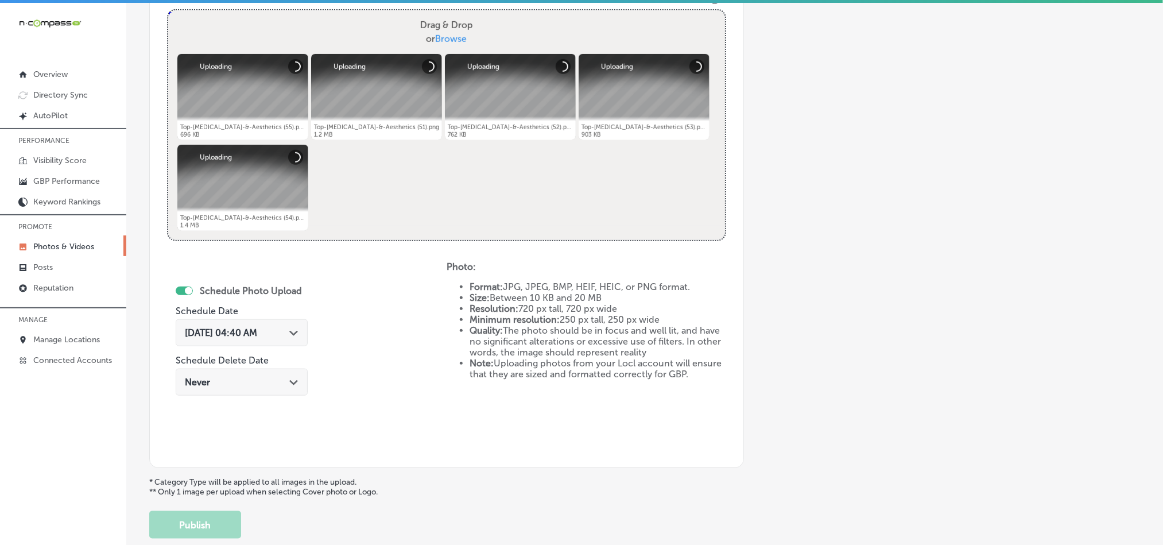
click at [287, 331] on div "[DATE] 04:40 AM Path Created with Sketch." at bounding box center [242, 332] width 114 height 11
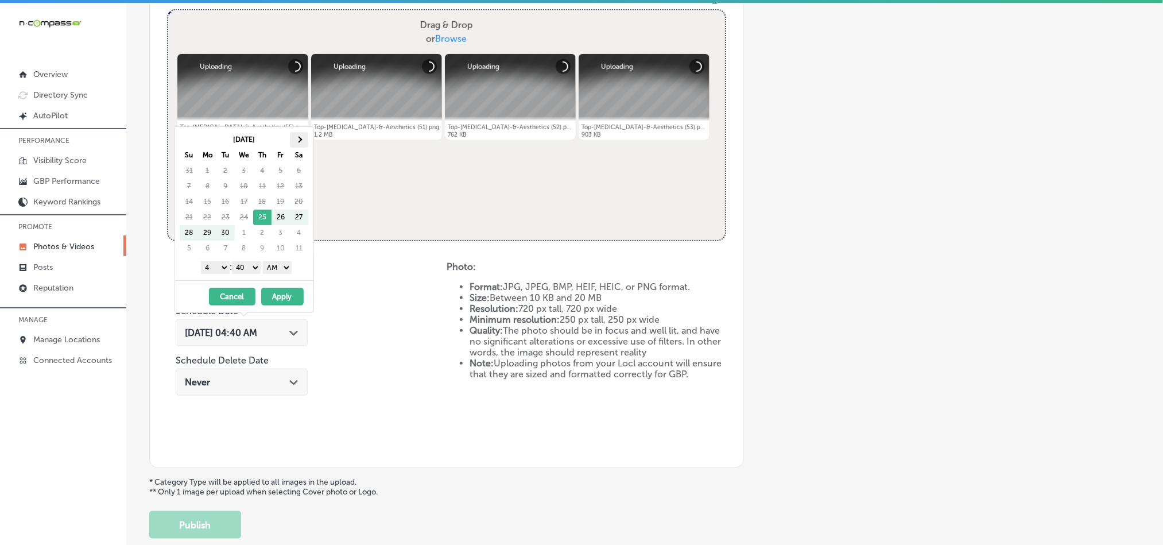
click at [299, 142] on span at bounding box center [299, 139] width 6 height 6
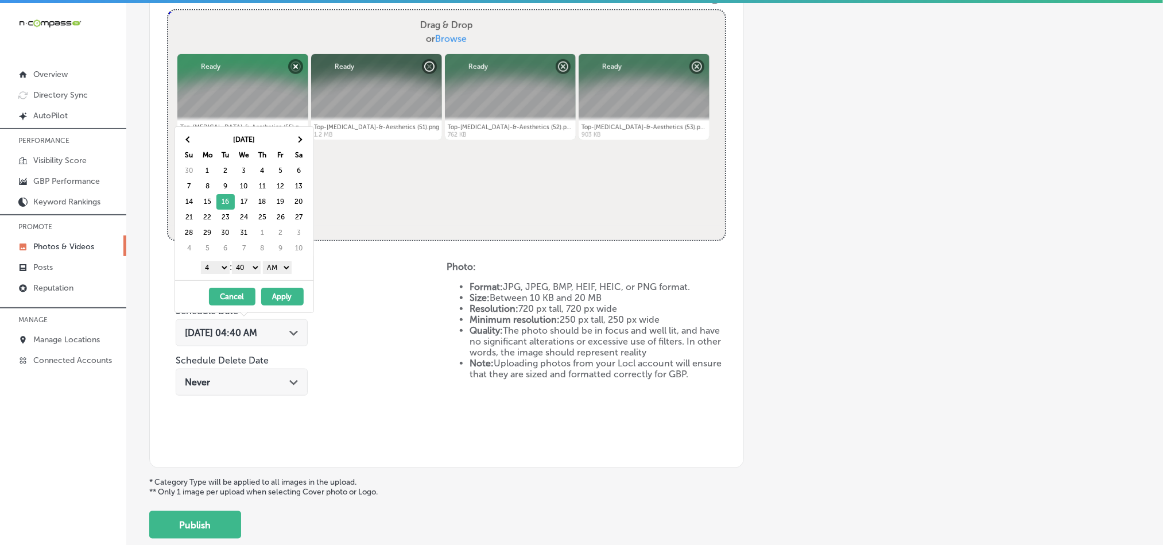
click at [219, 272] on select "1 2 3 4 5 6 7 8 9 10 11 12" at bounding box center [215, 267] width 29 height 13
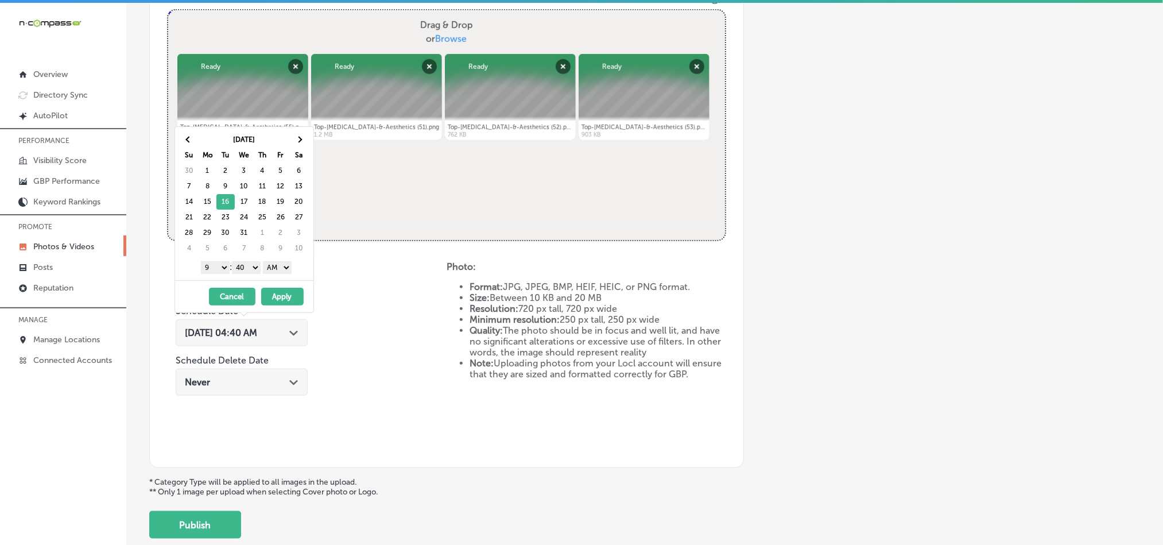
click at [256, 269] on select "00 10 20 30 40 50" at bounding box center [246, 267] width 29 height 13
click at [280, 269] on select "AM PM" at bounding box center [277, 267] width 29 height 13
click at [276, 301] on button "Apply" at bounding box center [282, 297] width 42 height 18
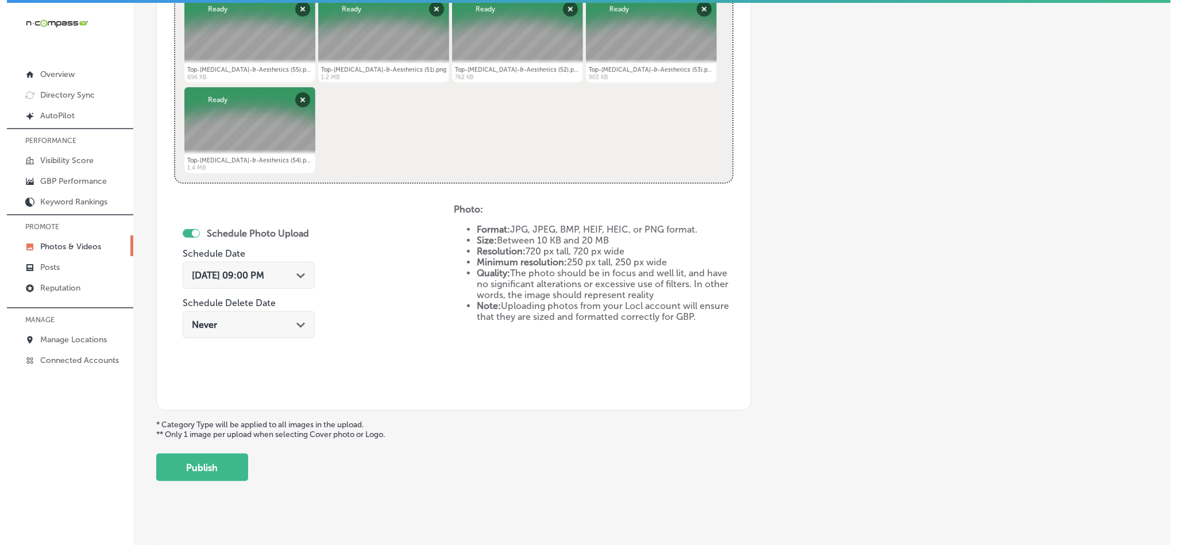
scroll to position [514, 0]
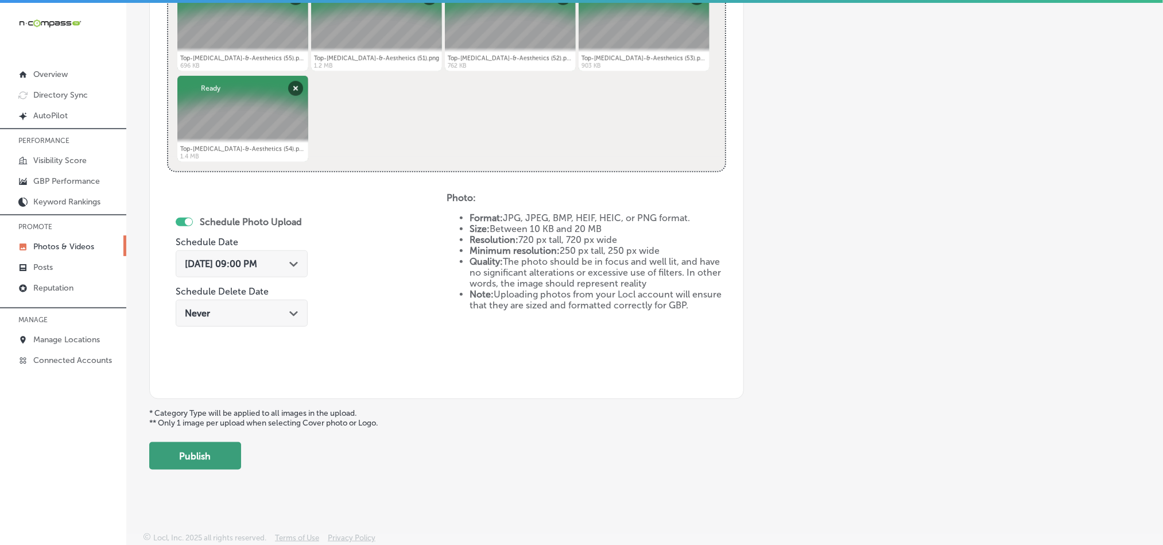
click at [185, 454] on button "Publish" at bounding box center [195, 456] width 92 height 28
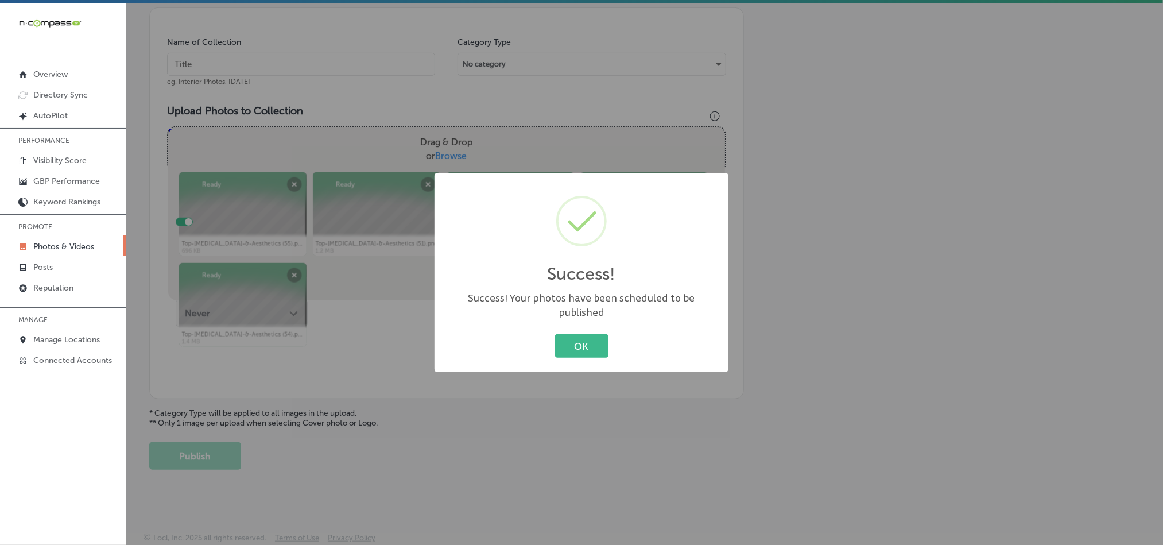
scroll to position [328, 0]
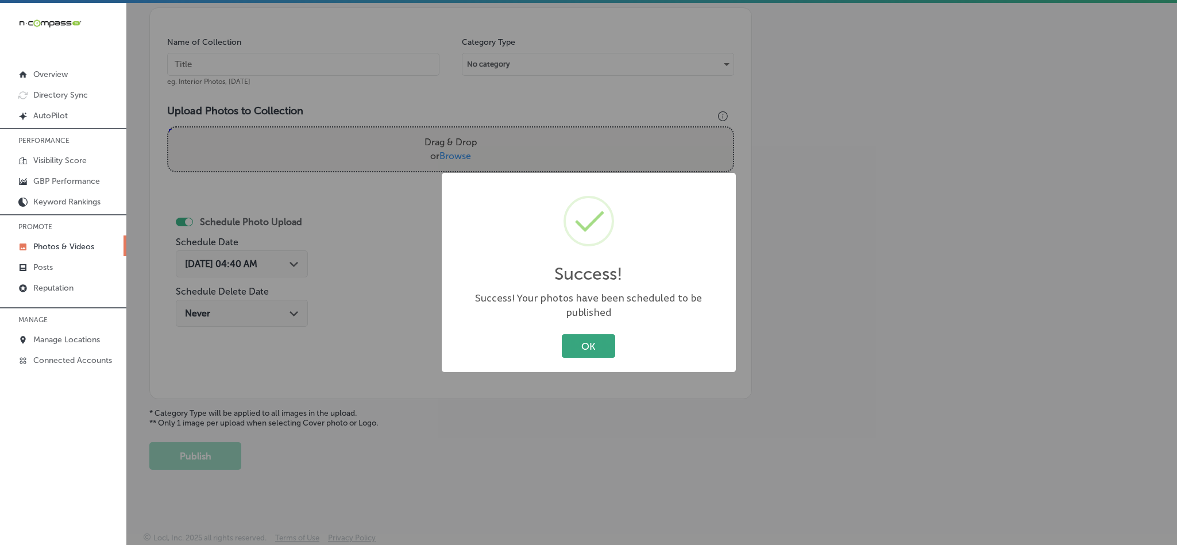
click at [575, 340] on button "OK" at bounding box center [588, 346] width 53 height 24
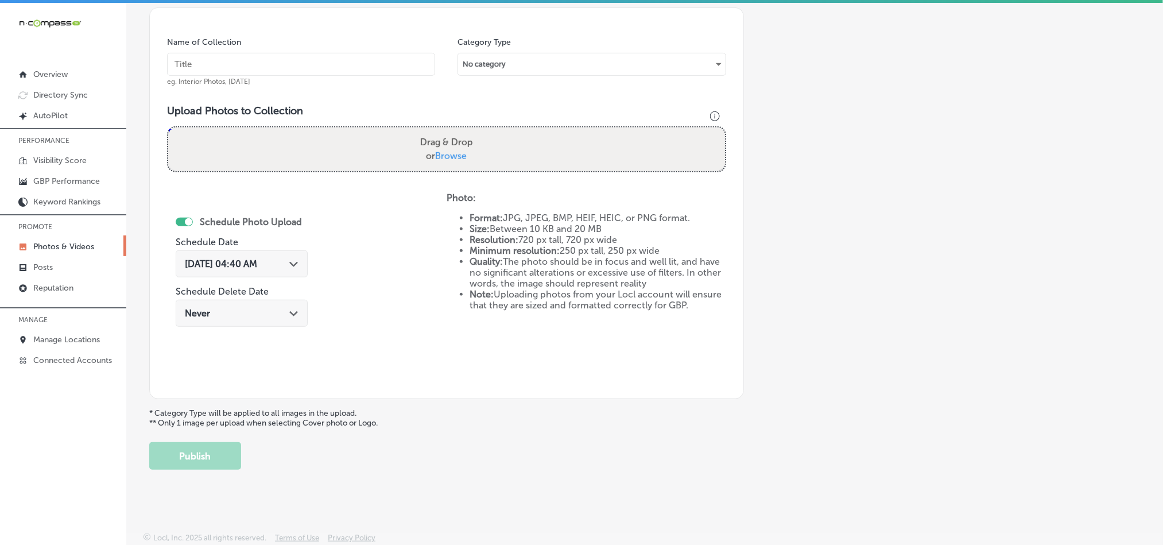
click at [265, 59] on input "text" at bounding box center [301, 64] width 268 height 23
paste input "Top-[MEDICAL_DATA]-&-Aesthetics-[MEDICAL_DATA]-Mineola"
type input "Top-[MEDICAL_DATA]-&-Aesthetics-[MEDICAL_DATA]-Mineola"
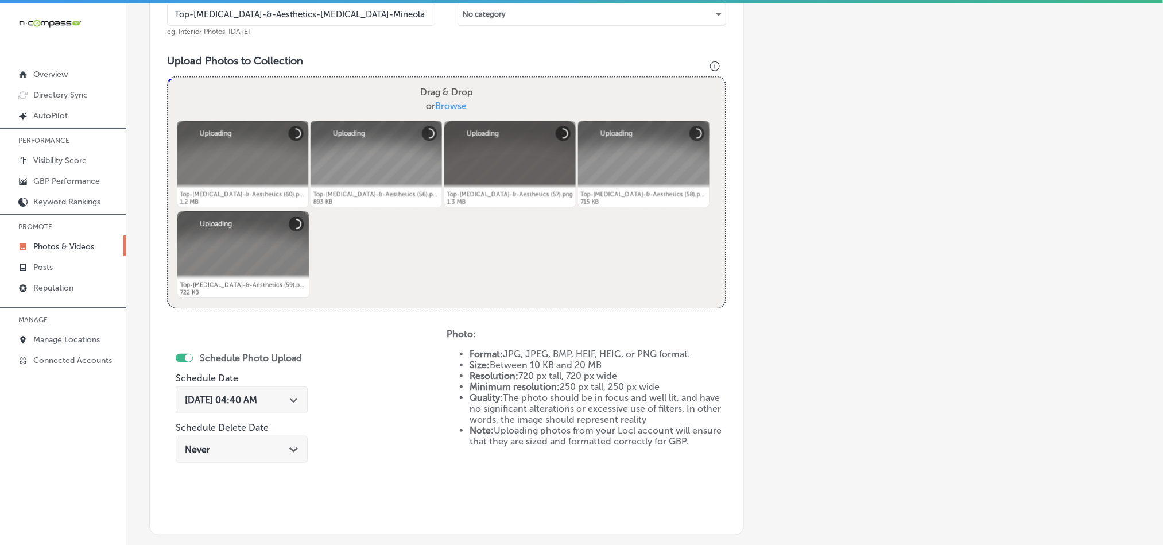
scroll to position [386, 0]
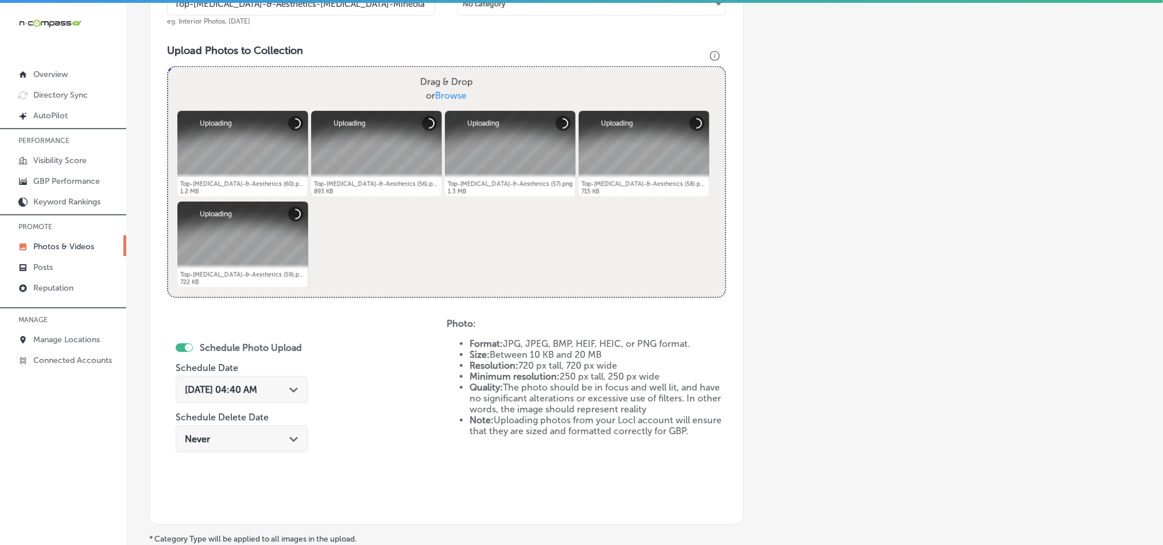
click at [295, 388] on icon "Path Created with Sketch." at bounding box center [293, 390] width 9 height 5
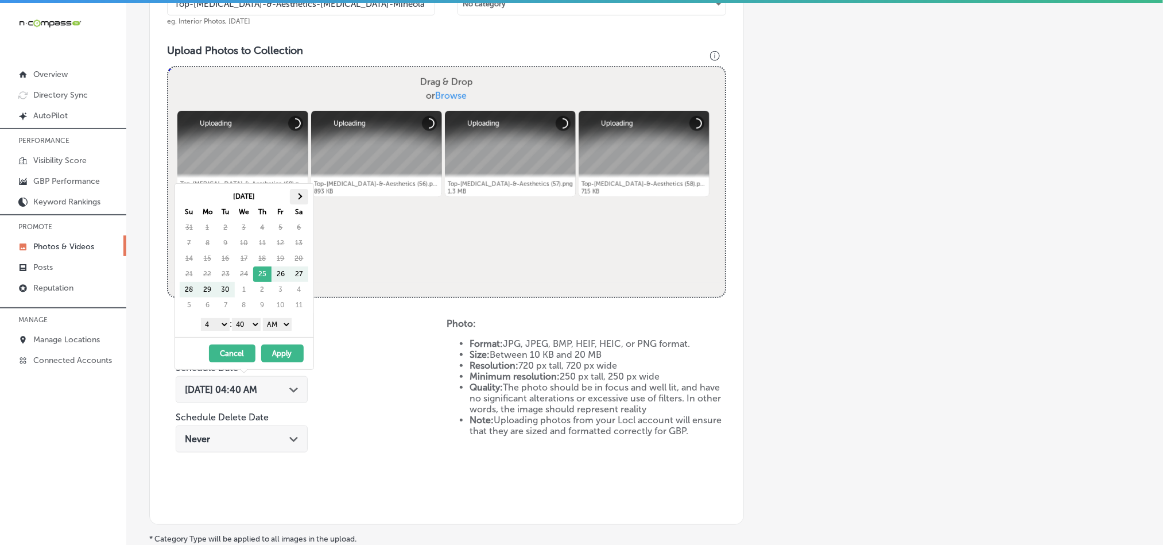
click at [301, 195] on th at bounding box center [299, 197] width 18 height 16
click at [215, 327] on select "1 2 3 4 5 6 7 8 9 10 11 12" at bounding box center [215, 324] width 29 height 13
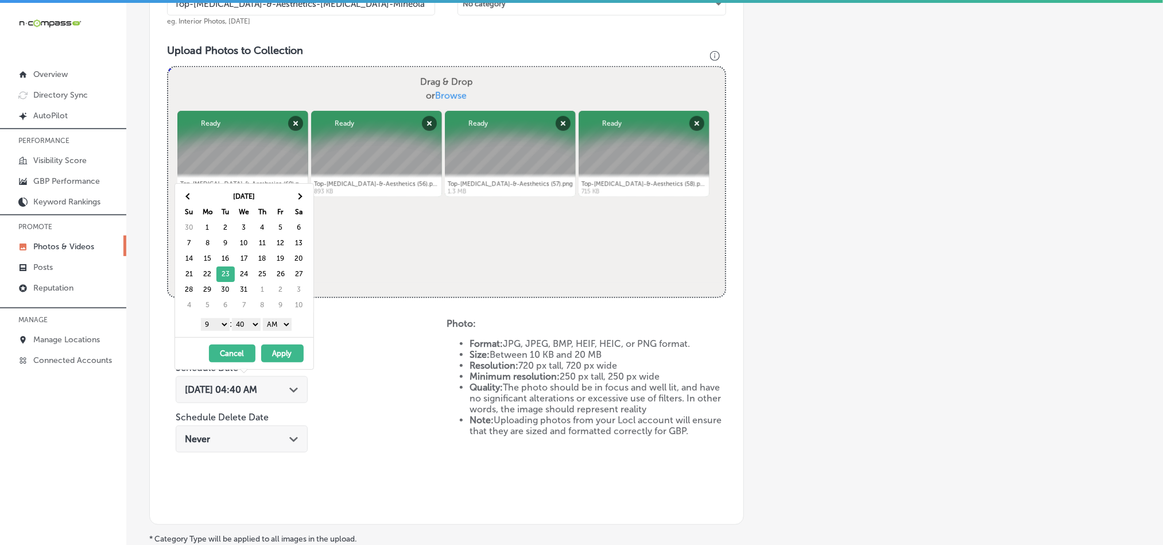
click at [249, 319] on div "1 2 3 4 5 6 7 8 9 10 11 12 : 00 10 20 30 40 50 AM PM" at bounding box center [247, 323] width 134 height 17
click at [246, 328] on select "00 10 20 30 40 50" at bounding box center [246, 324] width 29 height 13
drag, startPoint x: 279, startPoint y: 321, endPoint x: 277, endPoint y: 332, distance: 11.6
click at [279, 321] on select "AM PM" at bounding box center [277, 324] width 29 height 13
click at [284, 360] on button "Apply" at bounding box center [282, 354] width 42 height 18
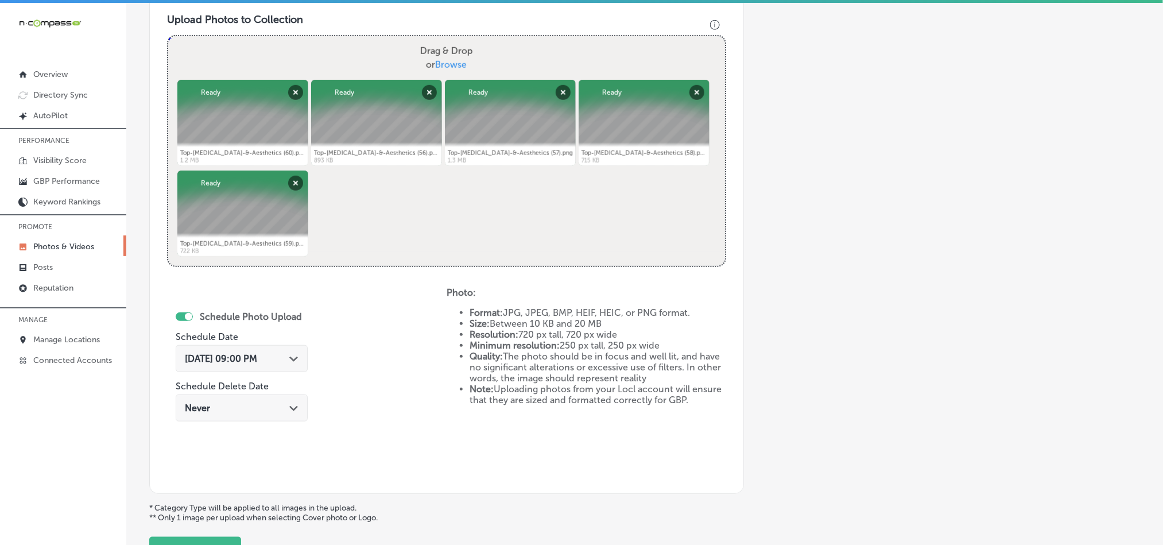
scroll to position [443, 0]
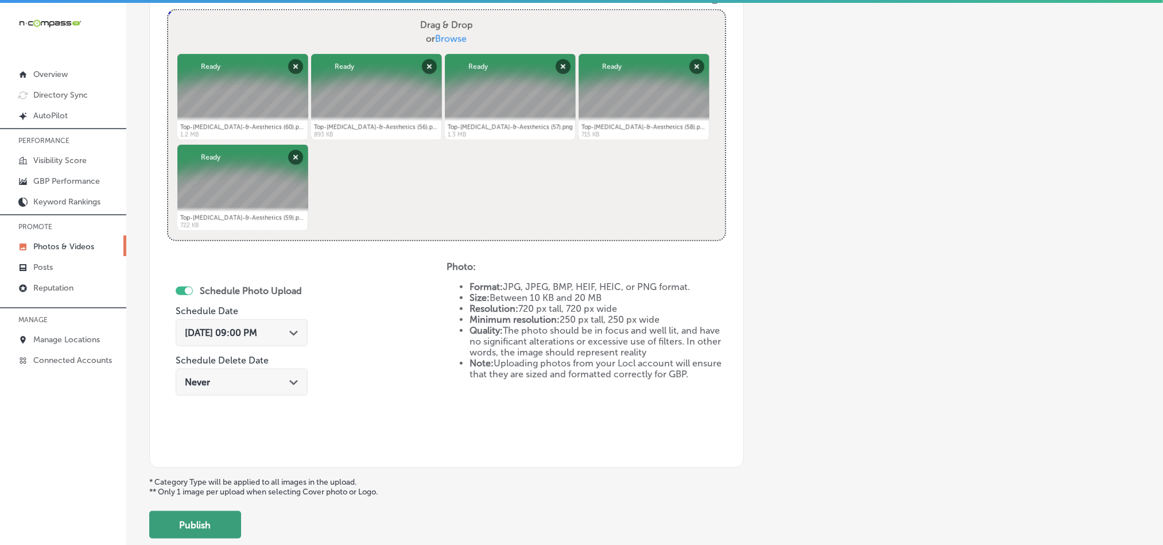
click at [210, 525] on button "Publish" at bounding box center [195, 525] width 92 height 28
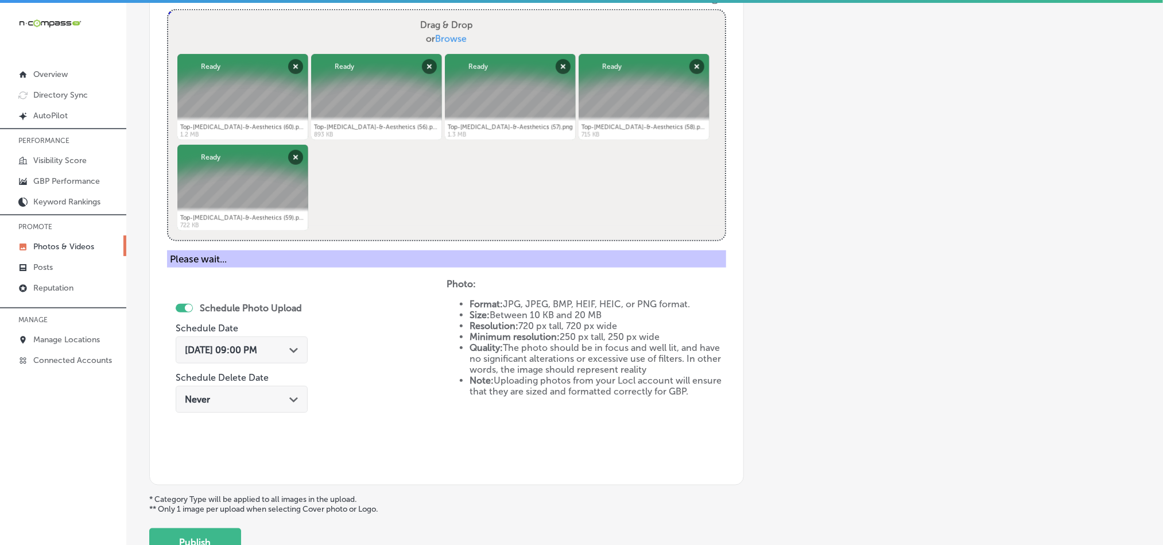
scroll to position [328, 0]
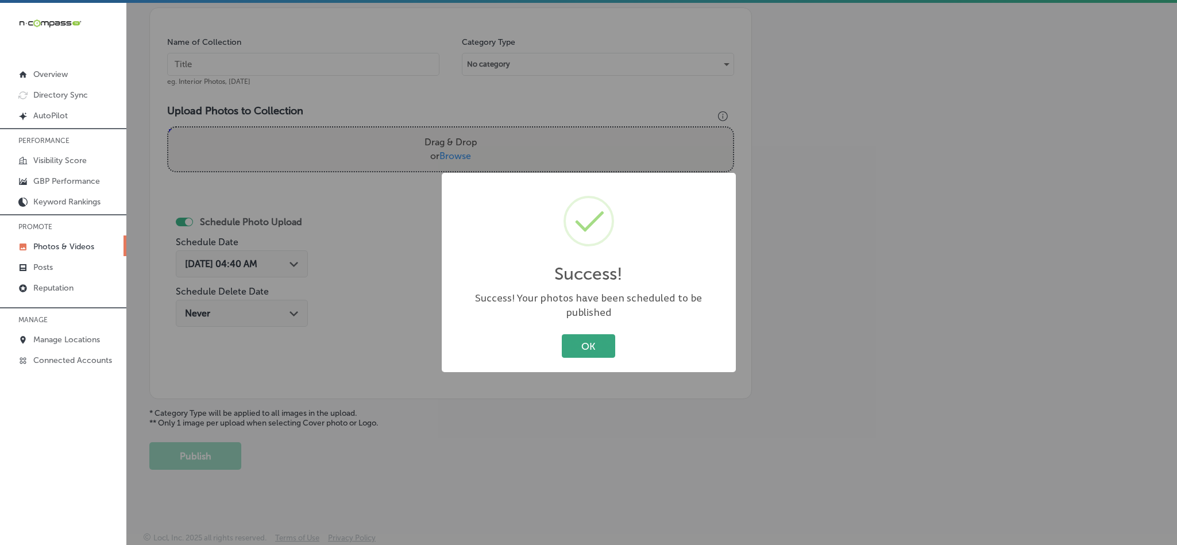
click at [583, 334] on button "OK" at bounding box center [588, 346] width 53 height 24
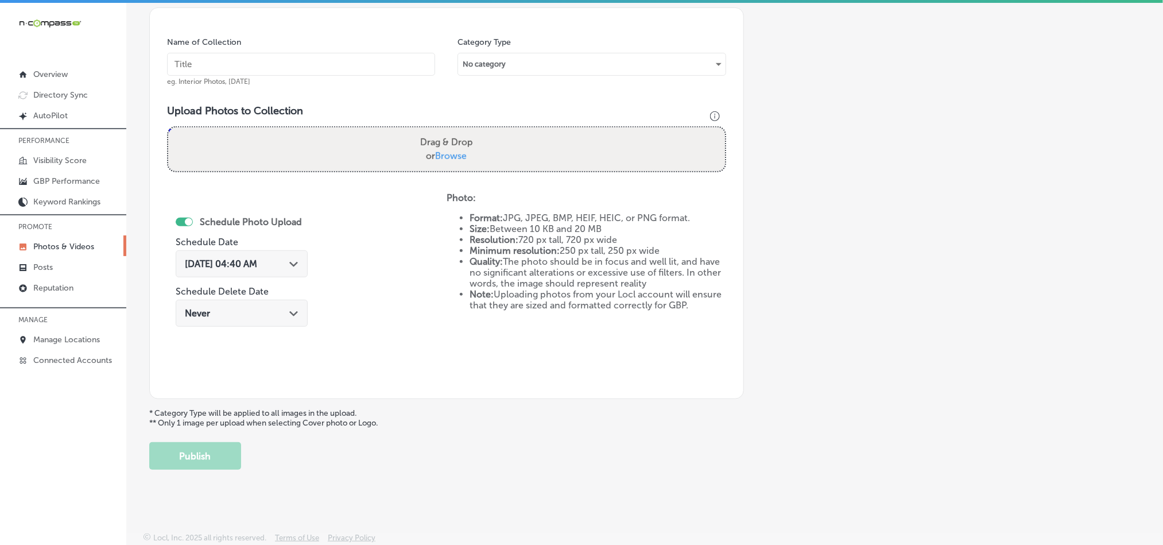
click at [236, 65] on input "text" at bounding box center [301, 64] width 268 height 23
paste input "Top-[MEDICAL_DATA]-&-Aesthetics-[MEDICAL_DATA]"
type input "Top-[MEDICAL_DATA]-&-Aesthetics-[MEDICAL_DATA]"
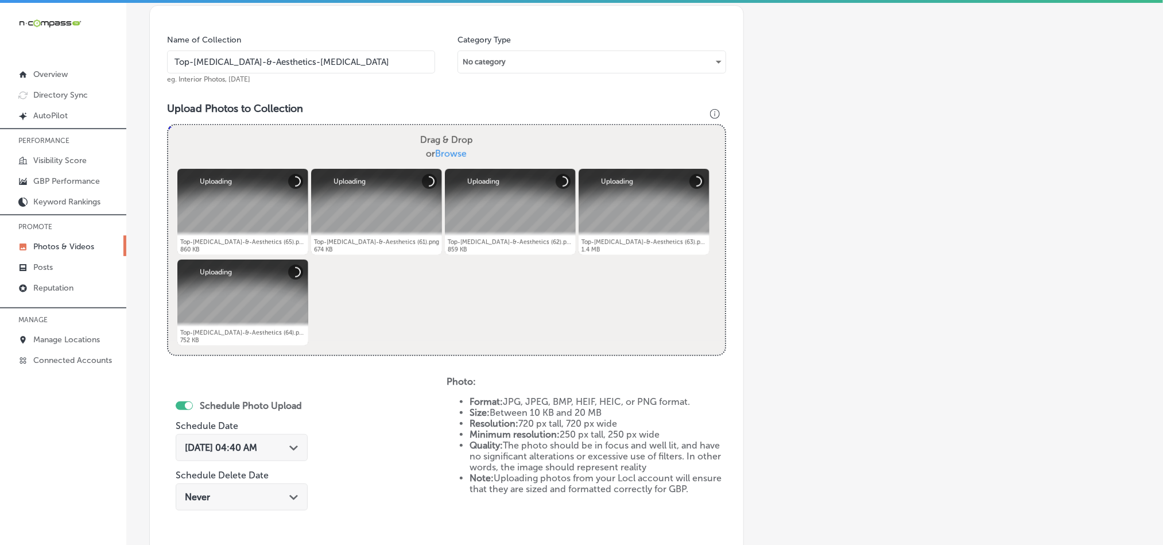
click at [283, 450] on div "[DATE] 04:40 AM Path Created with Sketch." at bounding box center [242, 447] width 114 height 11
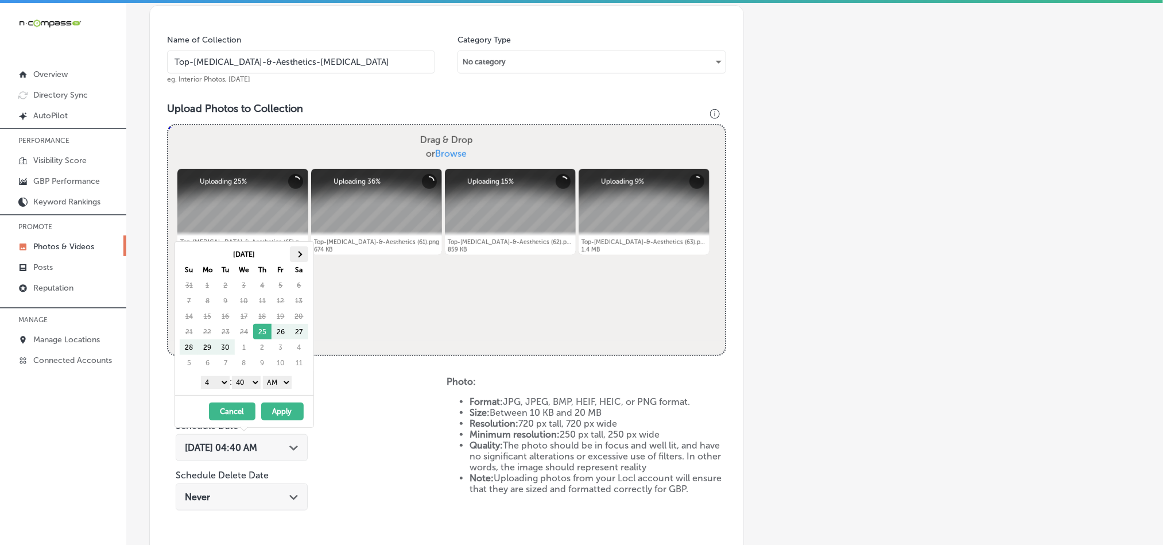
click at [302, 255] on span at bounding box center [299, 254] width 6 height 6
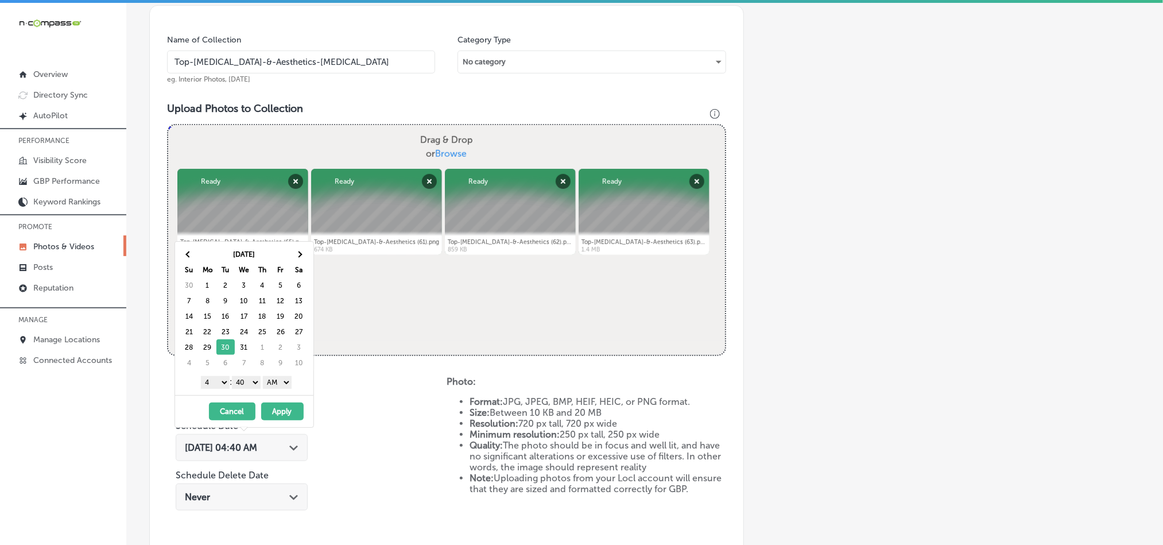
click at [214, 382] on select "1 2 3 4 5 6 7 8 9 10 11 12" at bounding box center [215, 382] width 29 height 13
click at [219, 380] on select "1 2 3 4 5 6 7 8 9 10 11 12" at bounding box center [215, 382] width 29 height 13
click at [252, 381] on select "00 10 20 30 40 50" at bounding box center [246, 382] width 29 height 13
drag, startPoint x: 274, startPoint y: 381, endPoint x: 276, endPoint y: 390, distance: 8.7
click at [274, 381] on select "AM PM" at bounding box center [277, 382] width 29 height 13
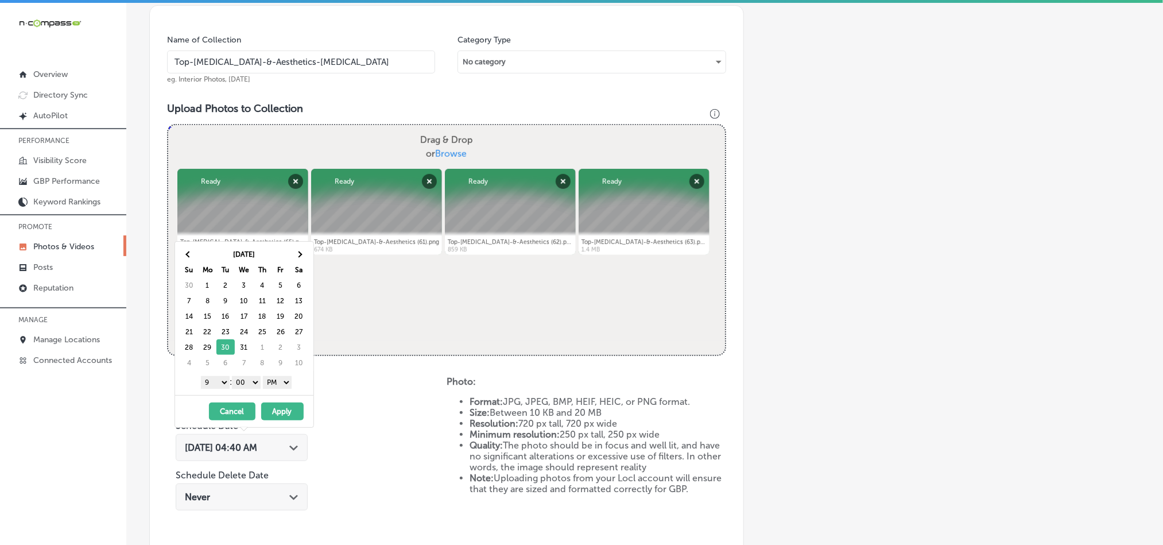
click at [276, 412] on button "Apply" at bounding box center [282, 412] width 42 height 18
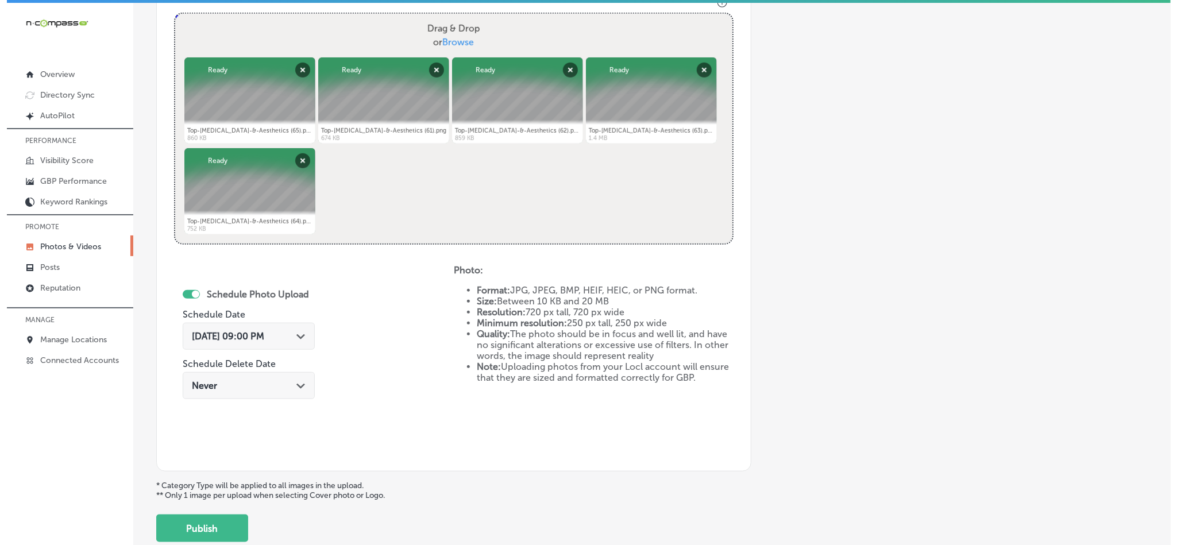
scroll to position [443, 0]
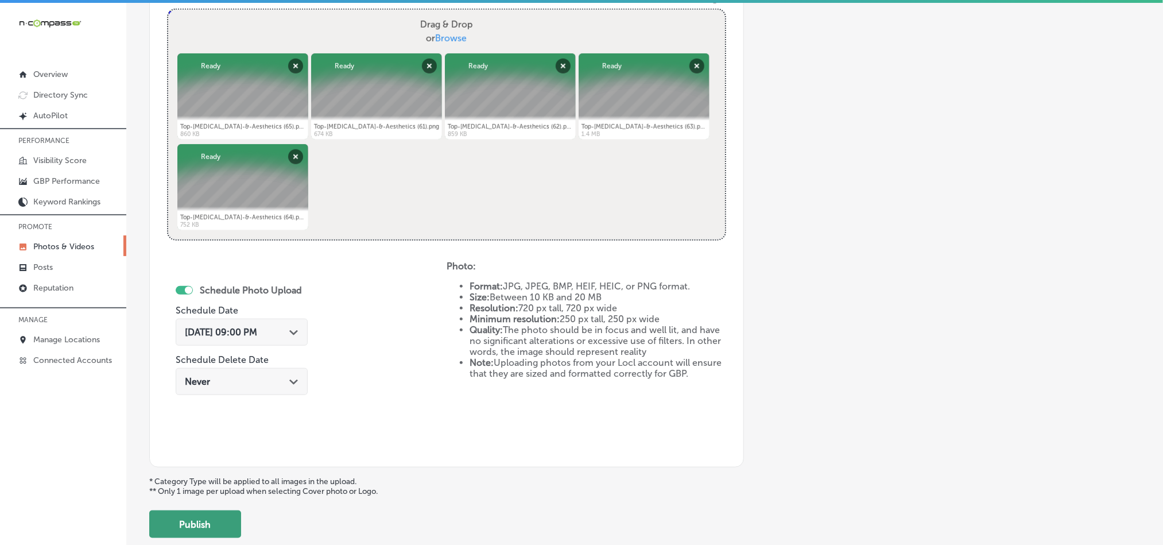
click at [221, 528] on button "Publish" at bounding box center [195, 525] width 92 height 28
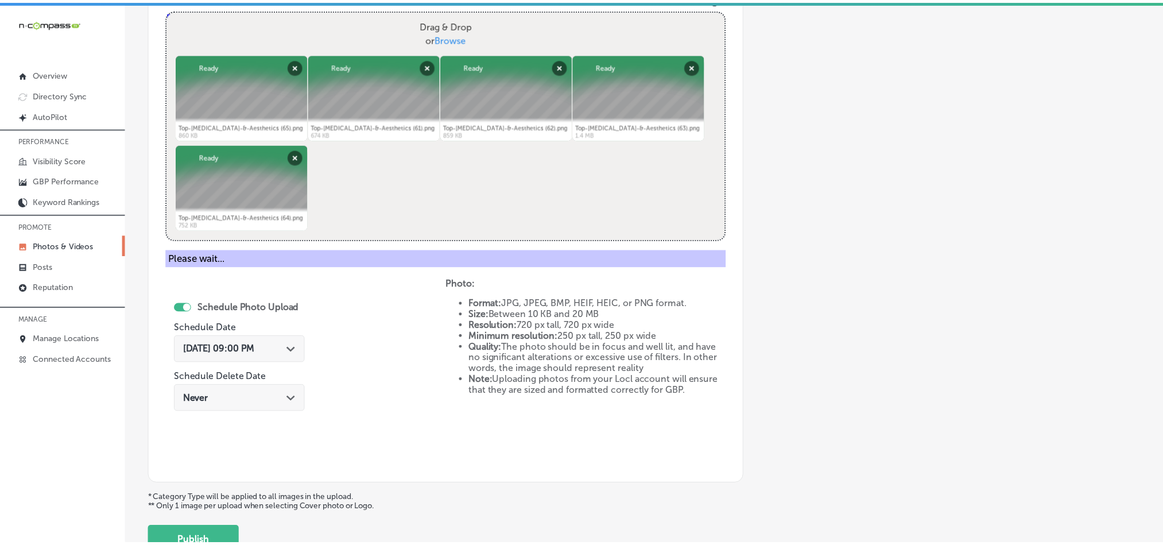
scroll to position [328, 0]
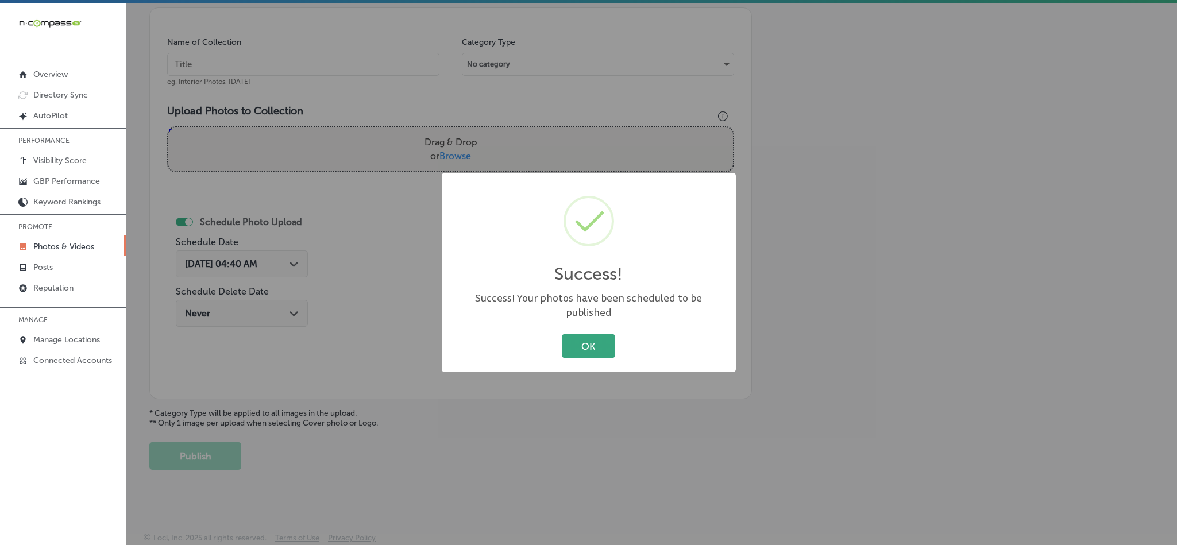
click at [591, 334] on button "OK" at bounding box center [588, 346] width 53 height 24
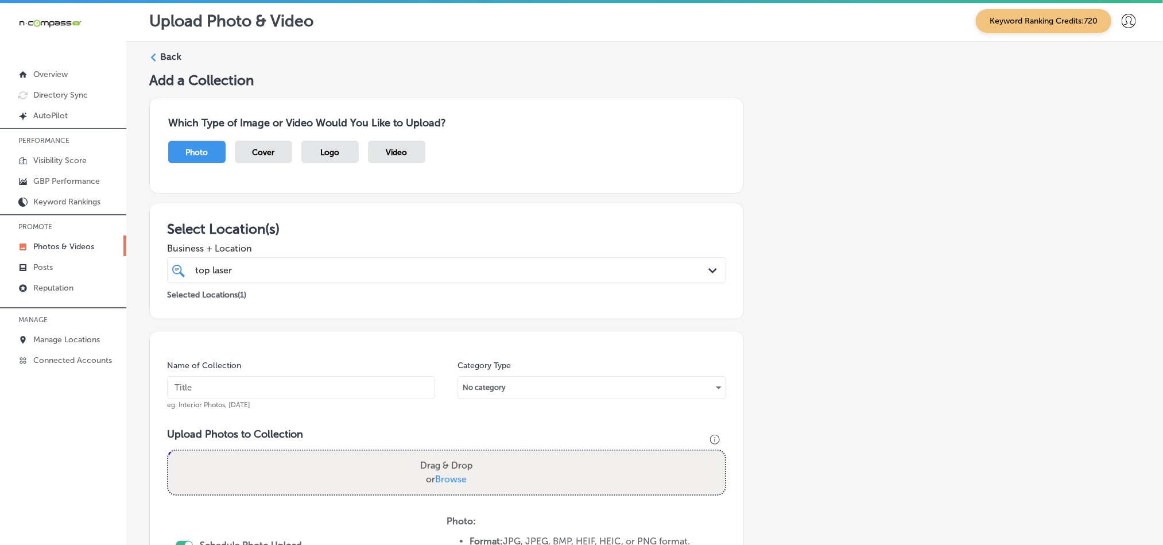
scroll to position [0, 0]
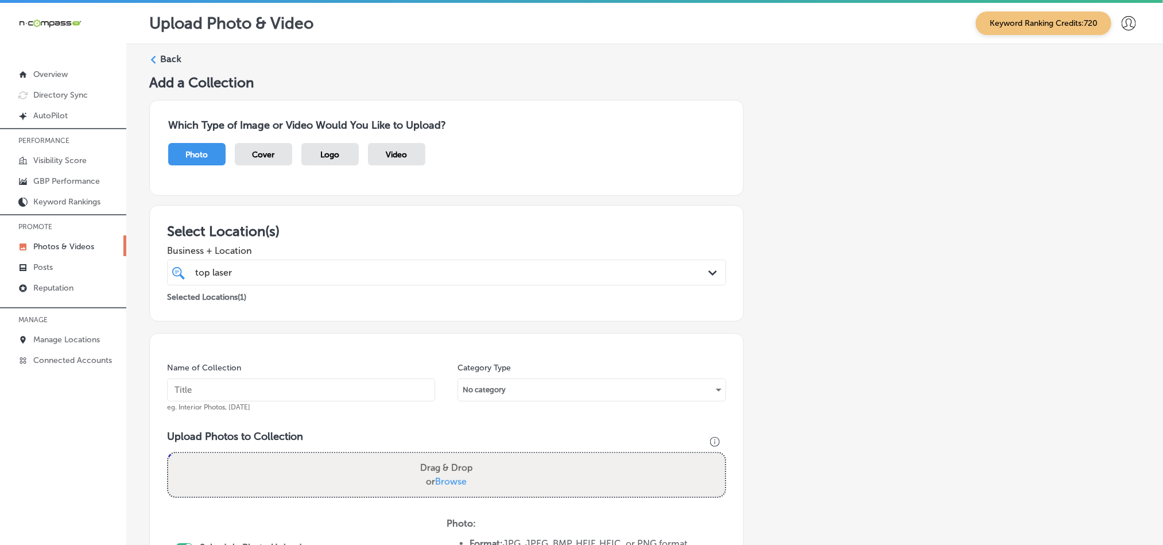
click at [171, 57] on label "Back" at bounding box center [170, 59] width 21 height 13
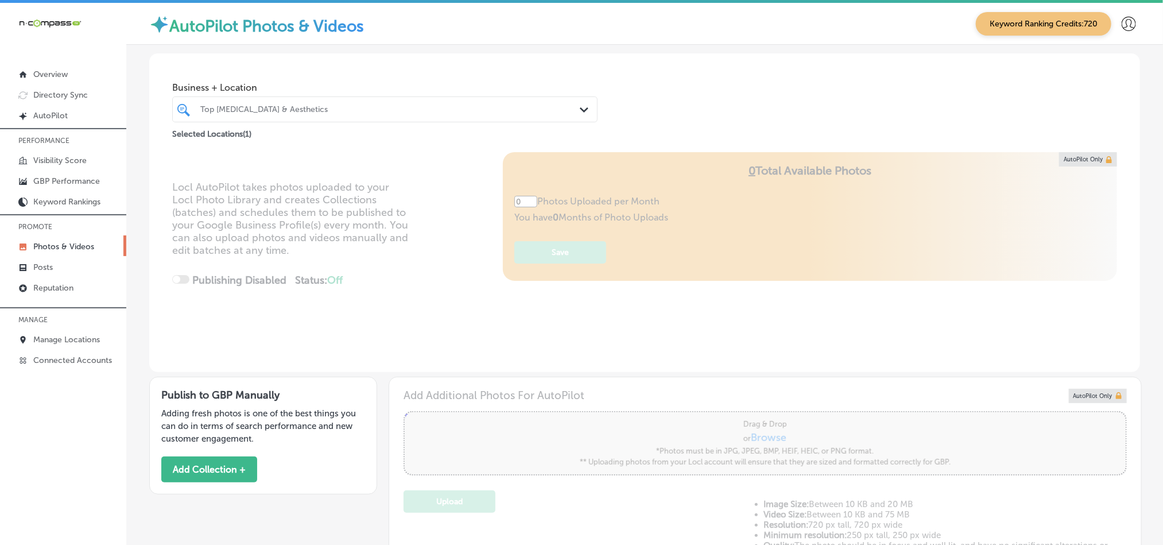
type input "5"
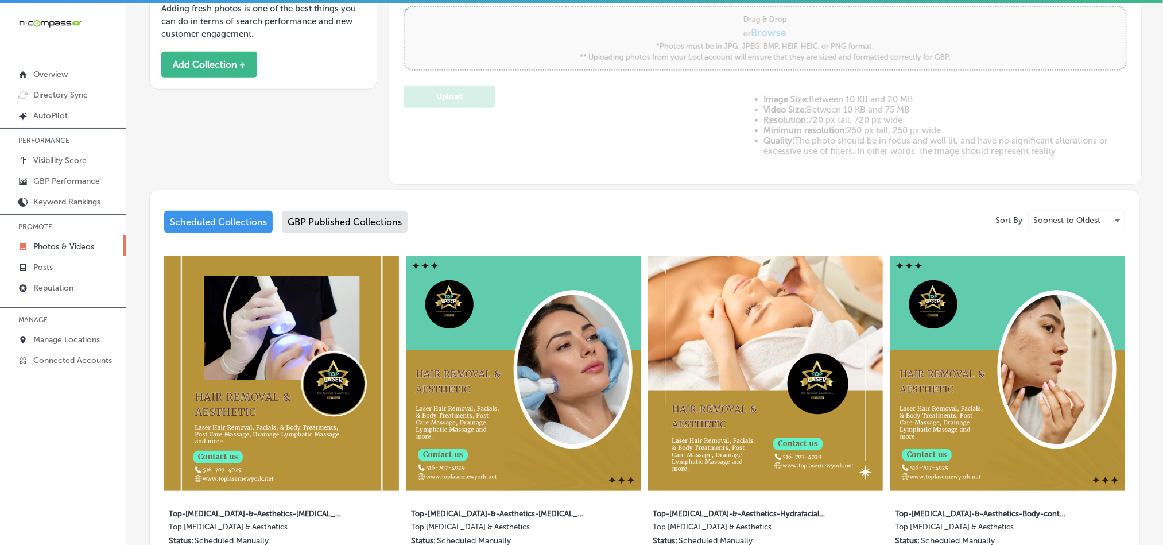
scroll to position [373, 0]
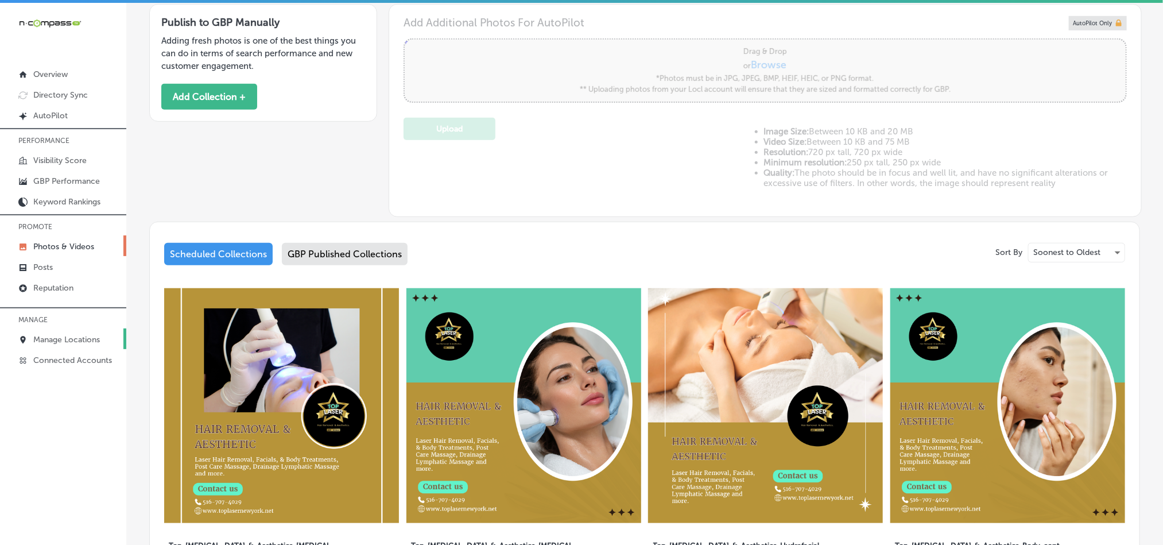
click at [51, 333] on link "Manage Locations" at bounding box center [63, 338] width 126 height 21
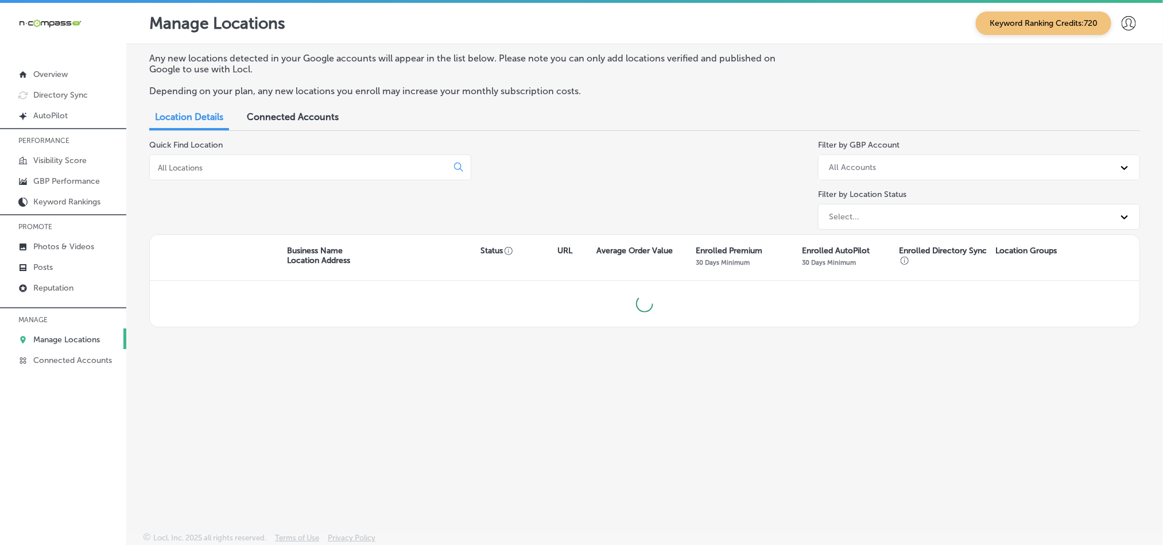
click at [271, 168] on input at bounding box center [301, 168] width 288 height 10
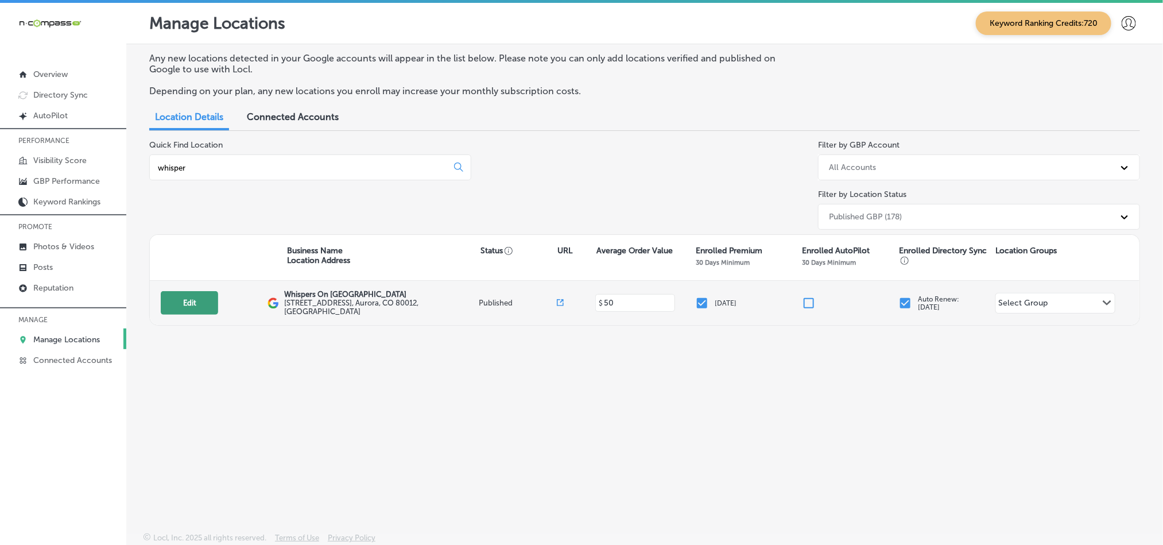
type input "whisper"
click at [183, 303] on button "Edit" at bounding box center [189, 303] width 57 height 24
select select "US"
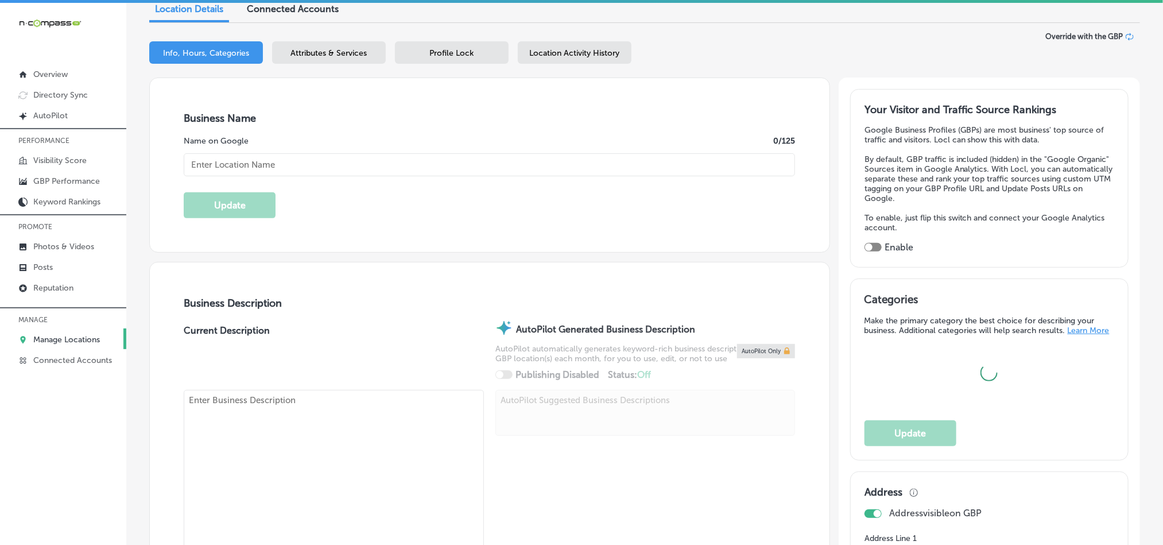
checkbox input "true"
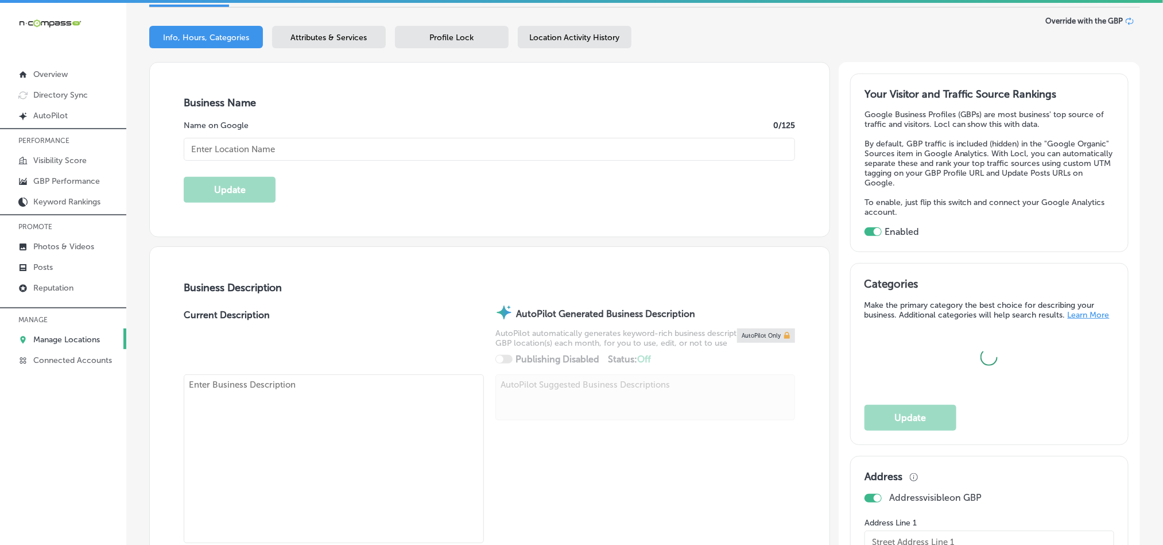
type input "[STREET_ADDRESS]"
type input "Aurora"
type input "80012"
type input "US"
type input "[URL][DOMAIN_NAME]"
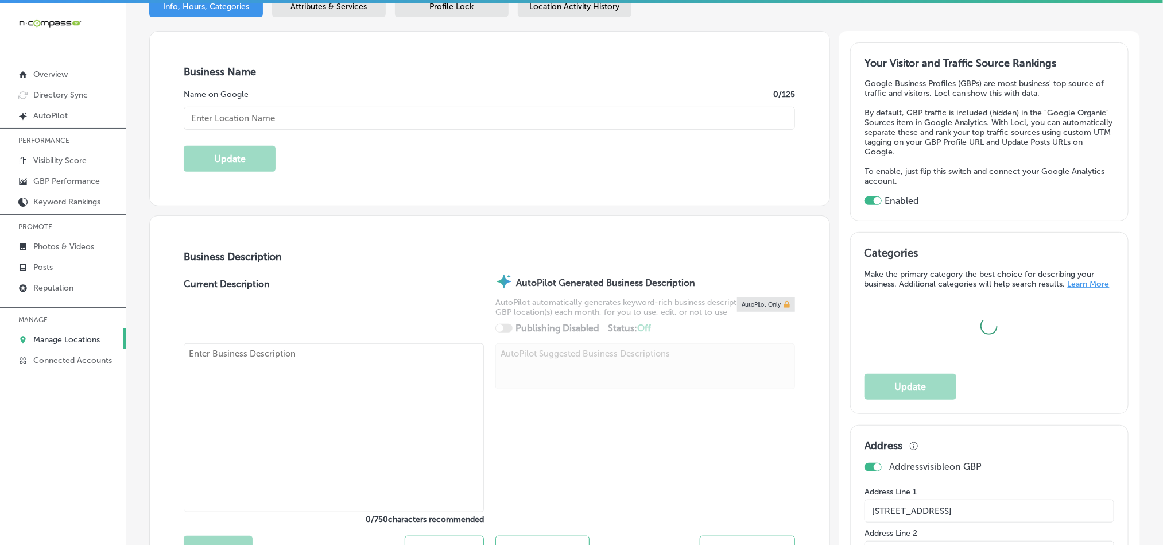
type textarea "Whispers on [GEOGRAPHIC_DATA] is your friendly and inviting karaoke bar in [GEO…"
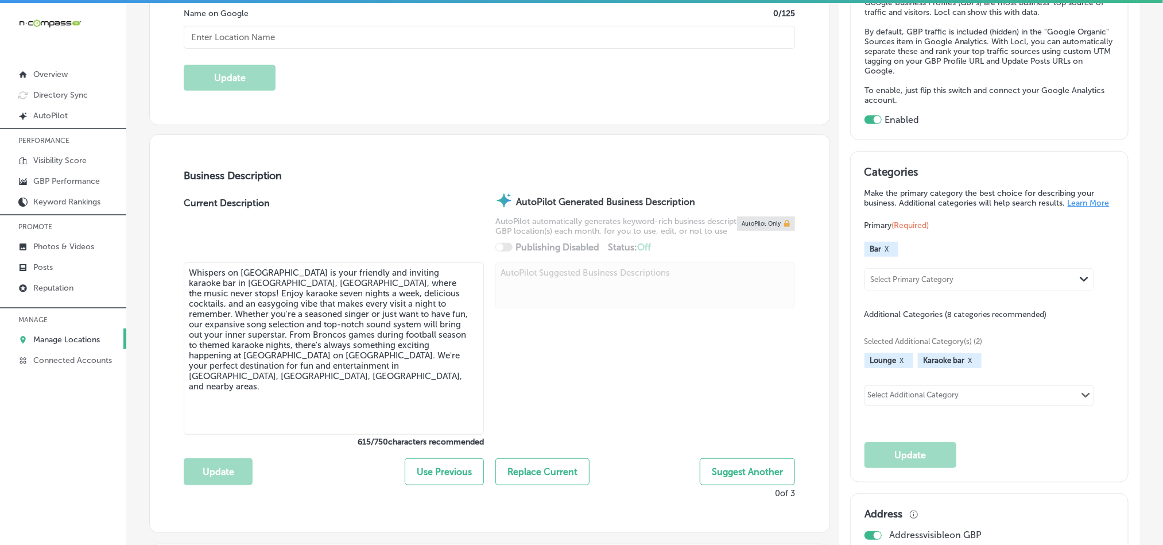
scroll to position [258, 0]
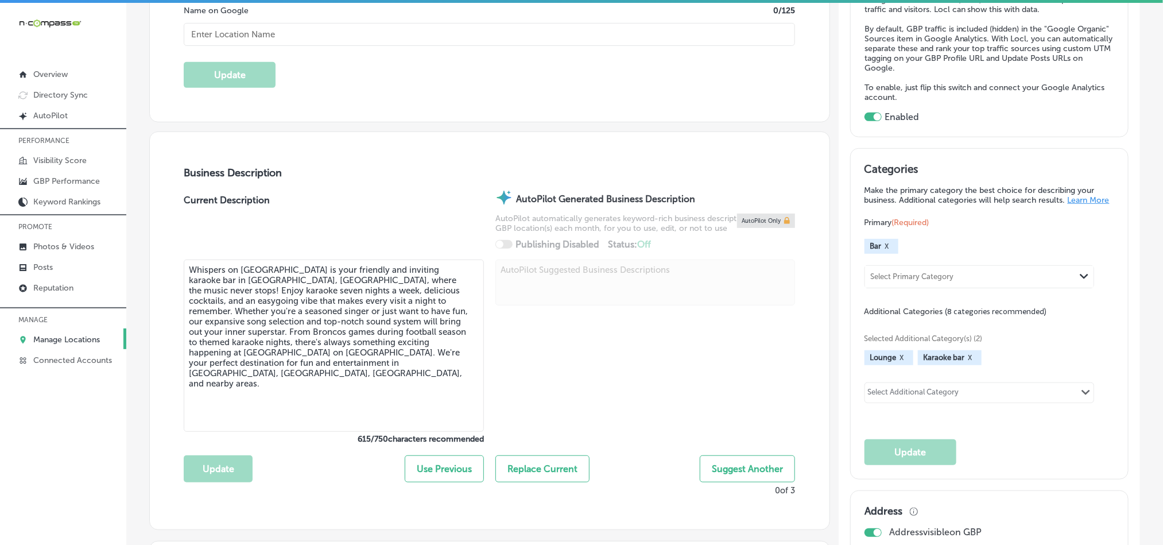
type input "[PHONE_NUMBER]"
type input "Whispers On [GEOGRAPHIC_DATA]"
click at [56, 245] on p "Photos & Videos" at bounding box center [63, 247] width 61 height 10
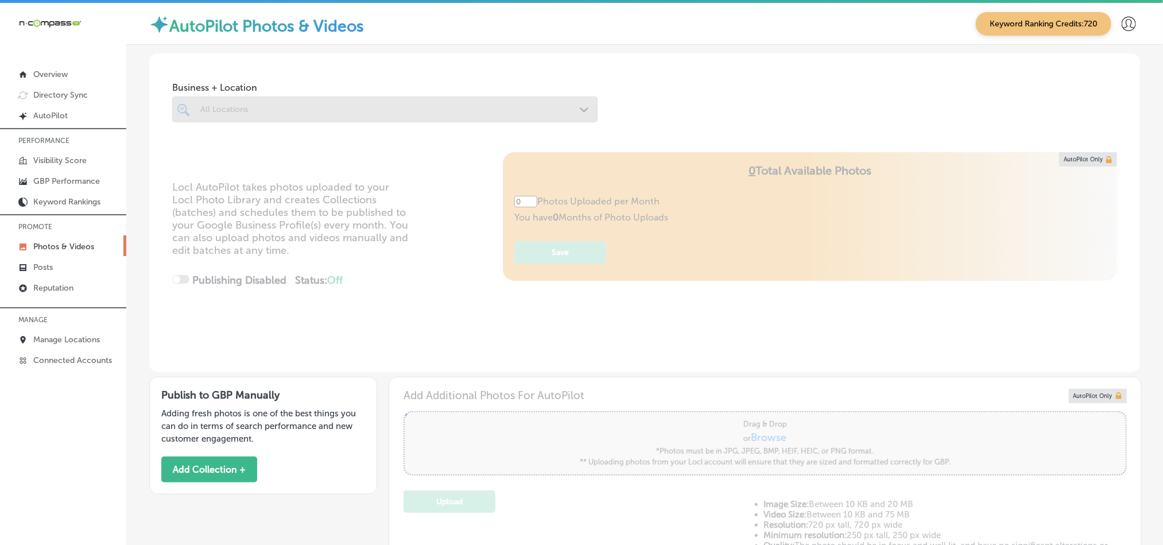
type input "5"
